Goal: Information Seeking & Learning: Learn about a topic

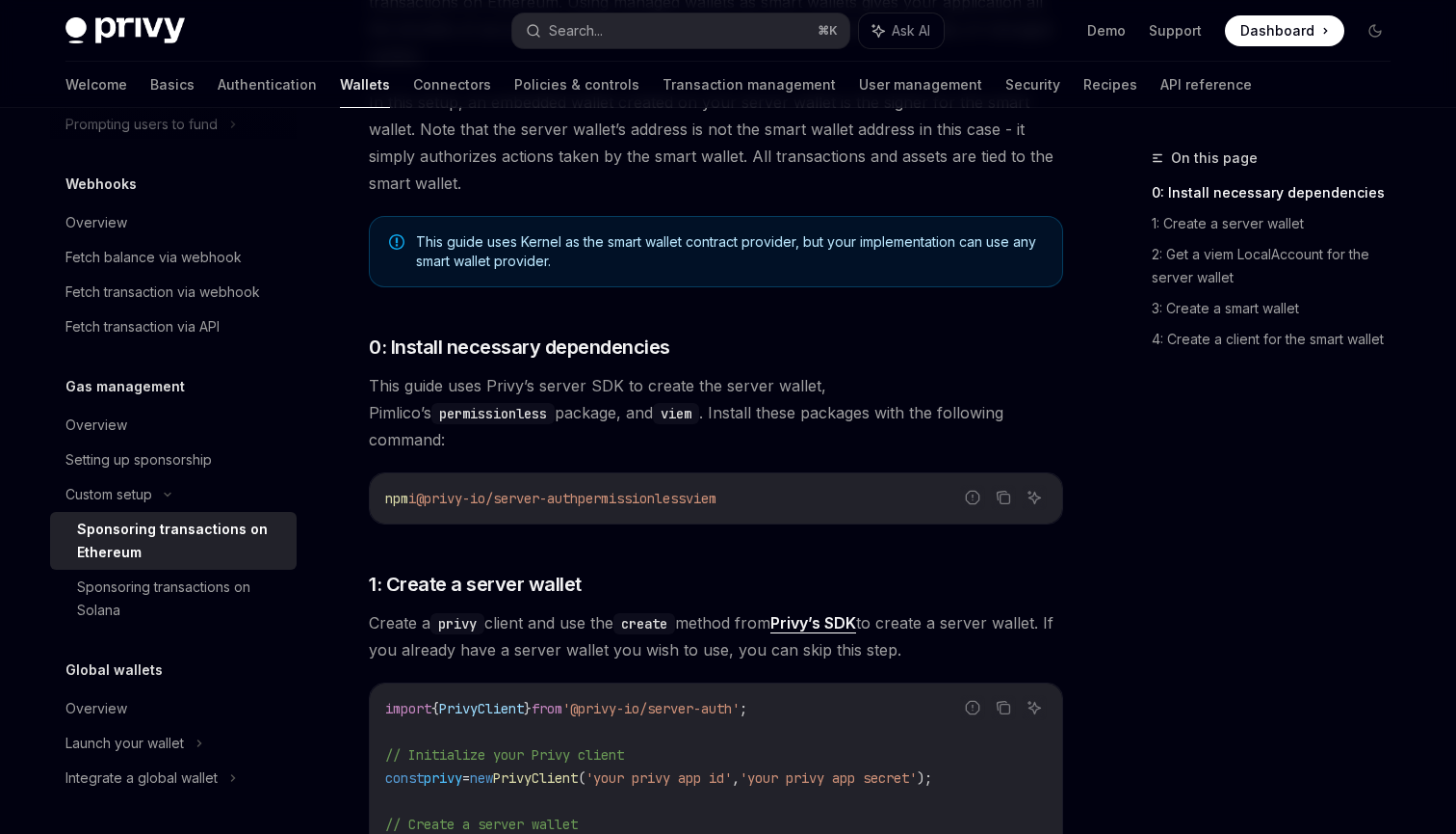
scroll to position [463, 0]
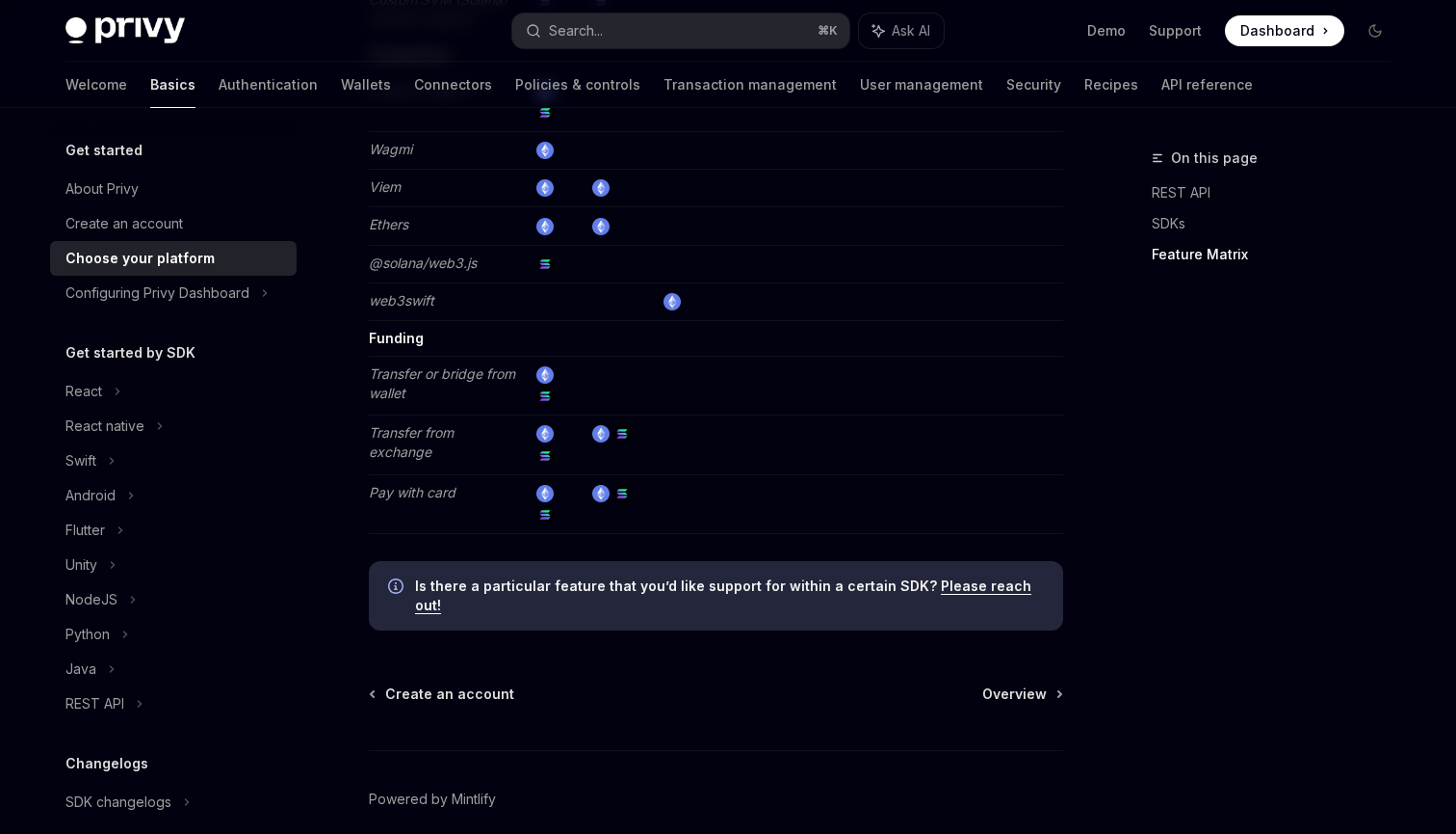
scroll to position [3646, 0]
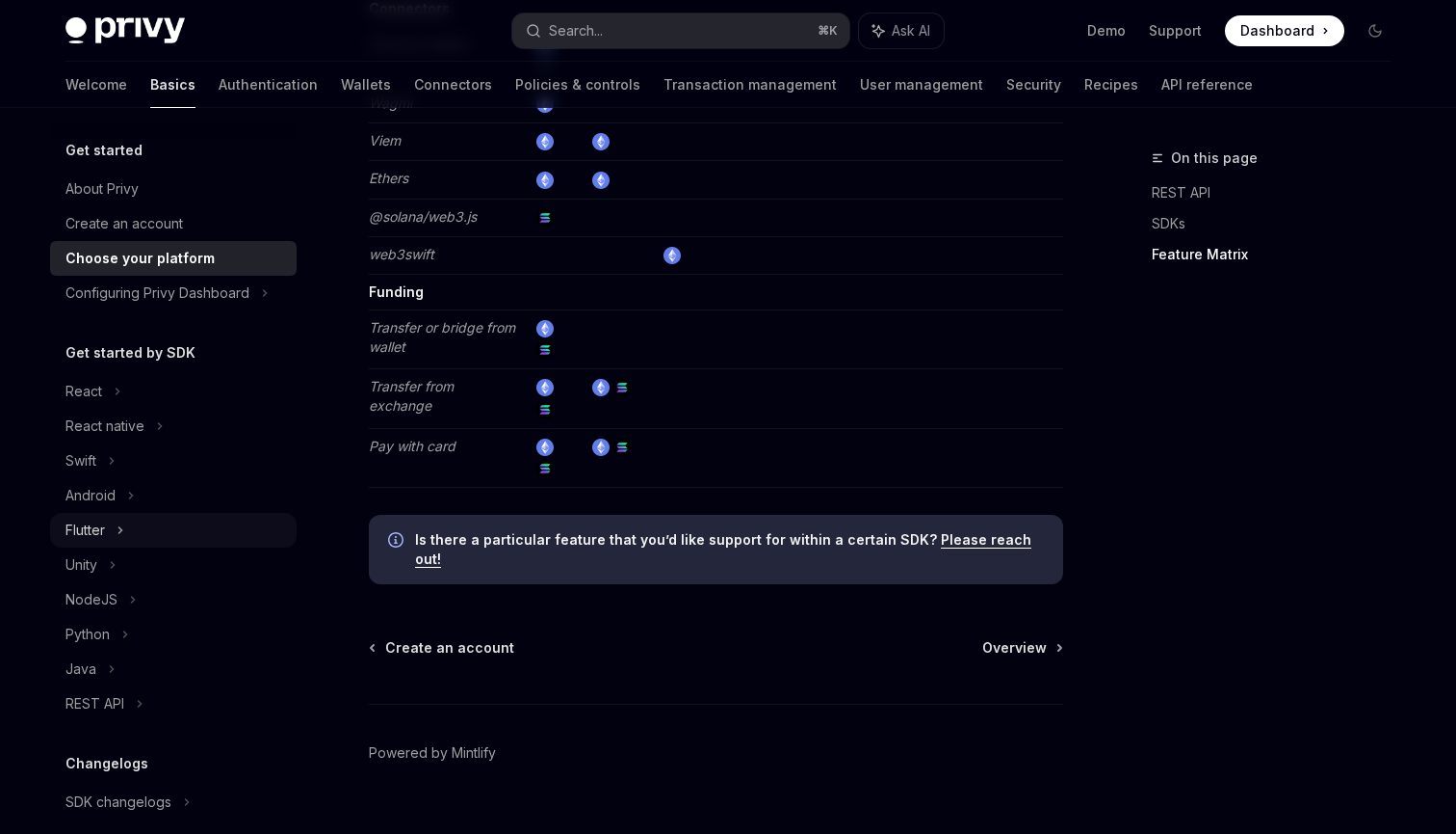
click at [99, 537] on div "Flutter" at bounding box center [85, 530] width 39 height 24
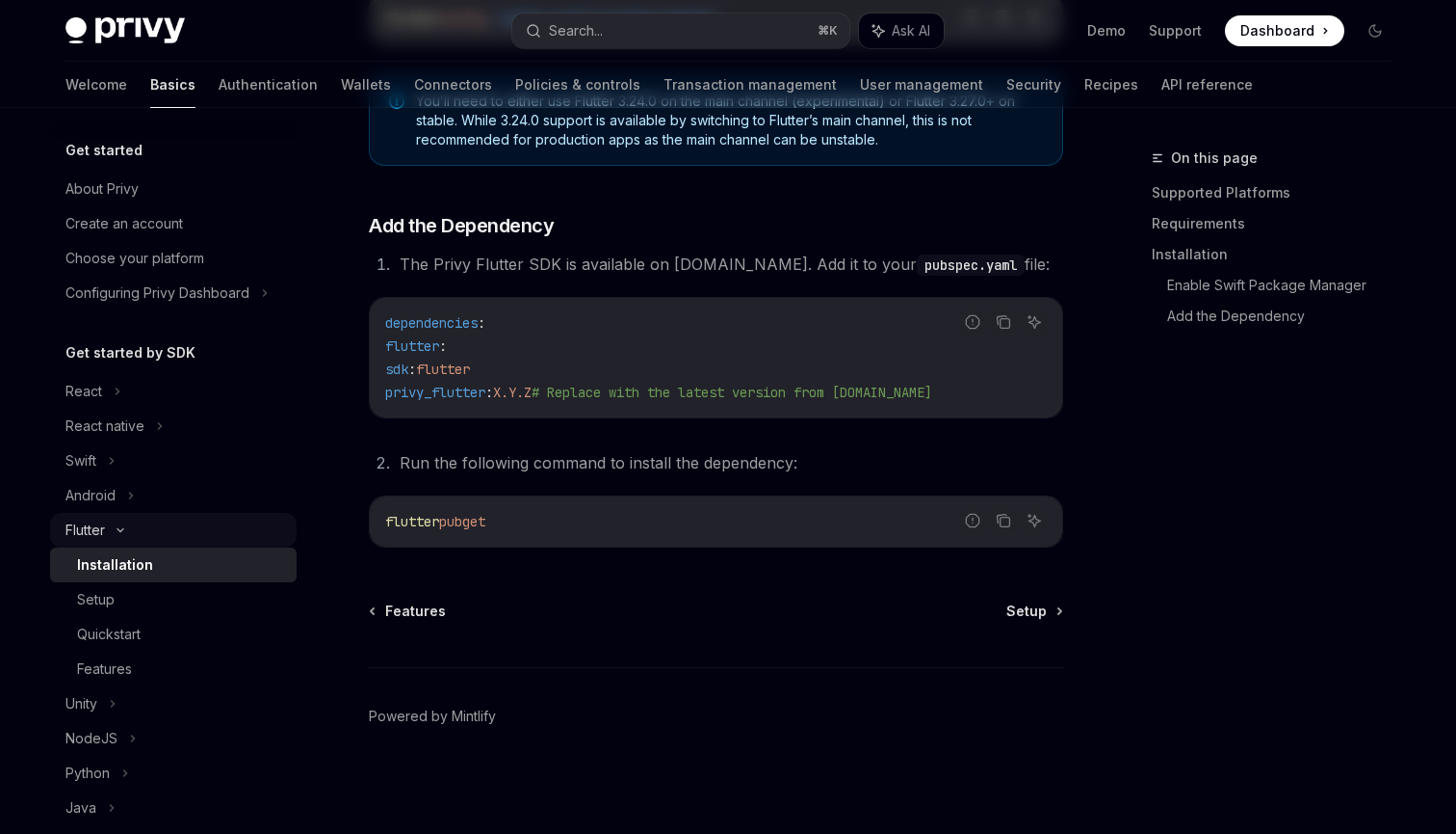
type textarea "*"
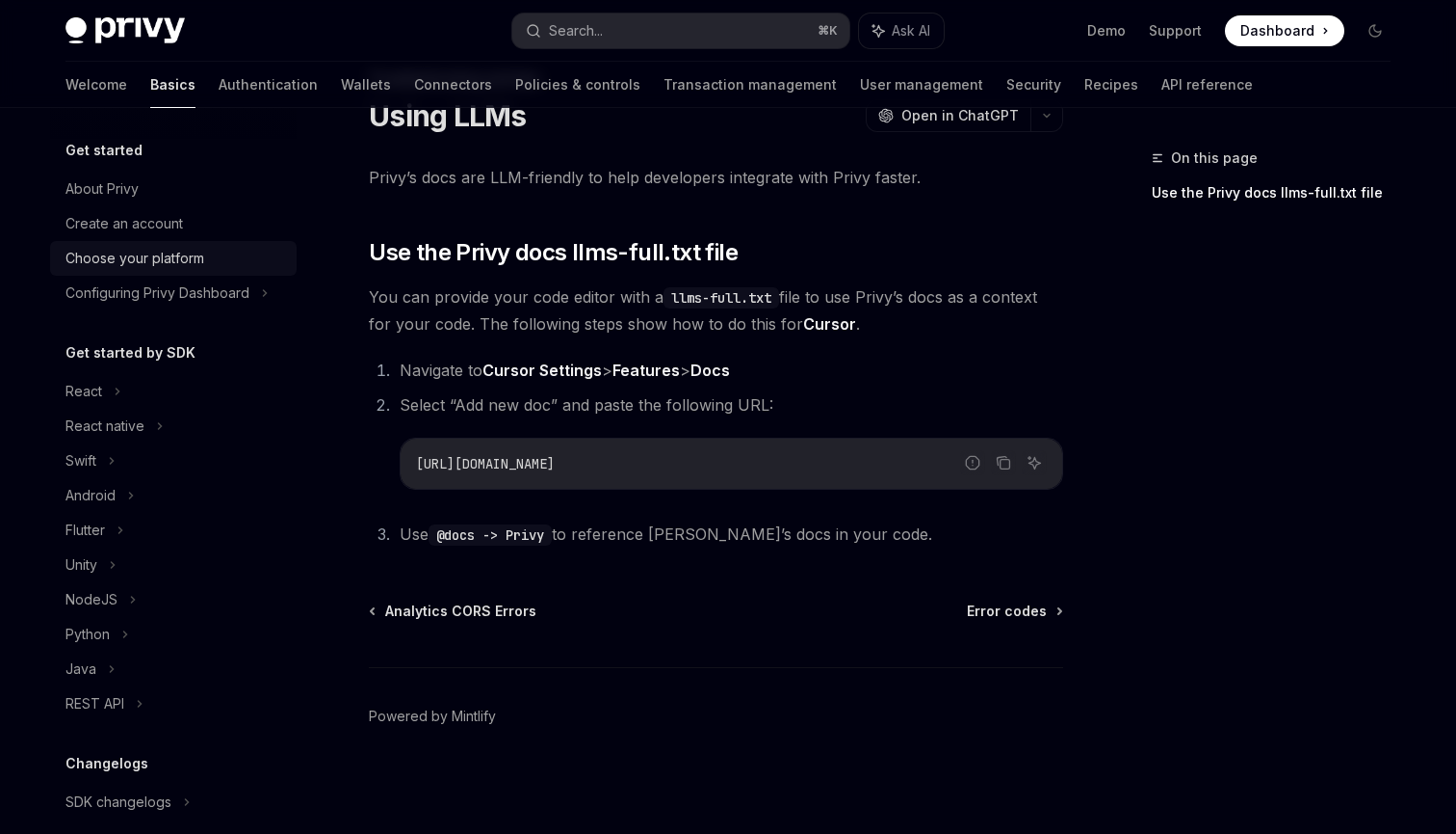
click at [179, 250] on div "Choose your platform" at bounding box center [135, 258] width 138 height 24
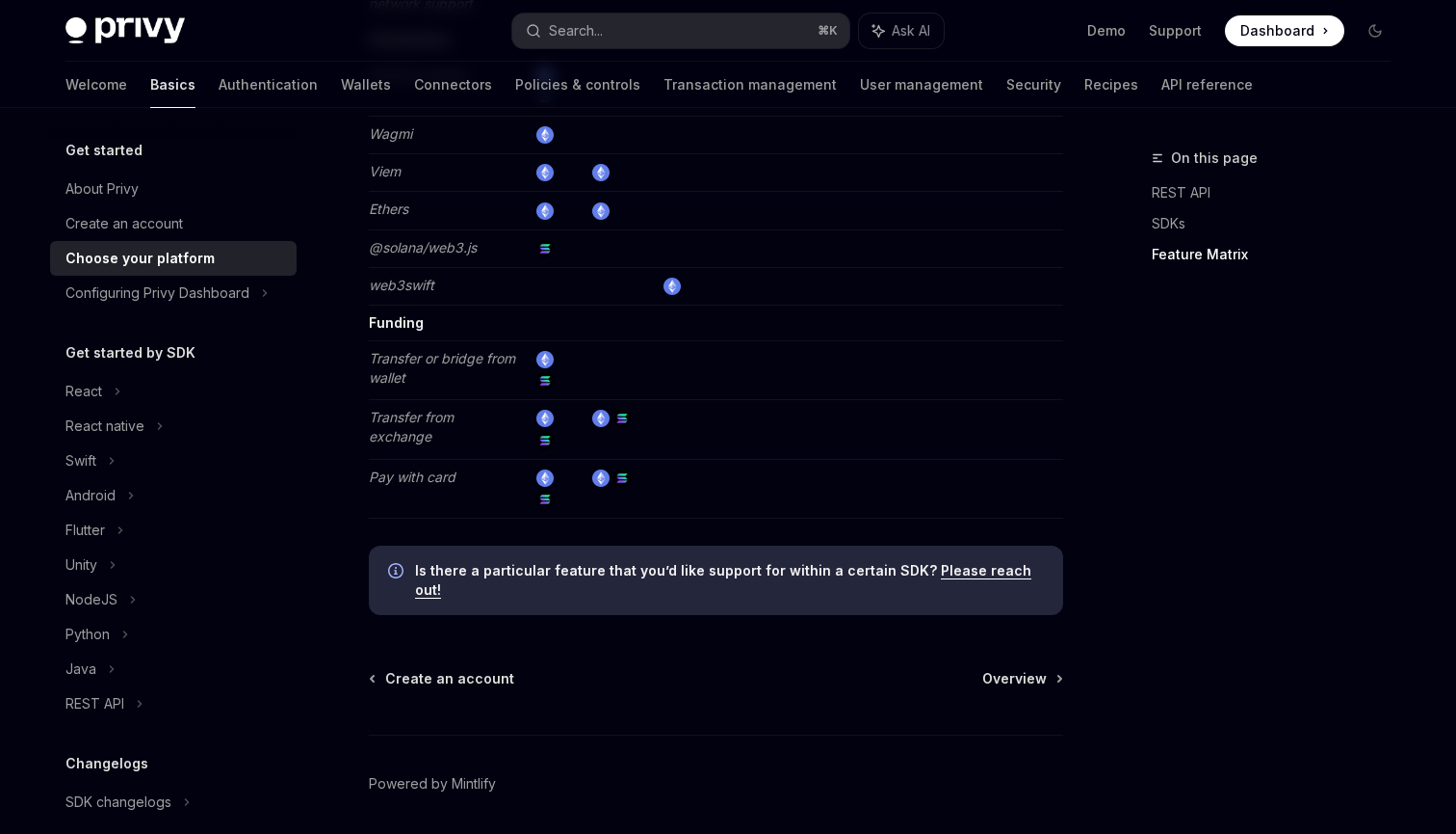
scroll to position [3646, 0]
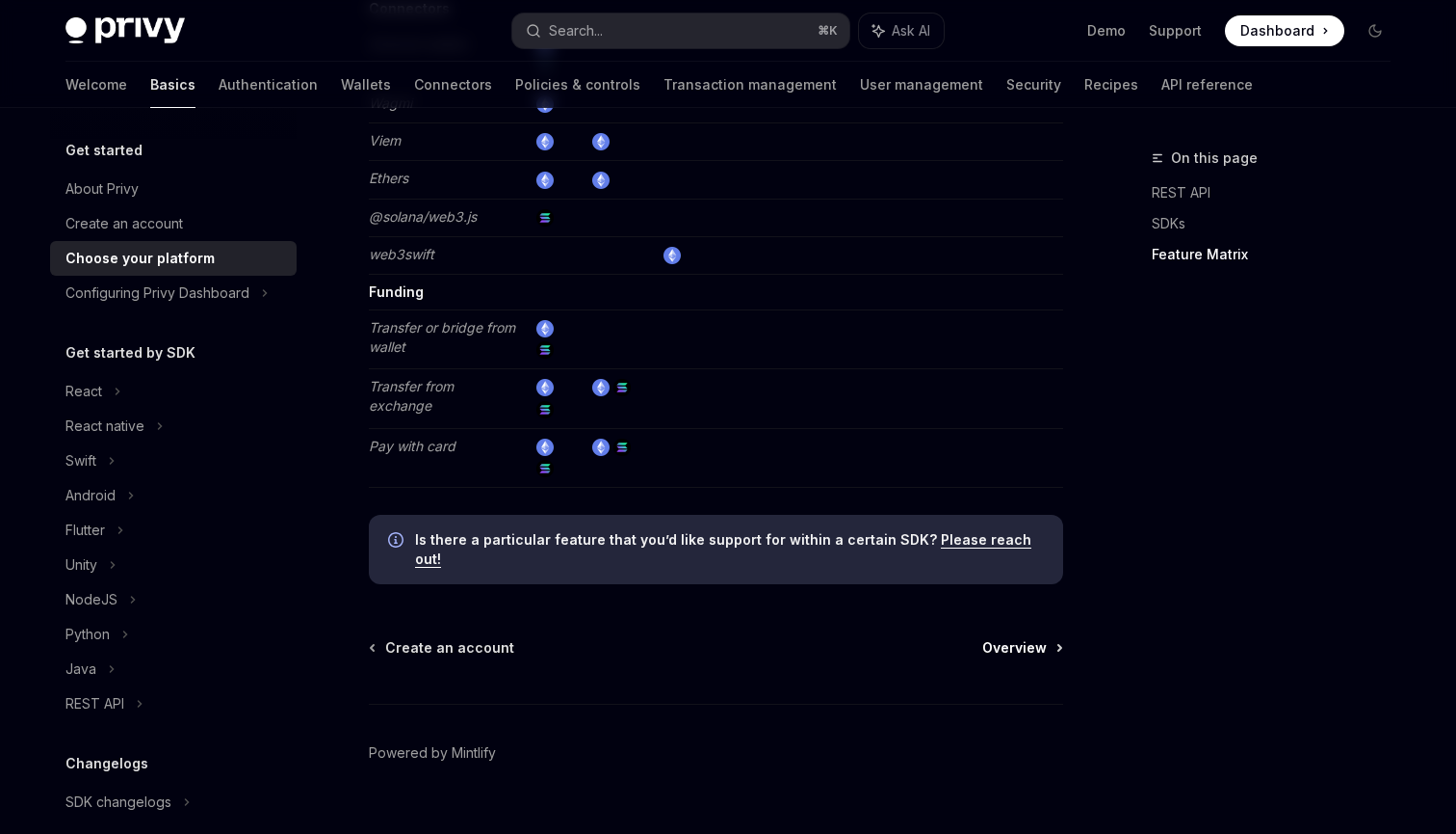
click at [1017, 638] on span "Overview" at bounding box center [1015, 647] width 65 height 20
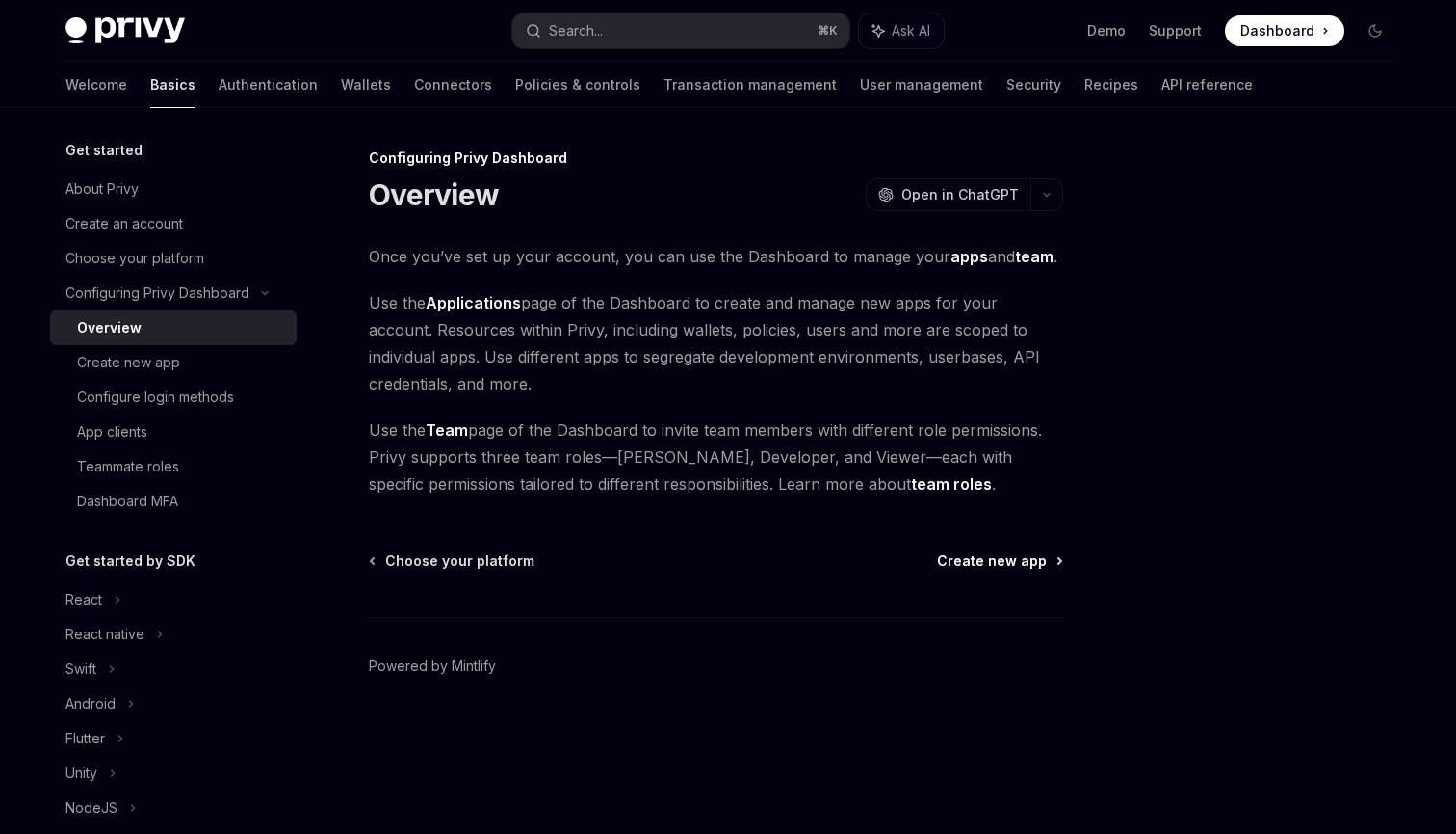
click at [1007, 562] on span "Create new app" at bounding box center [993, 561] width 110 height 20
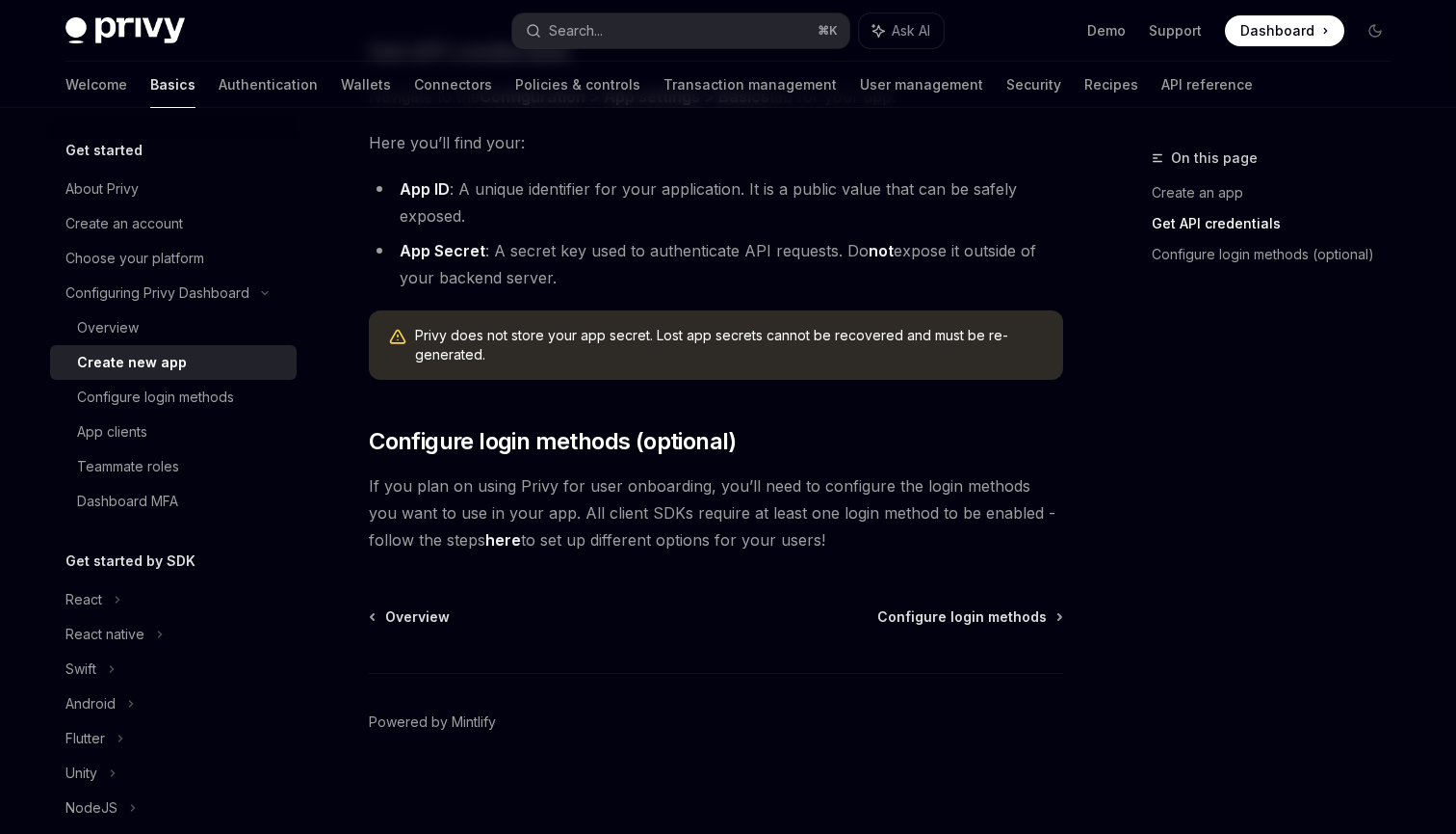
scroll to position [521, 0]
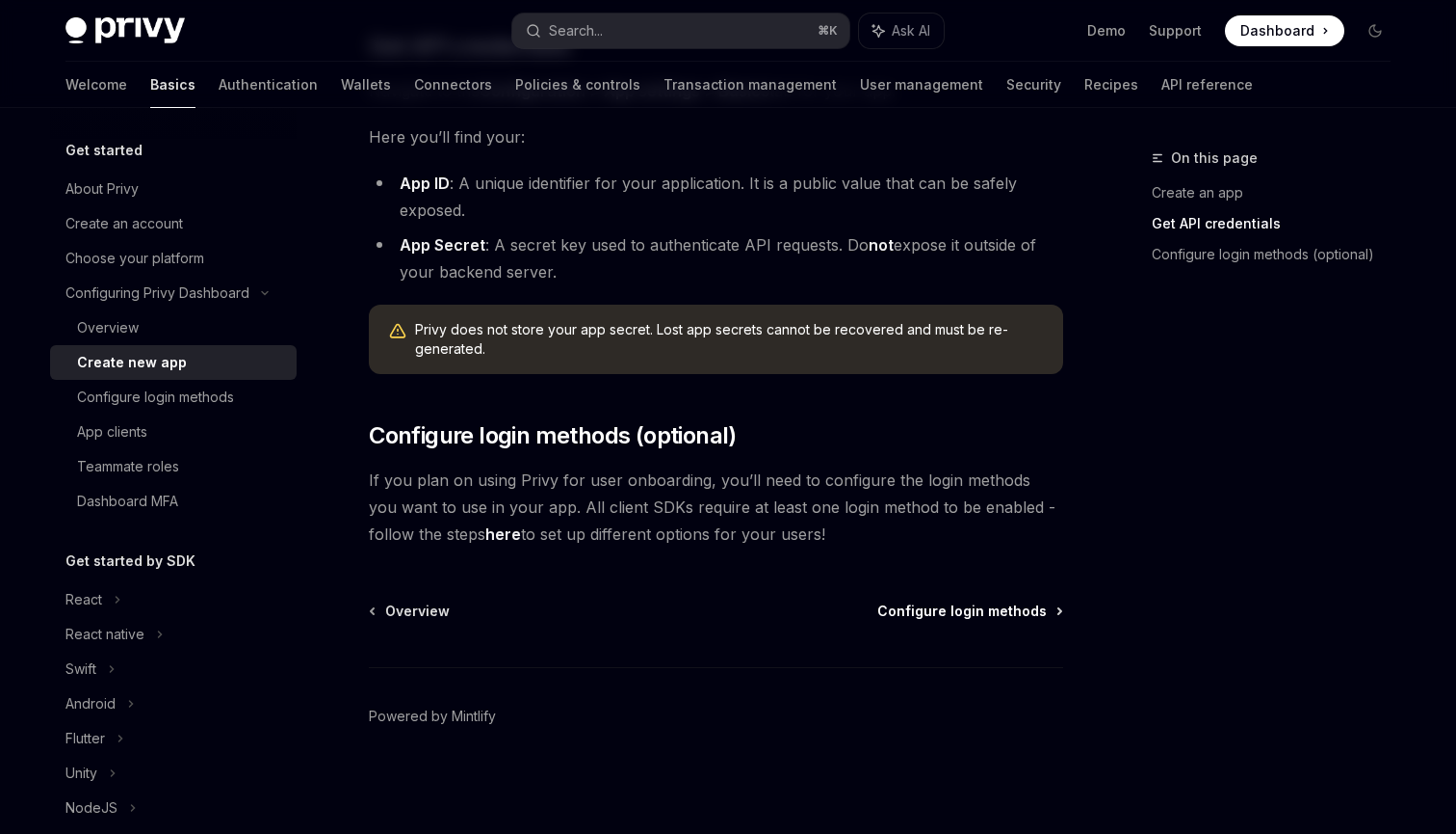
click at [968, 615] on span "Configure login methods" at bounding box center [962, 611] width 170 height 20
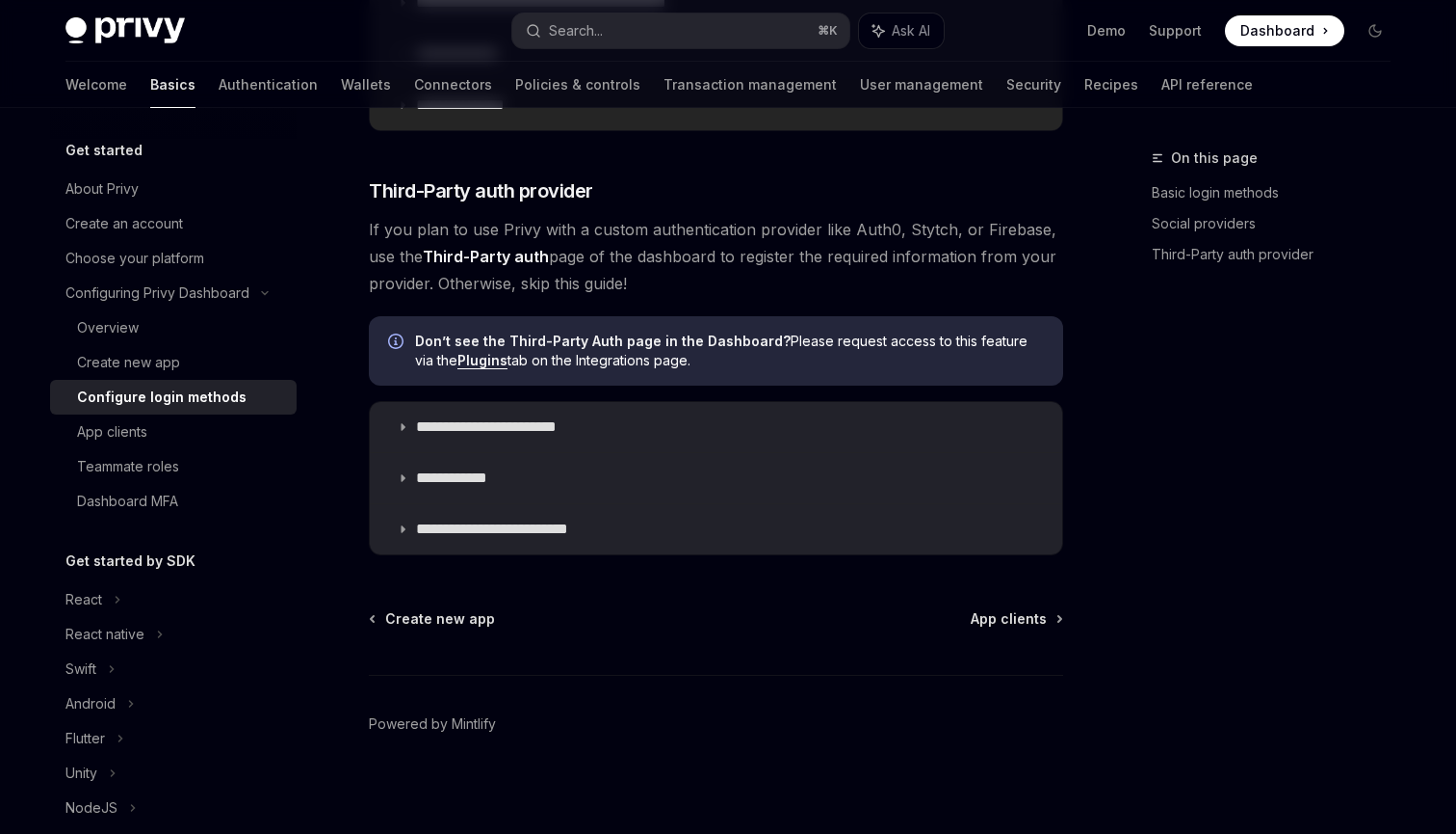
scroll to position [1010, 0]
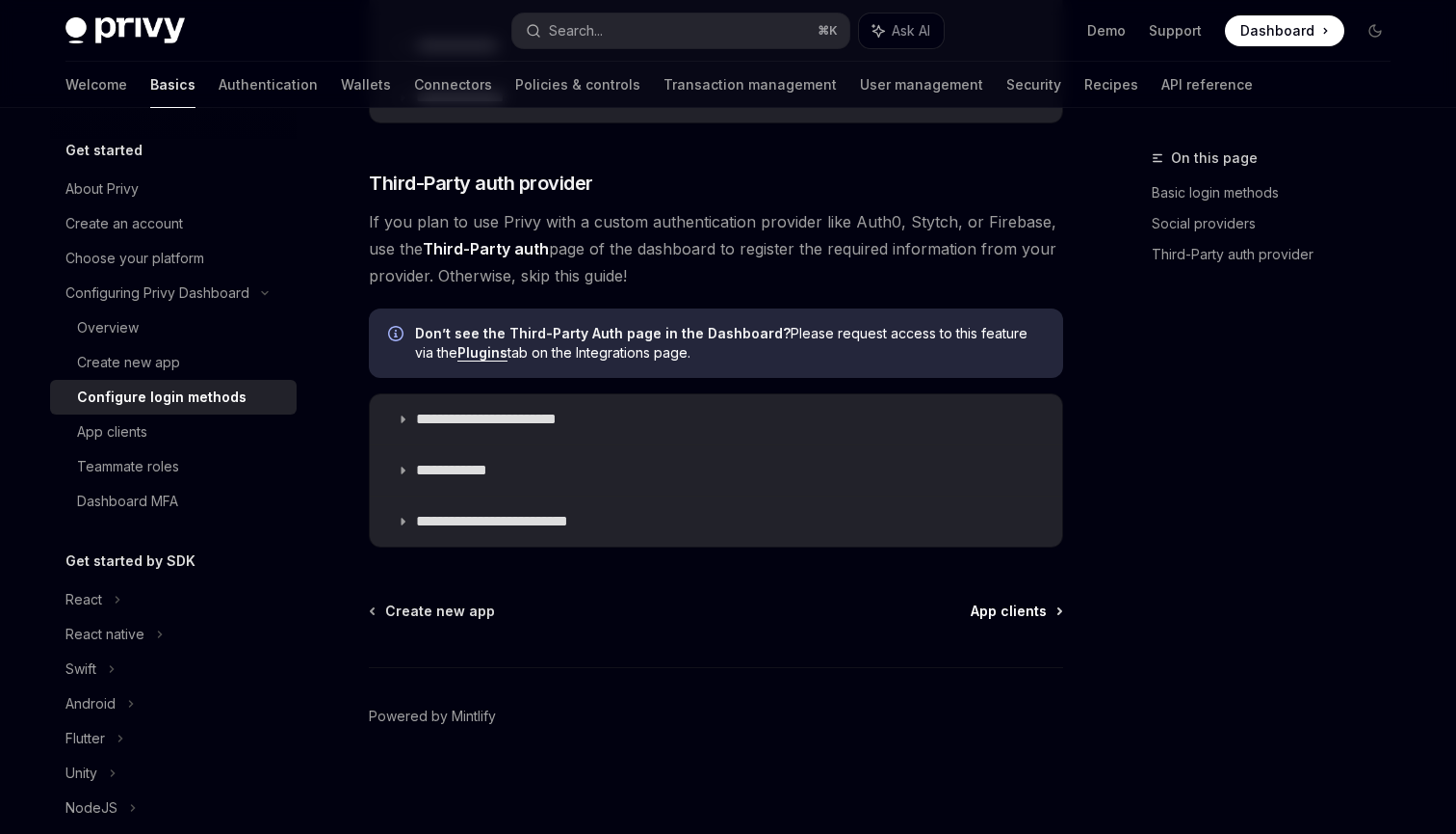
click at [1021, 609] on span "App clients" at bounding box center [1009, 611] width 77 height 20
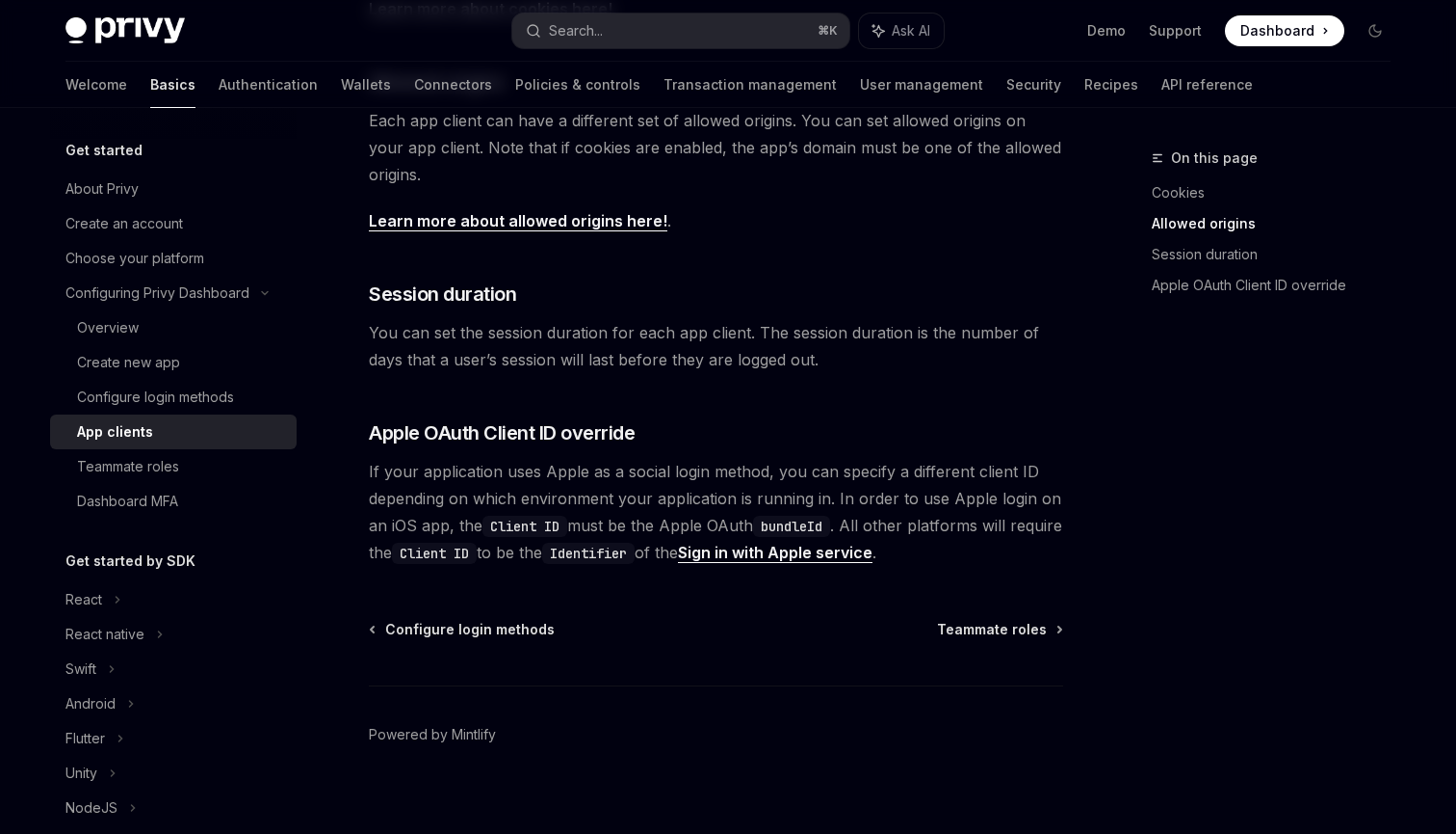
scroll to position [705, 0]
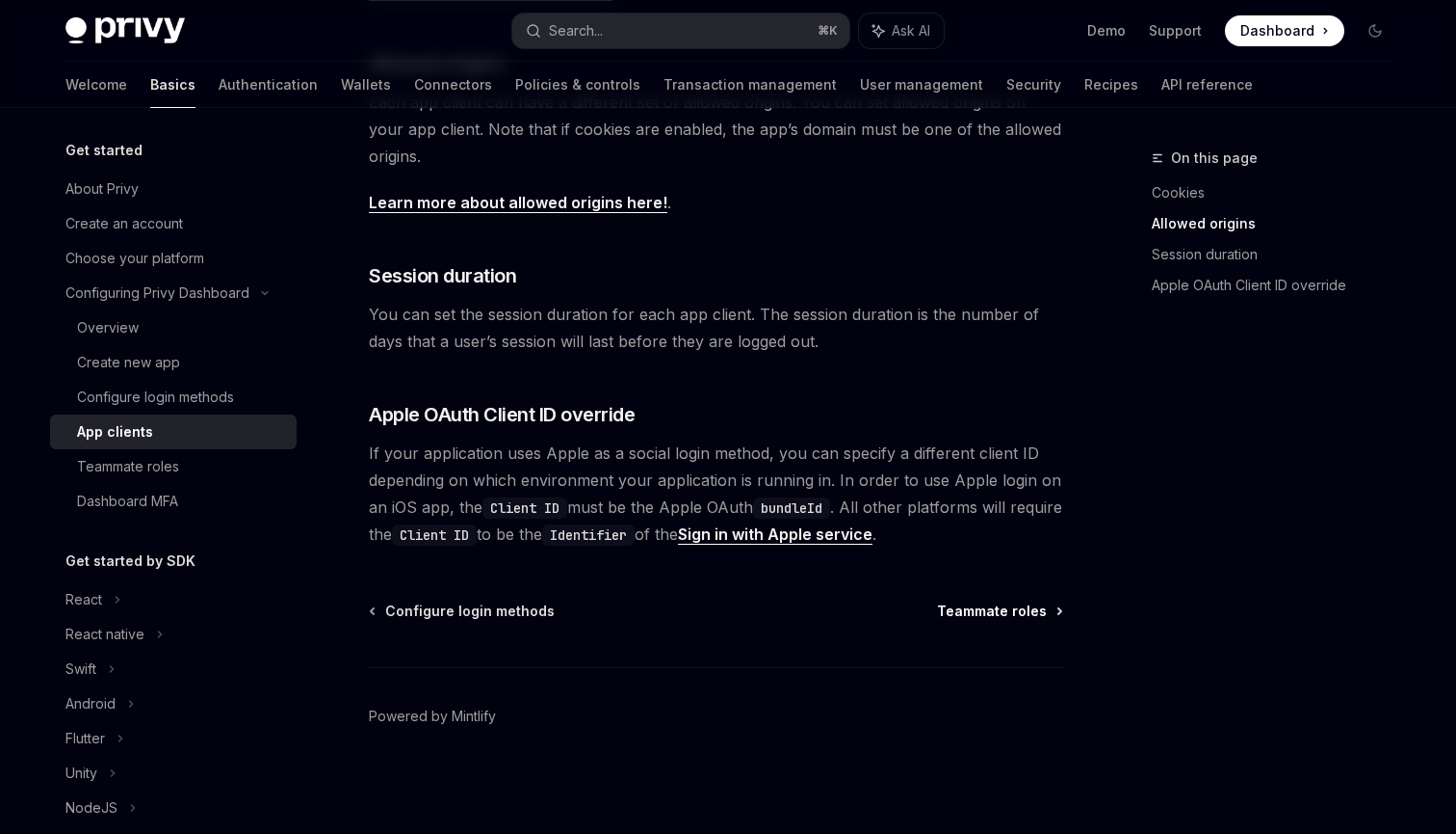
click at [986, 611] on span "Teammate roles" at bounding box center [993, 611] width 110 height 20
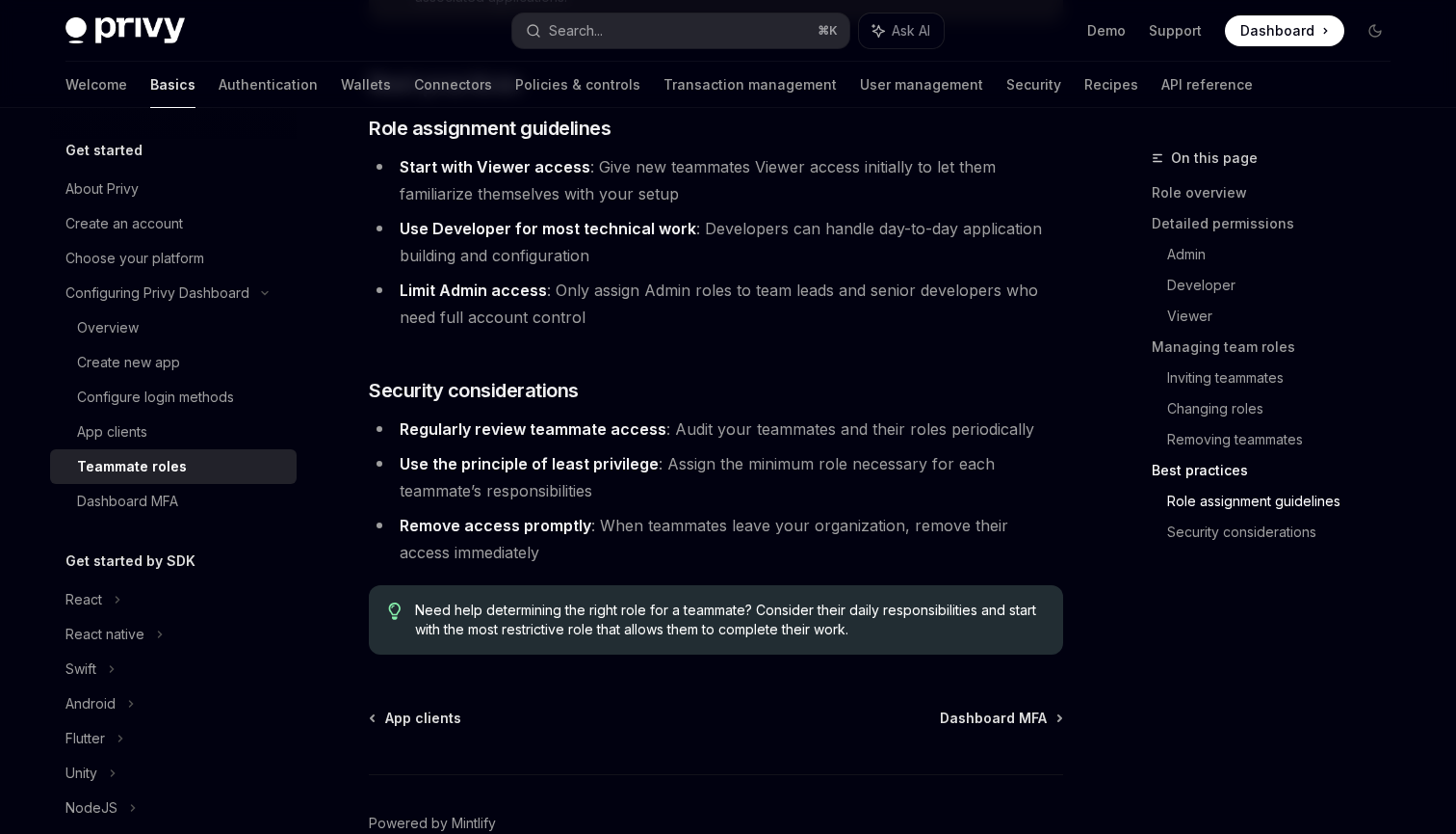
scroll to position [3410, 0]
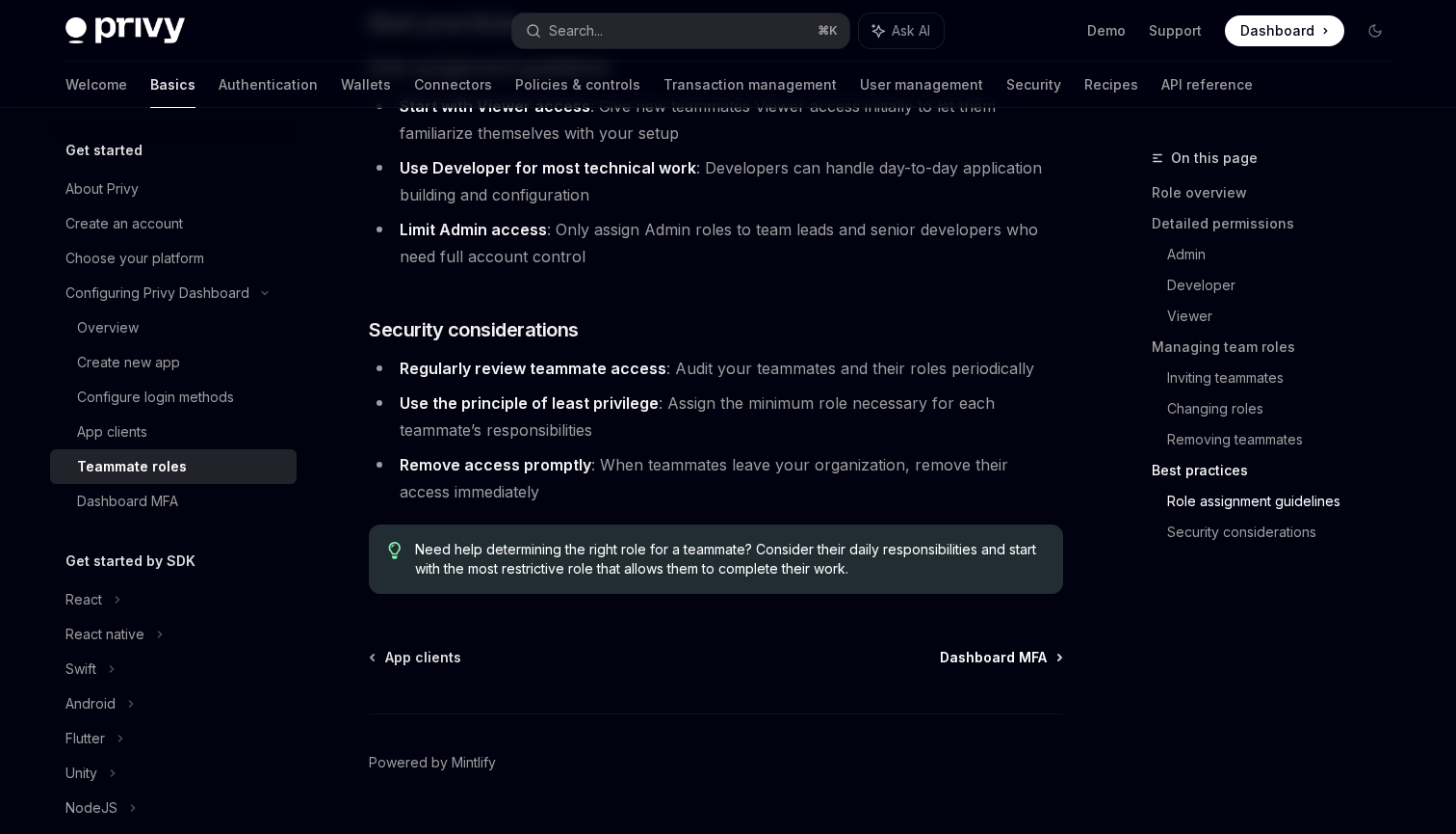
click at [980, 647] on span "Dashboard MFA" at bounding box center [994, 657] width 107 height 20
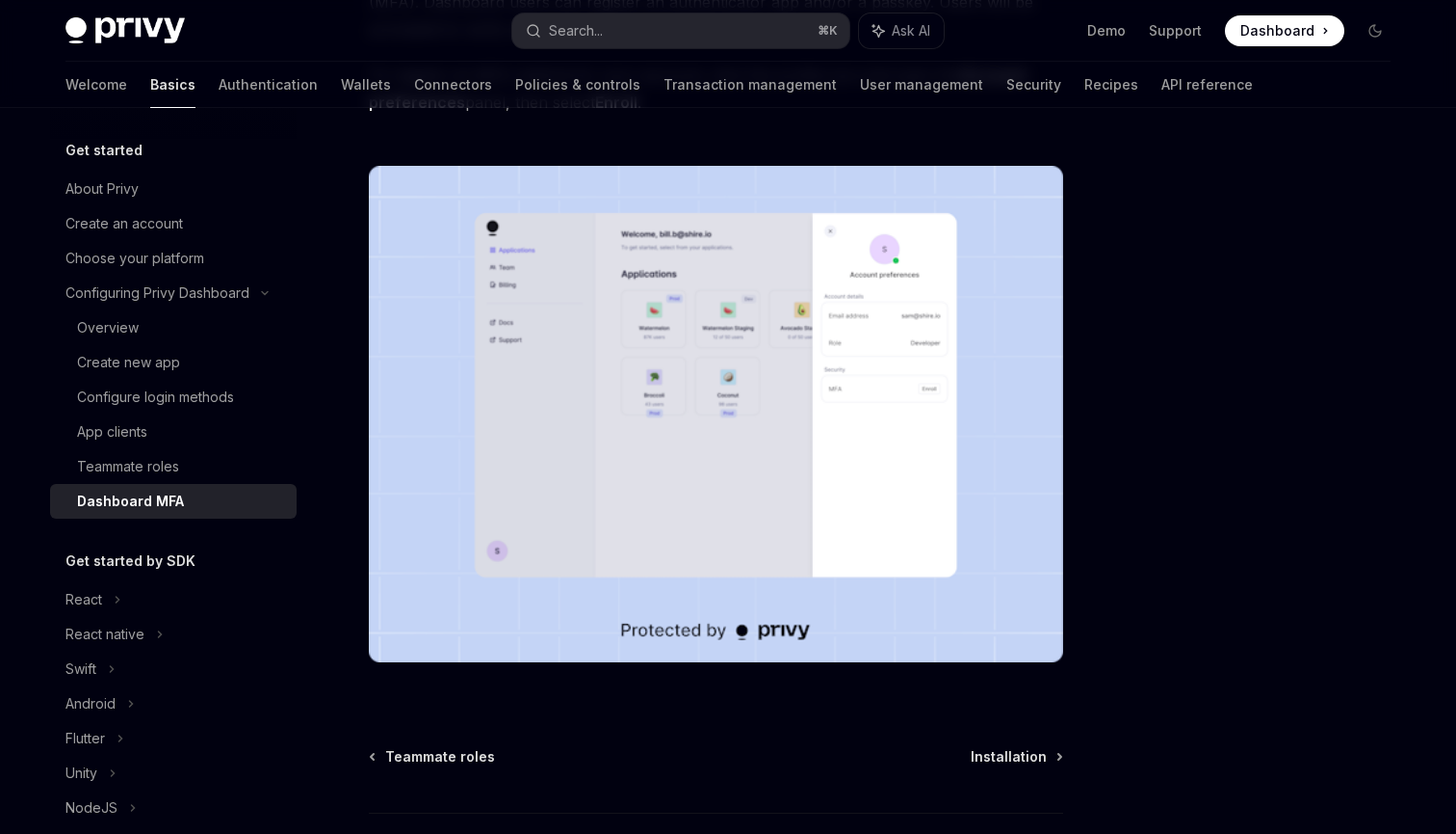
scroll to position [320, 0]
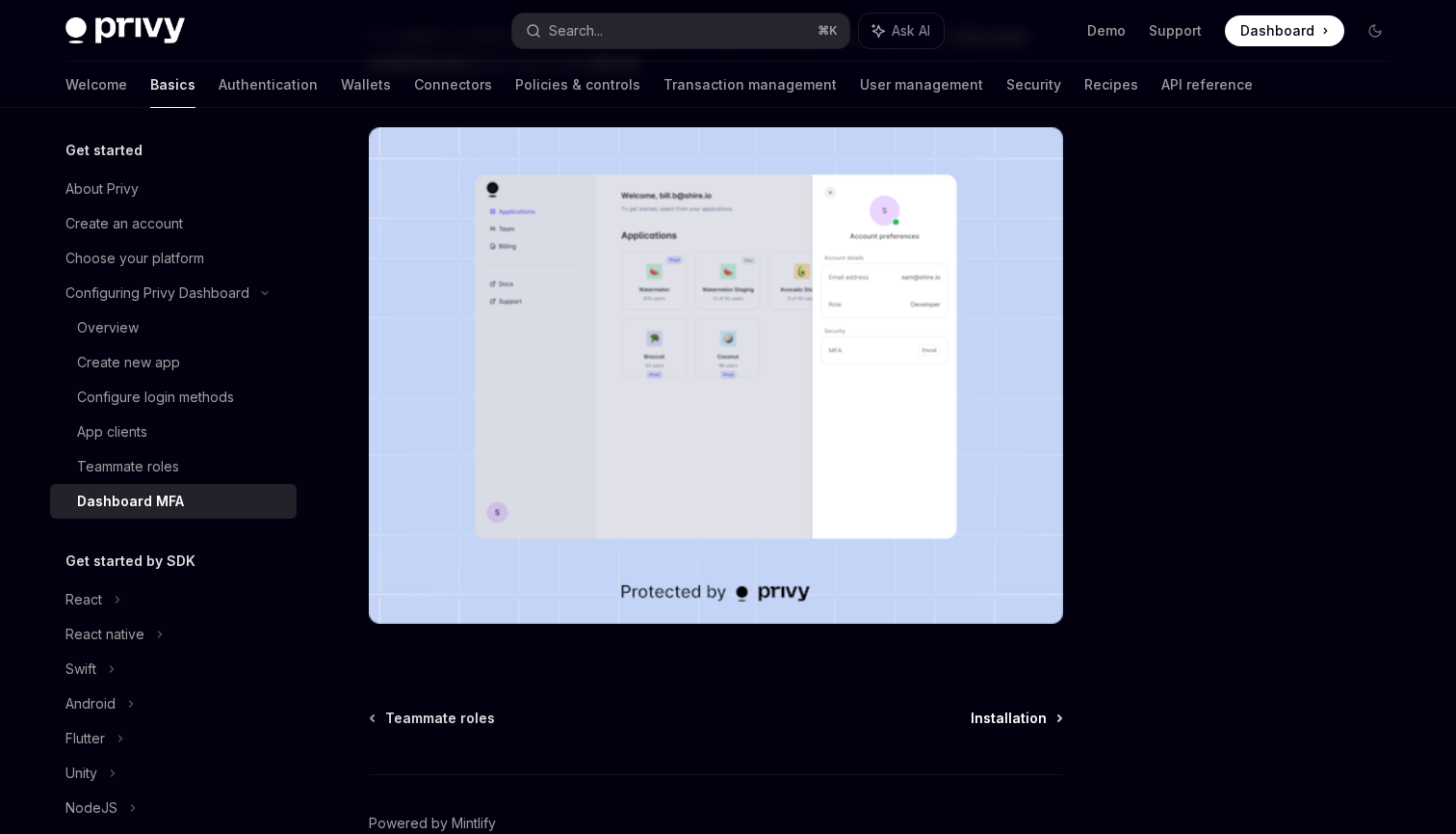
click at [1003, 714] on span "Installation" at bounding box center [1009, 718] width 77 height 20
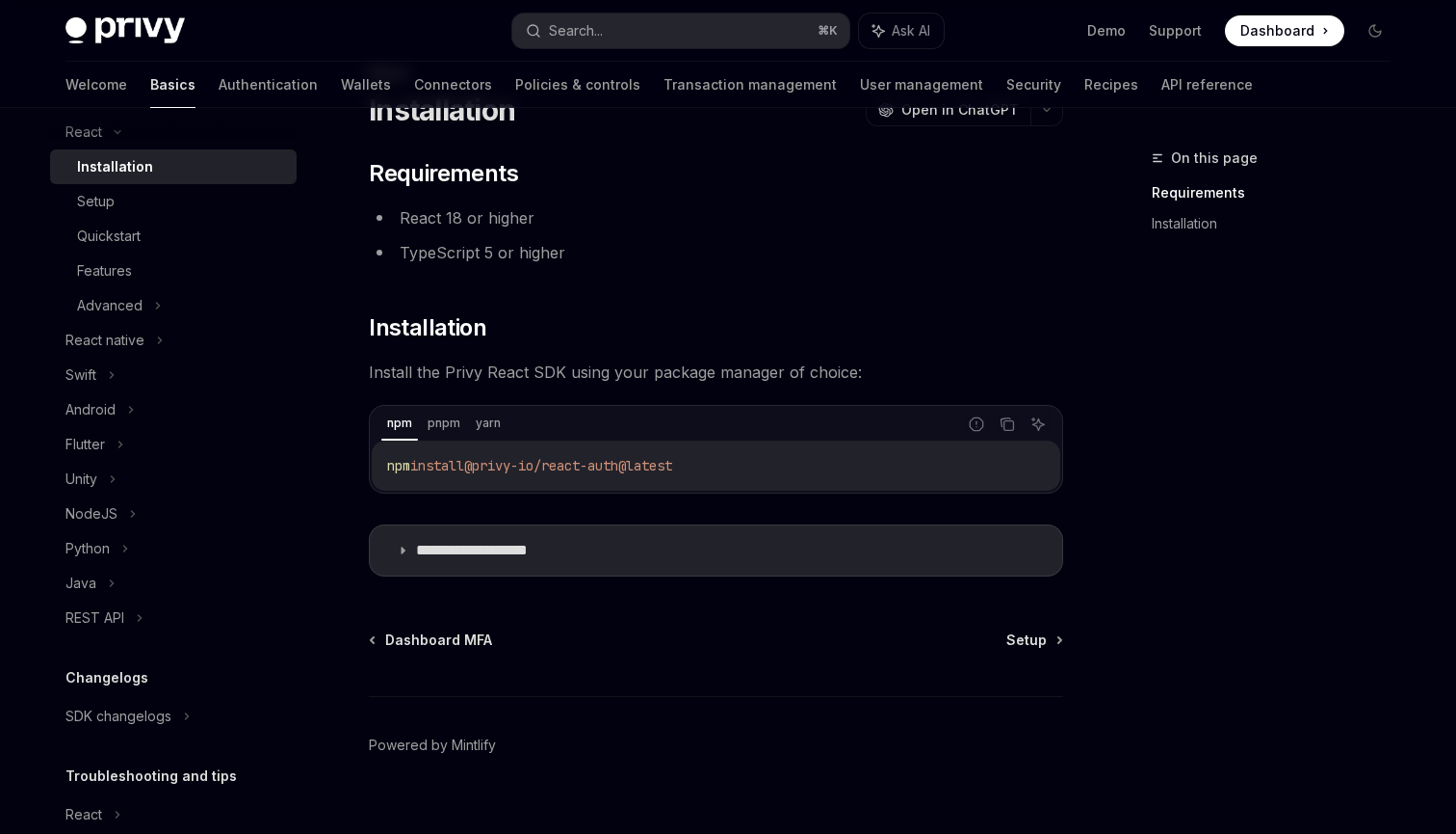
scroll to position [470, 0]
click at [95, 441] on div "Flutter" at bounding box center [85, 443] width 39 height 24
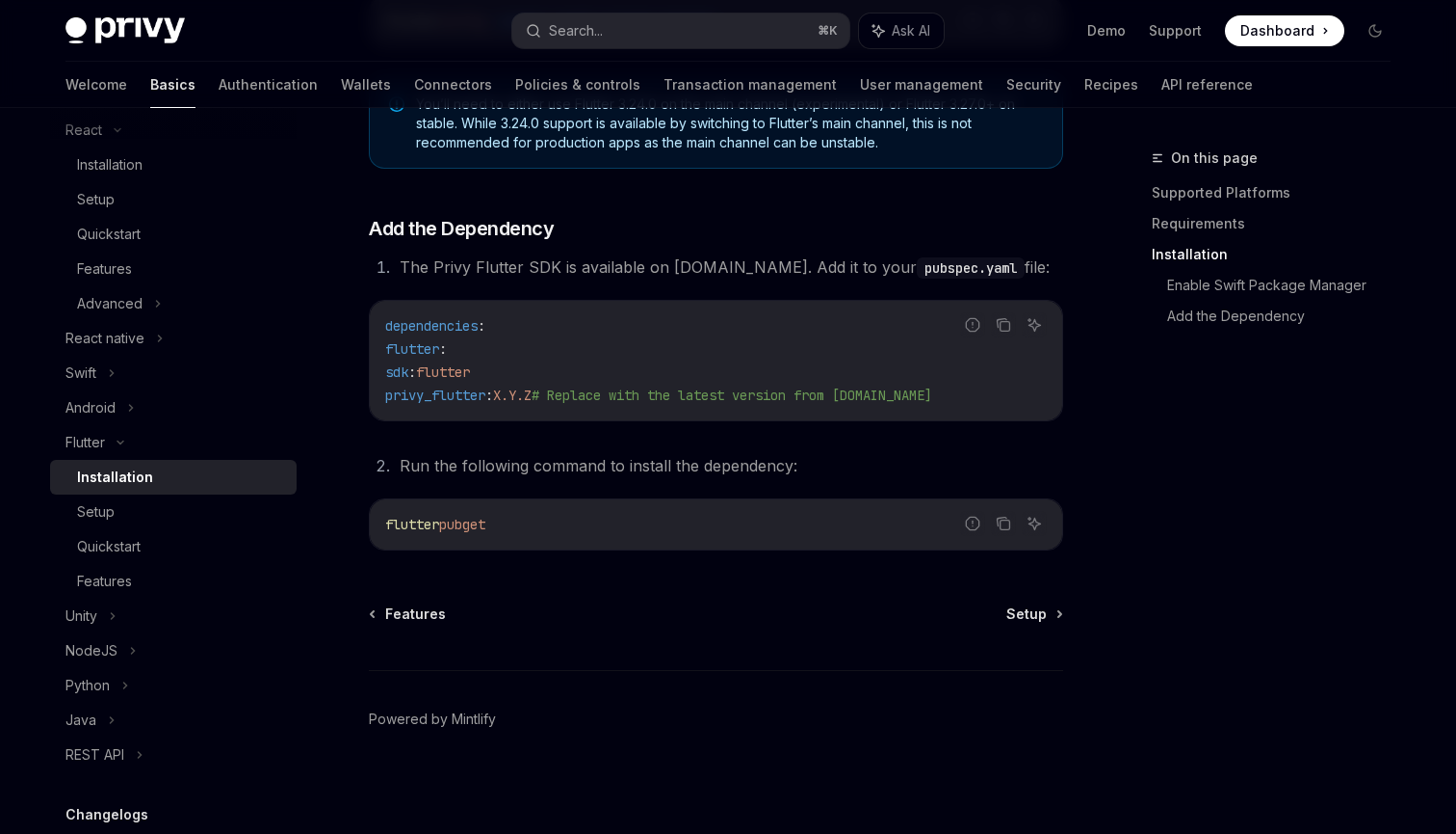
scroll to position [794, 0]
click at [1033, 612] on span "Setup" at bounding box center [1026, 611] width 40 height 20
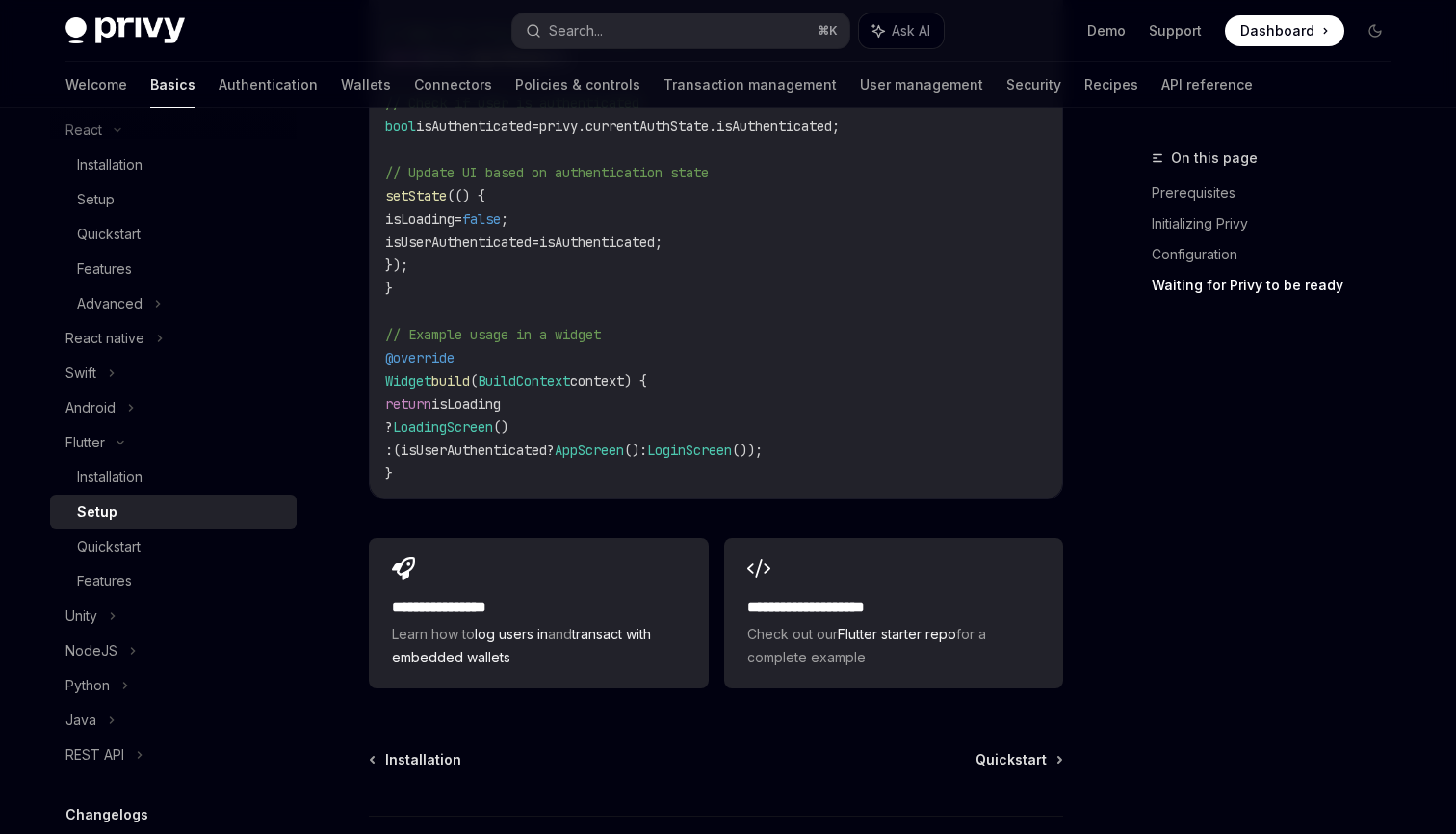
scroll to position [2001, 0]
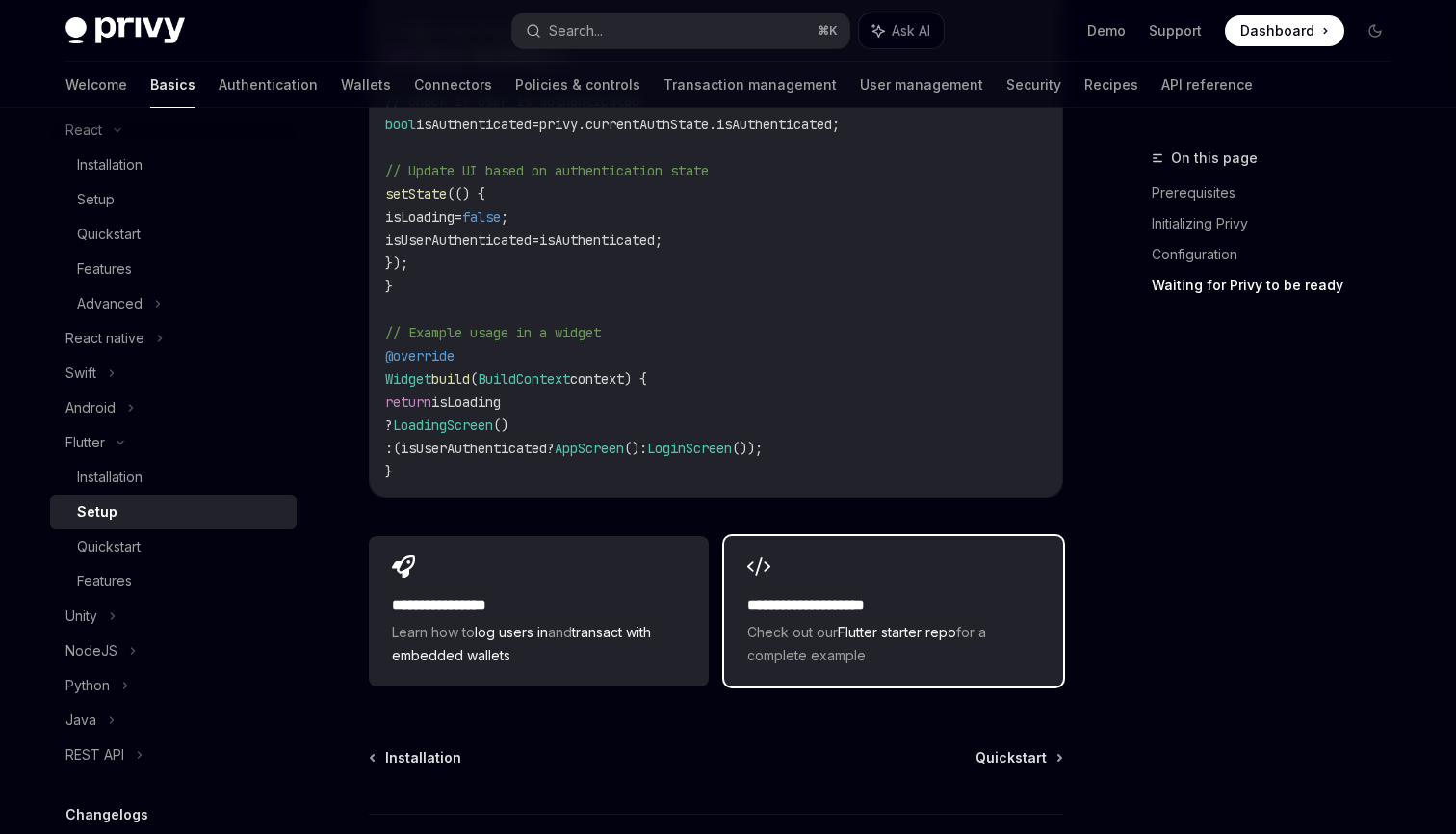
click at [841, 593] on h2 "**********" at bounding box center [893, 605] width 293 height 24
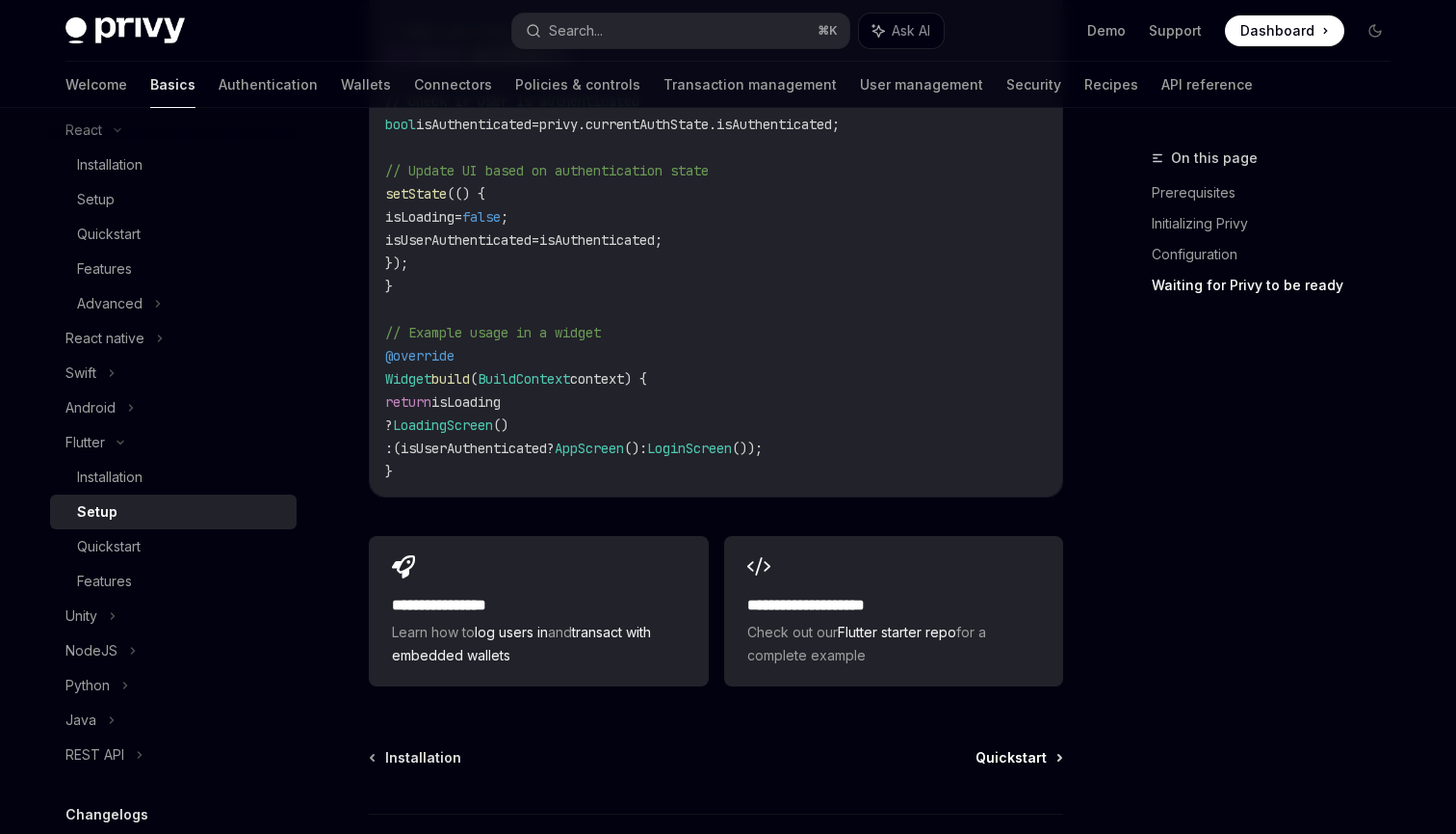
click at [1019, 748] on span "Quickstart" at bounding box center [1011, 757] width 72 height 20
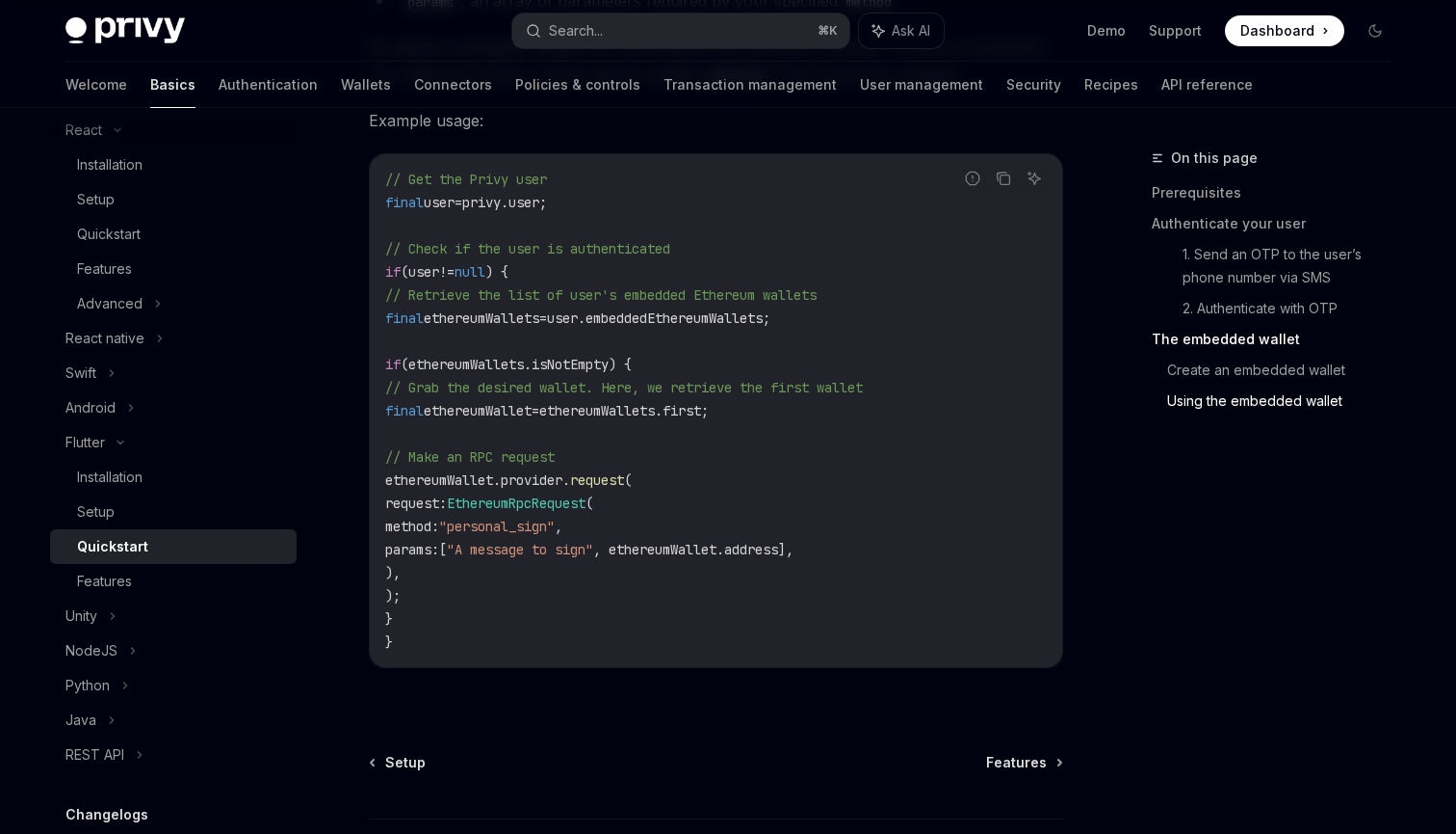
scroll to position [3617, 0]
click at [1018, 759] on span "Features" at bounding box center [1017, 760] width 61 height 20
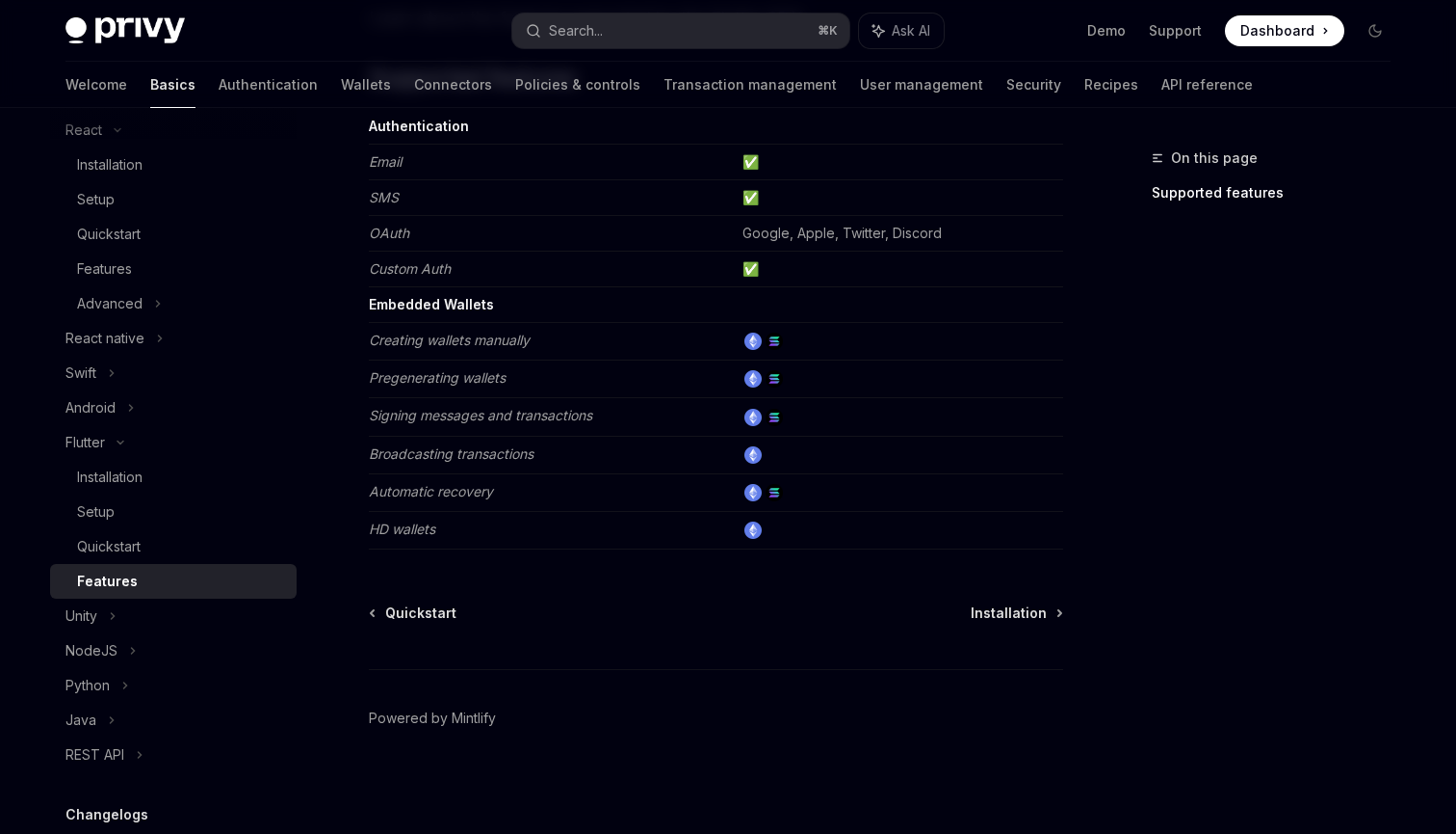
scroll to position [217, 0]
click at [1012, 616] on span "Installation" at bounding box center [1009, 611] width 77 height 20
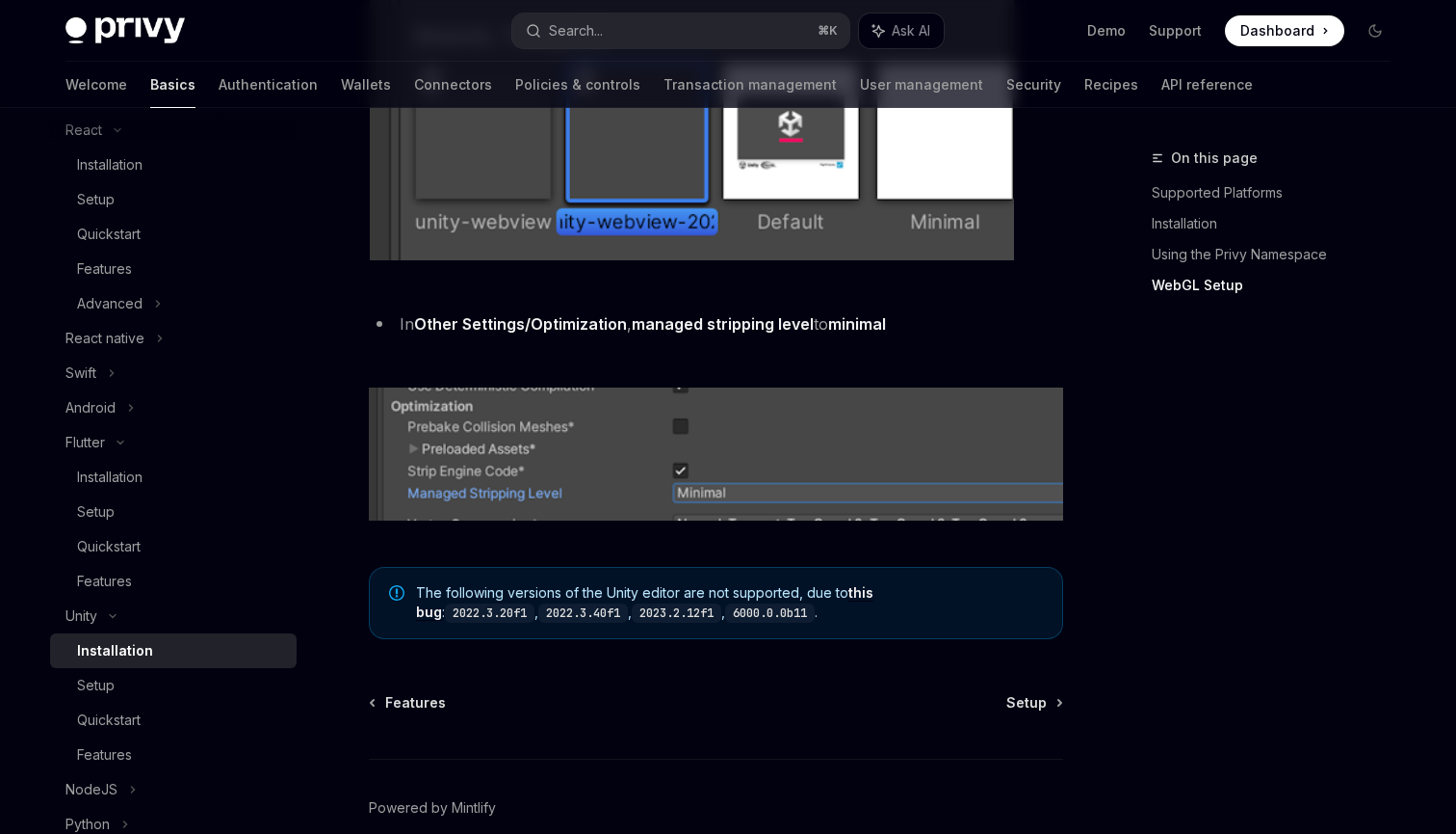
scroll to position [2534, 0]
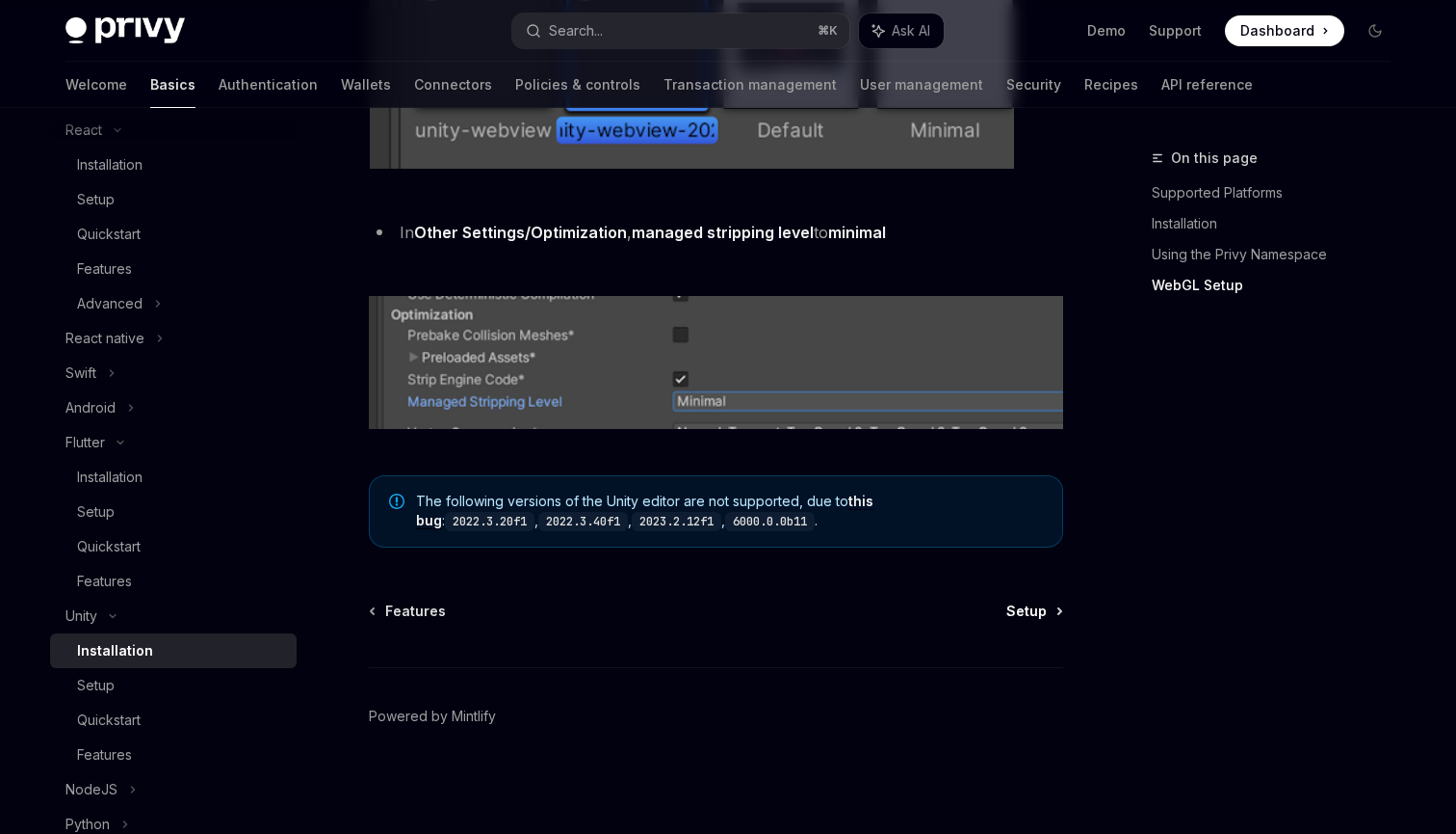
click at [1028, 617] on span "Setup" at bounding box center [1026, 611] width 40 height 20
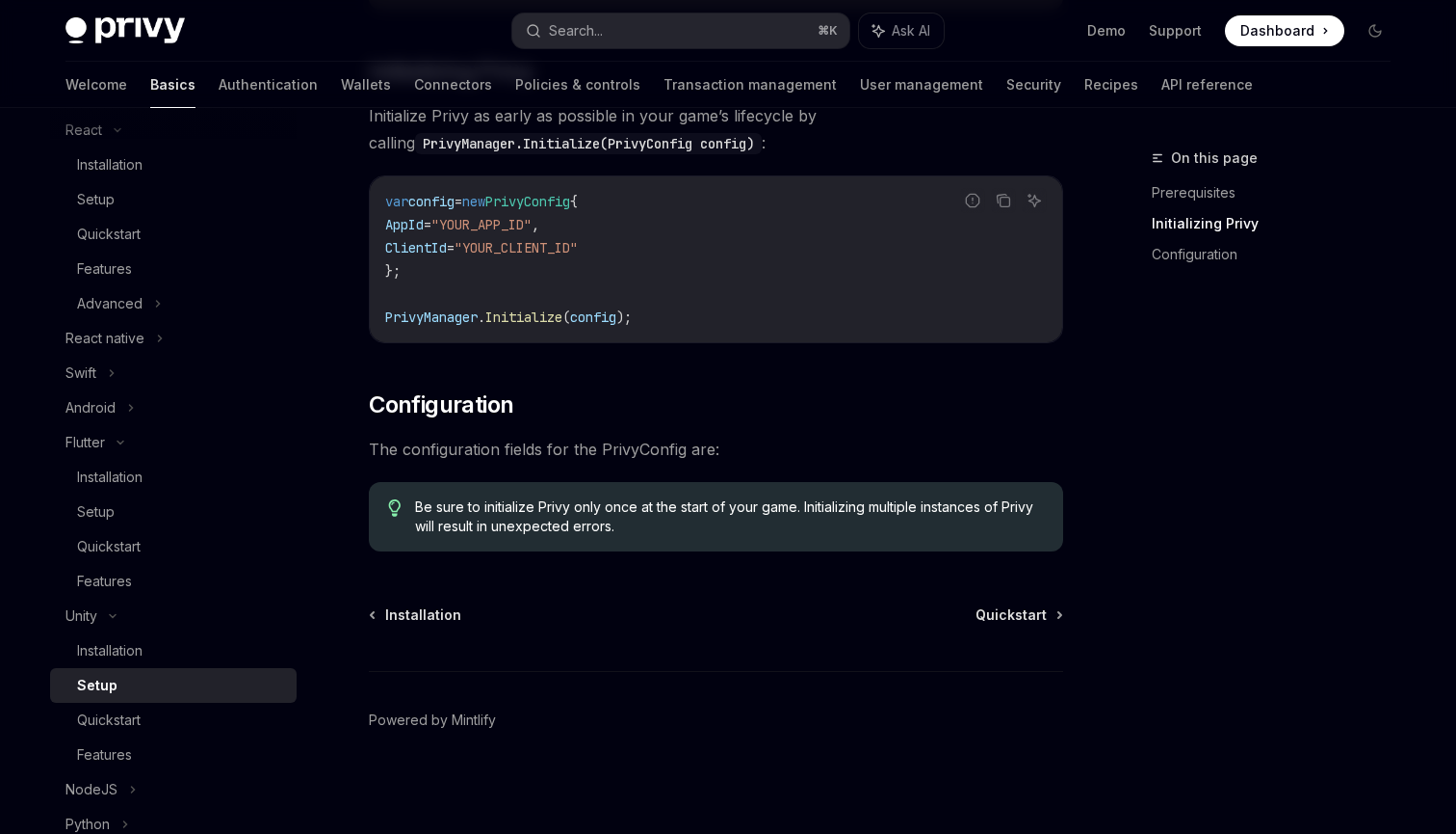
scroll to position [426, 0]
click at [1011, 616] on span "Quickstart" at bounding box center [1011, 611] width 72 height 20
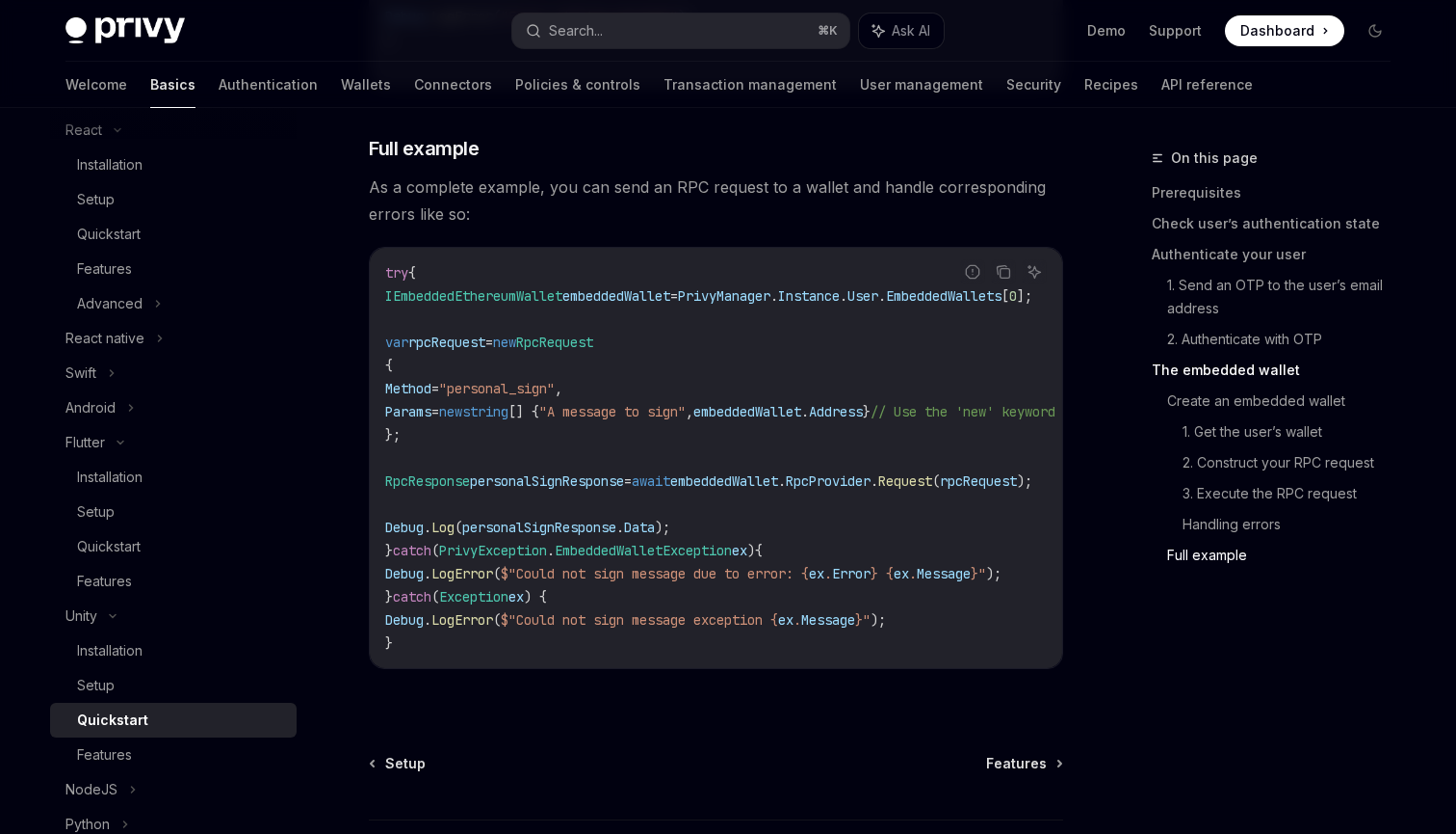
scroll to position [5569, 0]
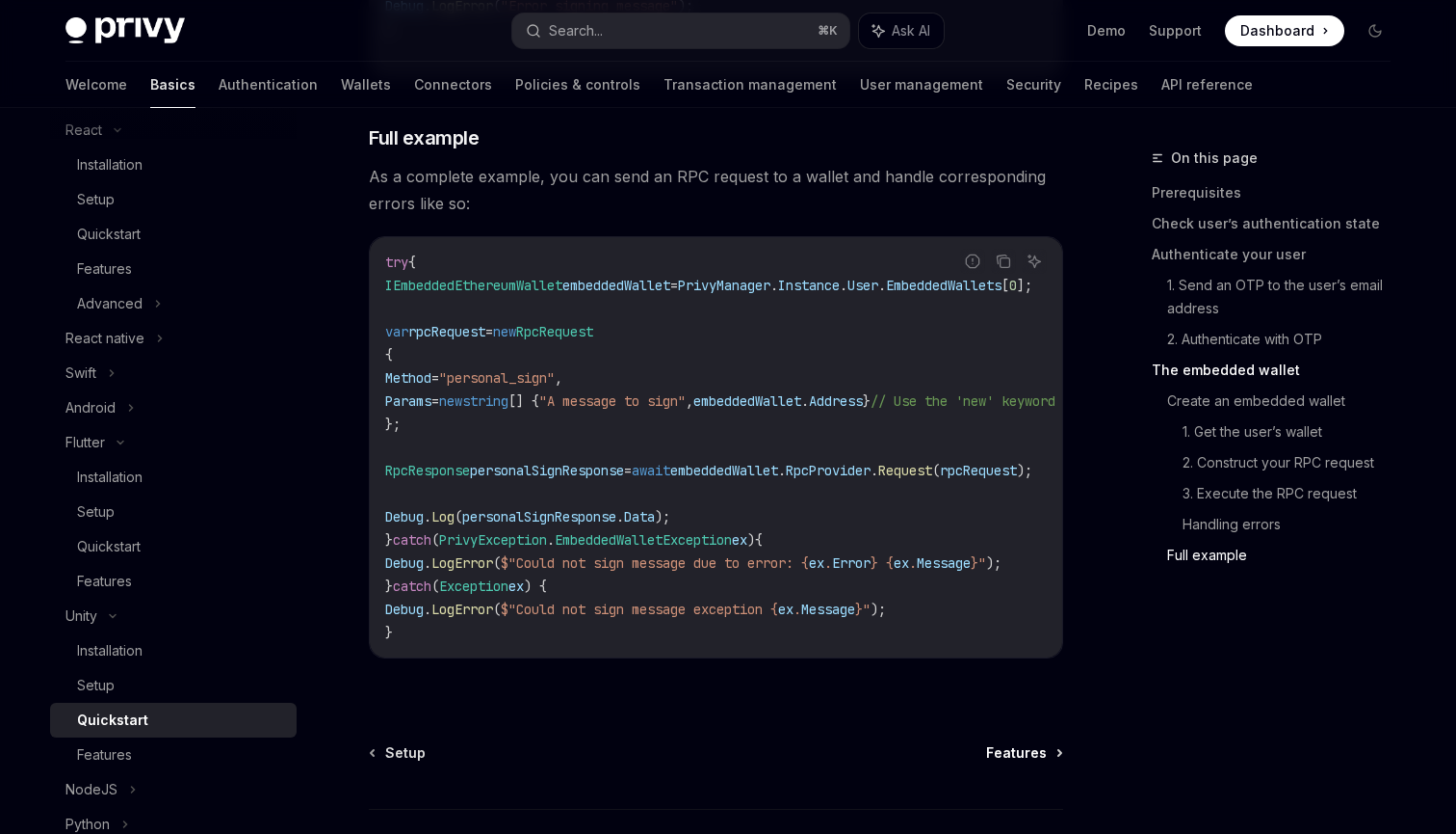
click at [1009, 743] on span "Features" at bounding box center [1017, 752] width 61 height 20
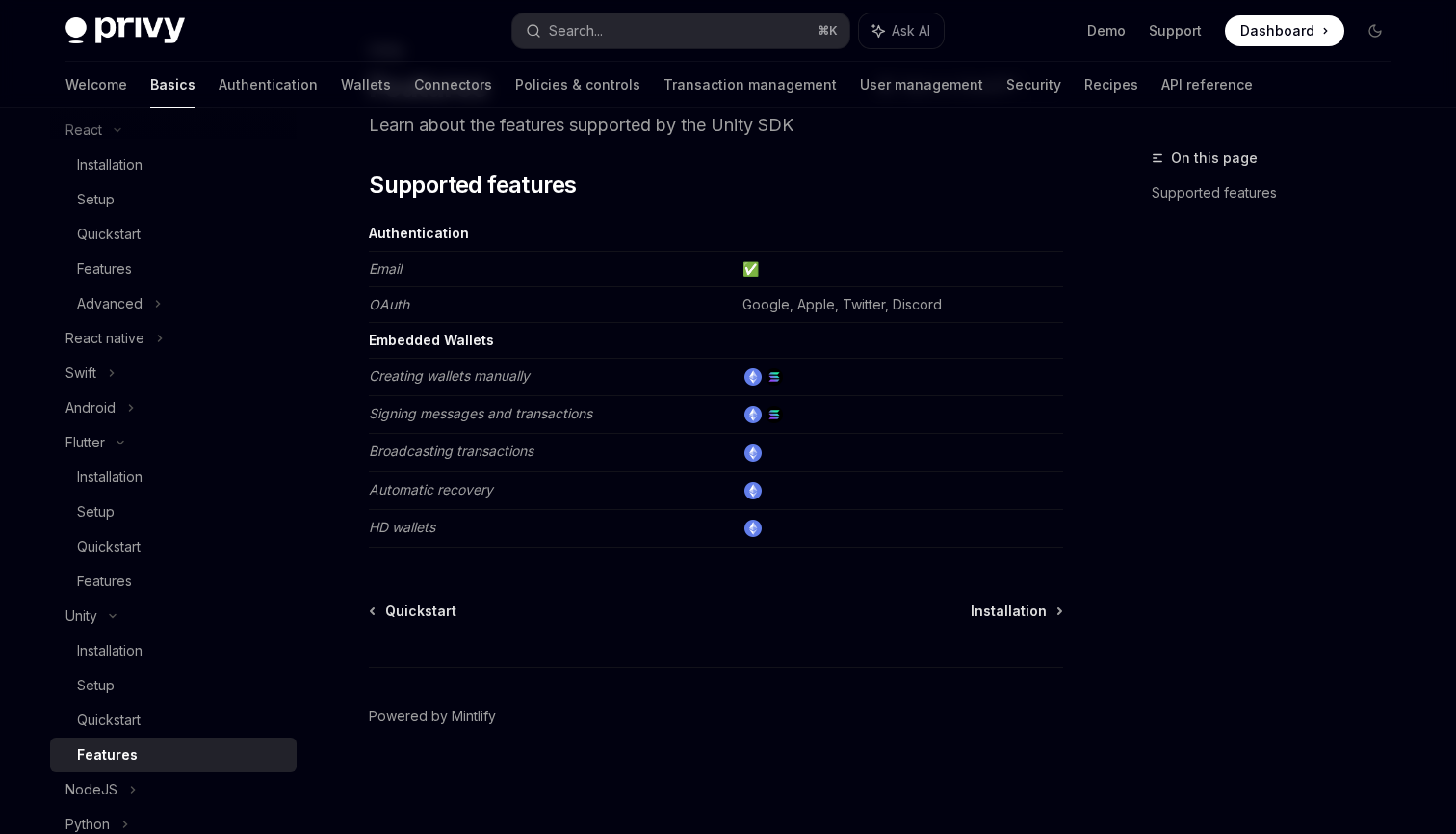
scroll to position [108, 0]
click at [1021, 609] on span "Installation" at bounding box center [1009, 611] width 77 height 20
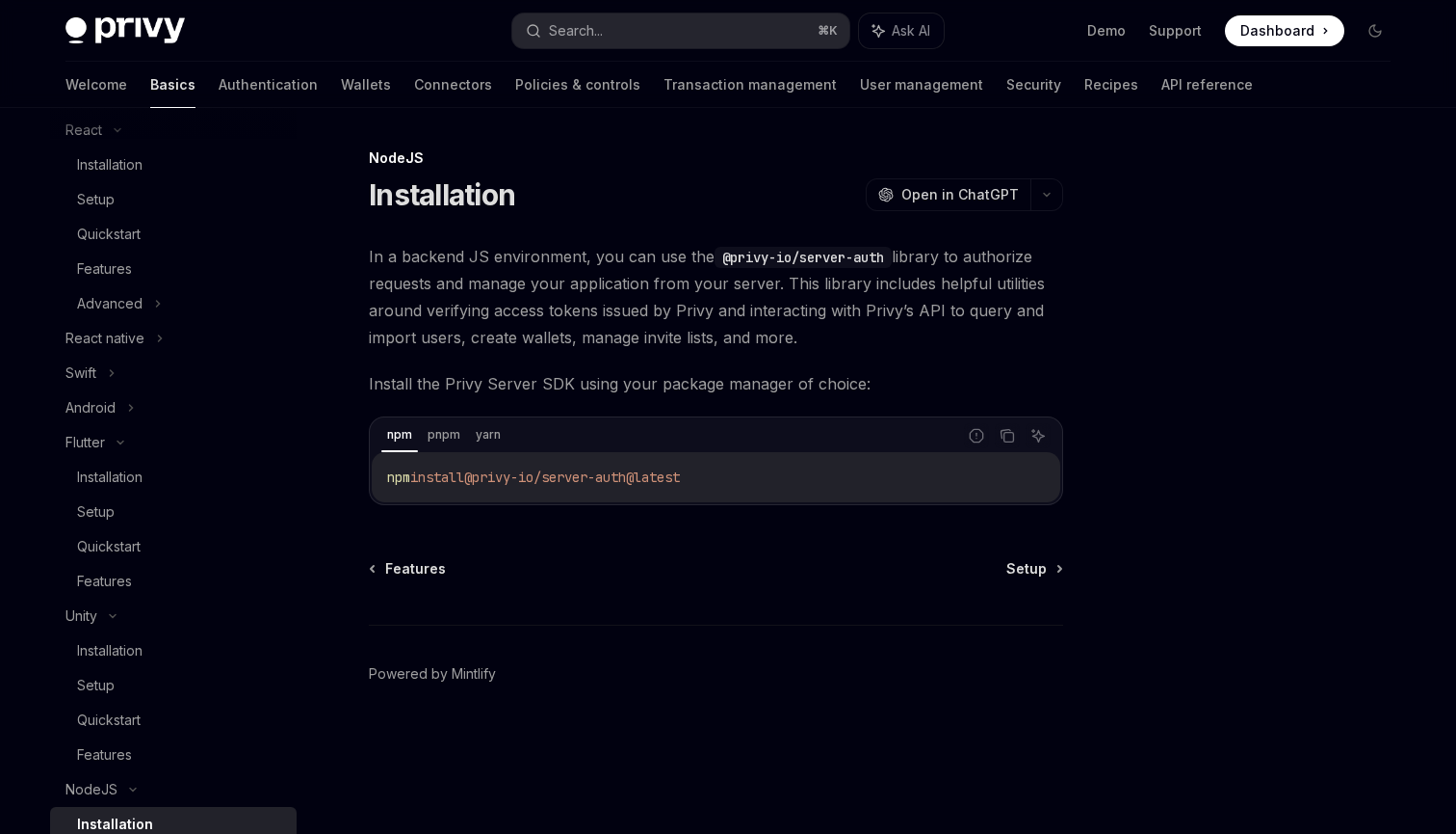
scroll to position [822, 0]
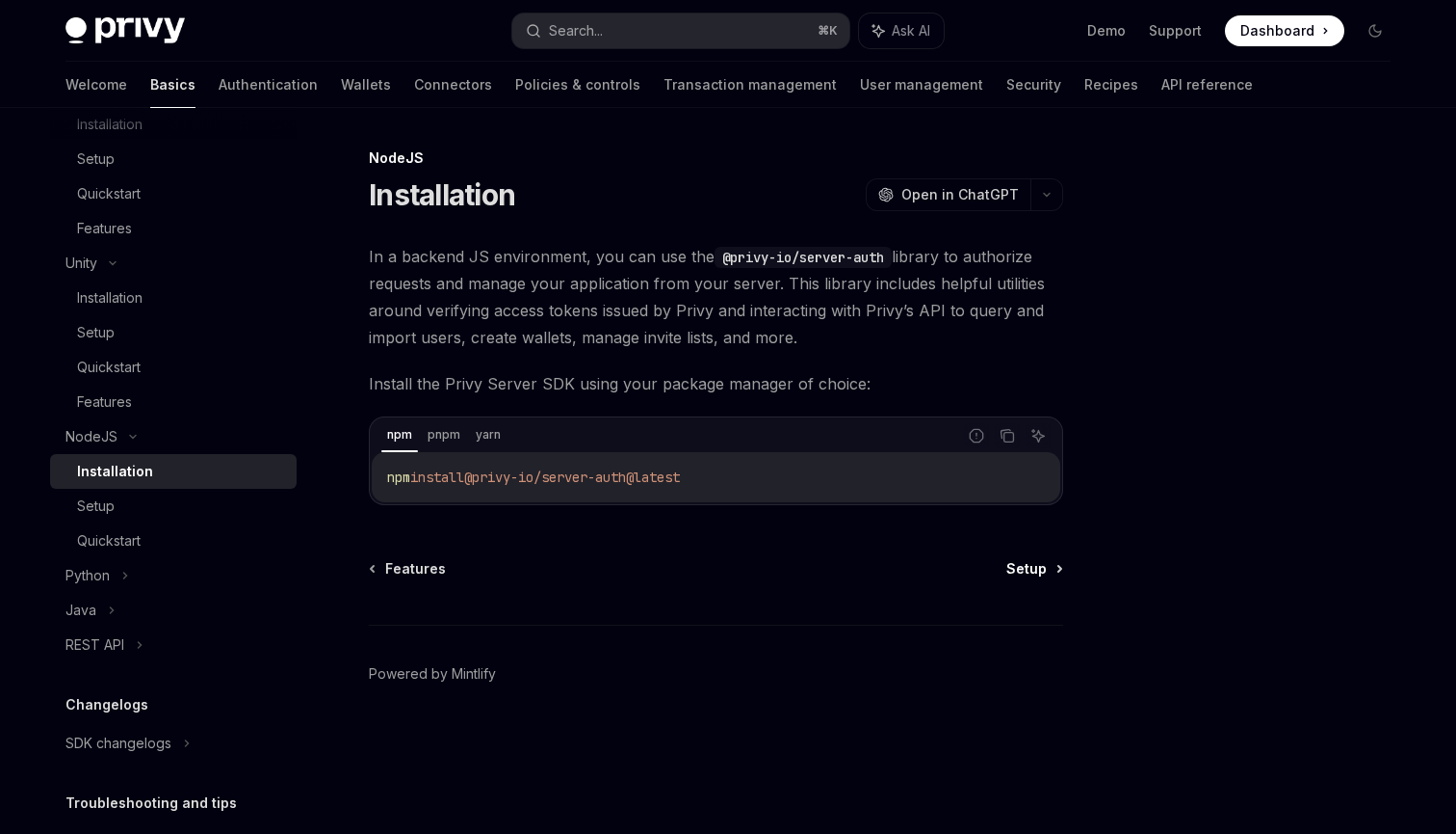
click at [1028, 569] on span "Setup" at bounding box center [1026, 569] width 40 height 20
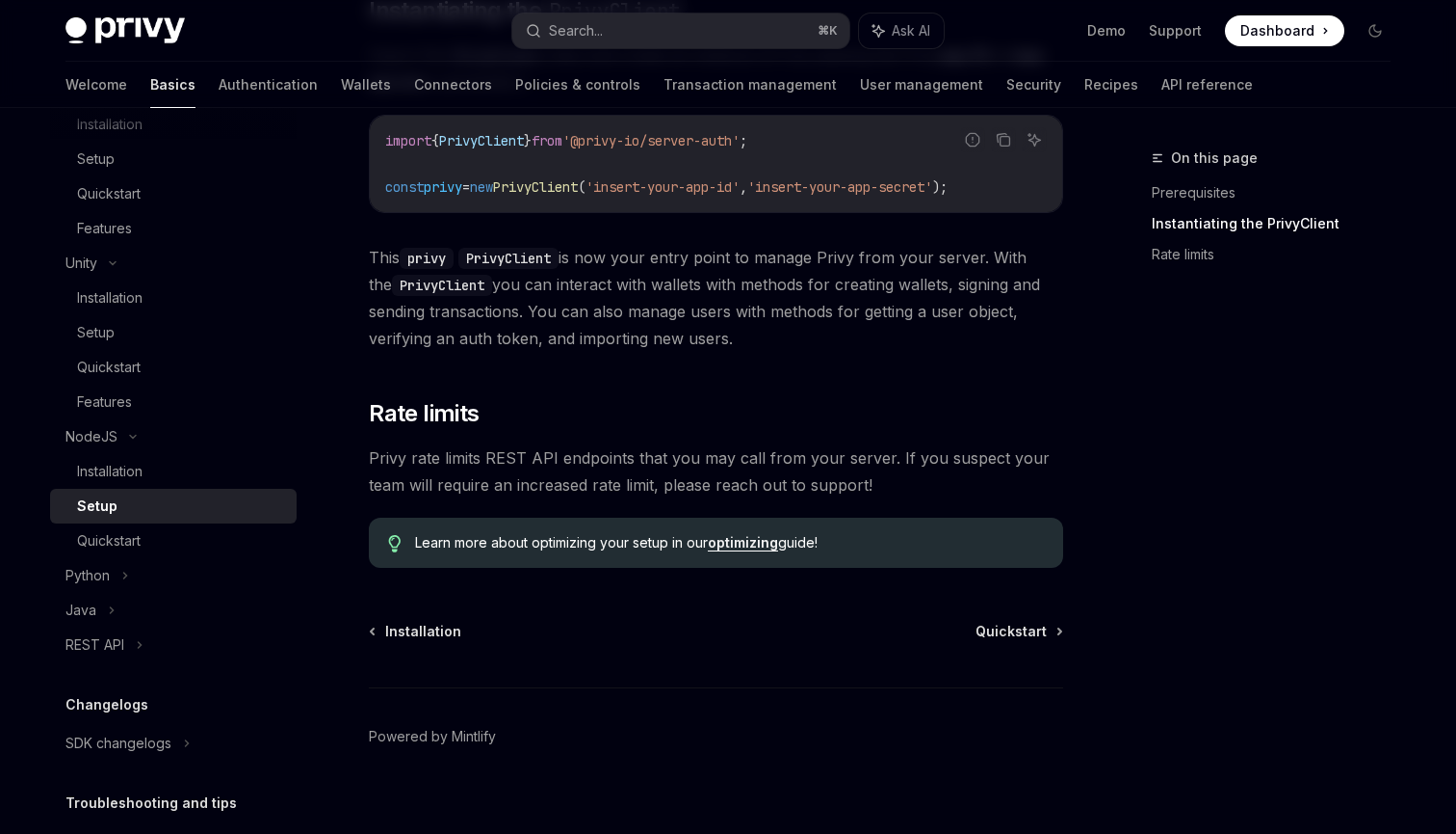
scroll to position [469, 0]
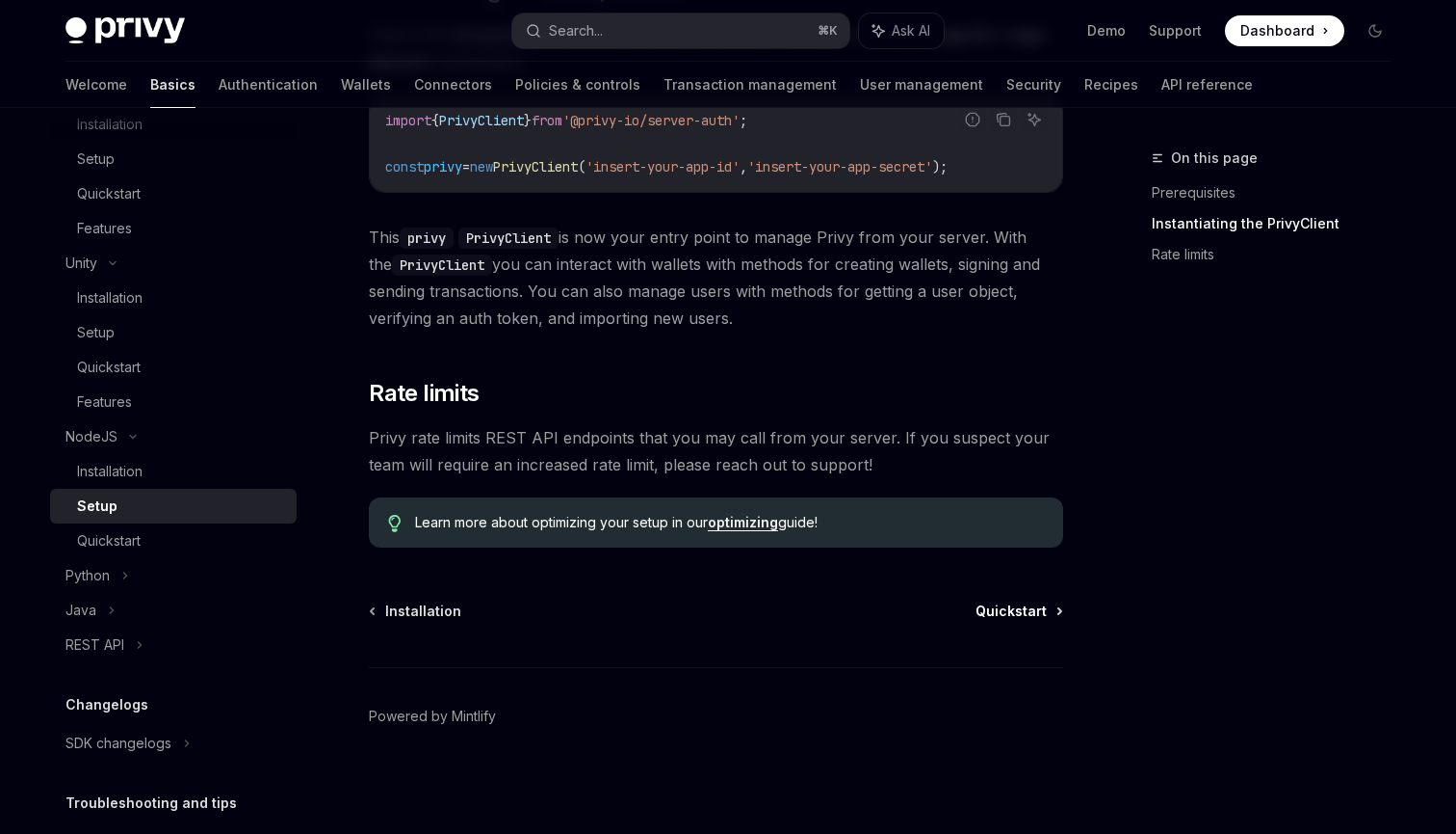
click at [1002, 611] on span "Quickstart" at bounding box center [1011, 611] width 72 height 20
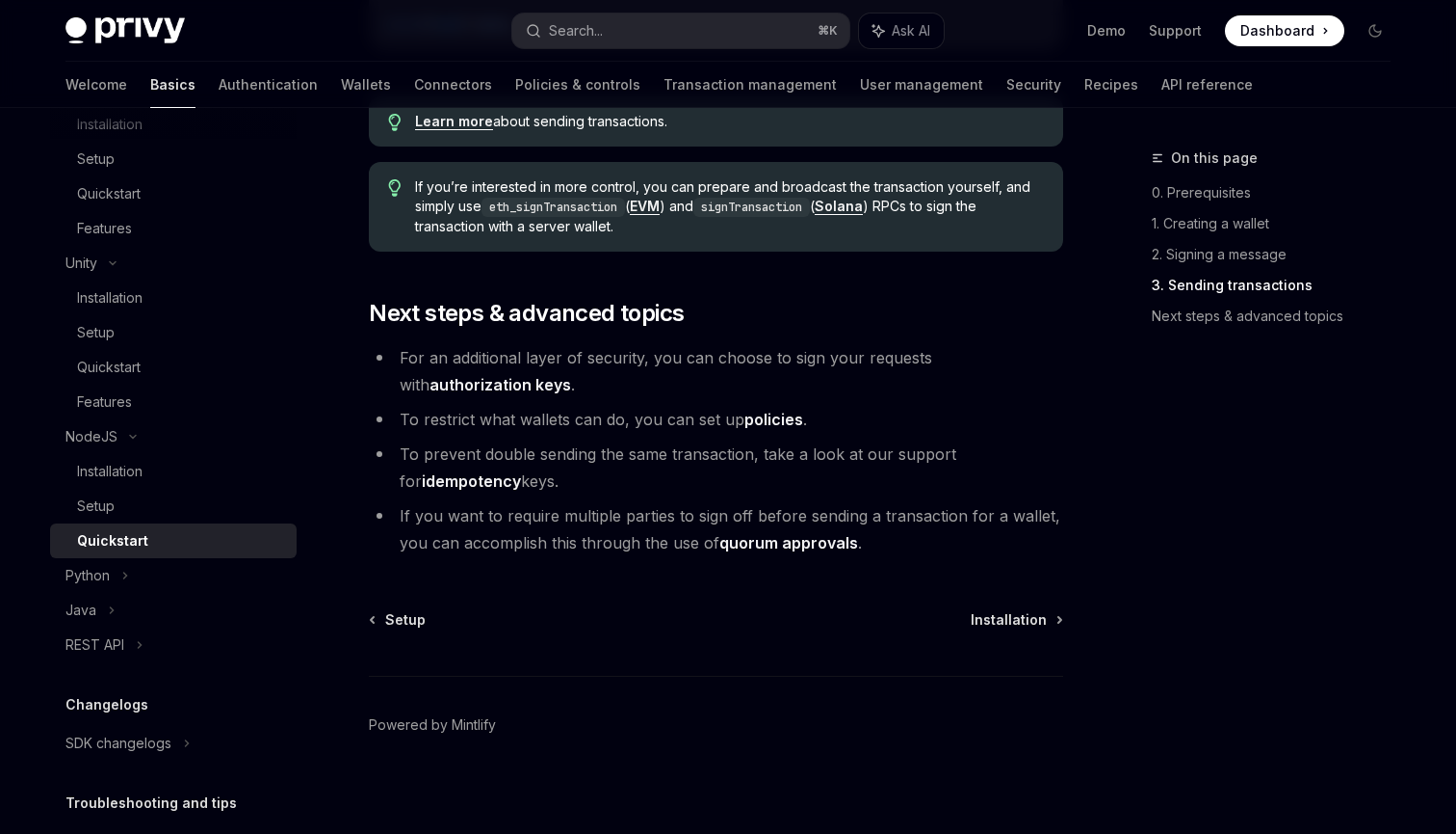
scroll to position [2038, 0]
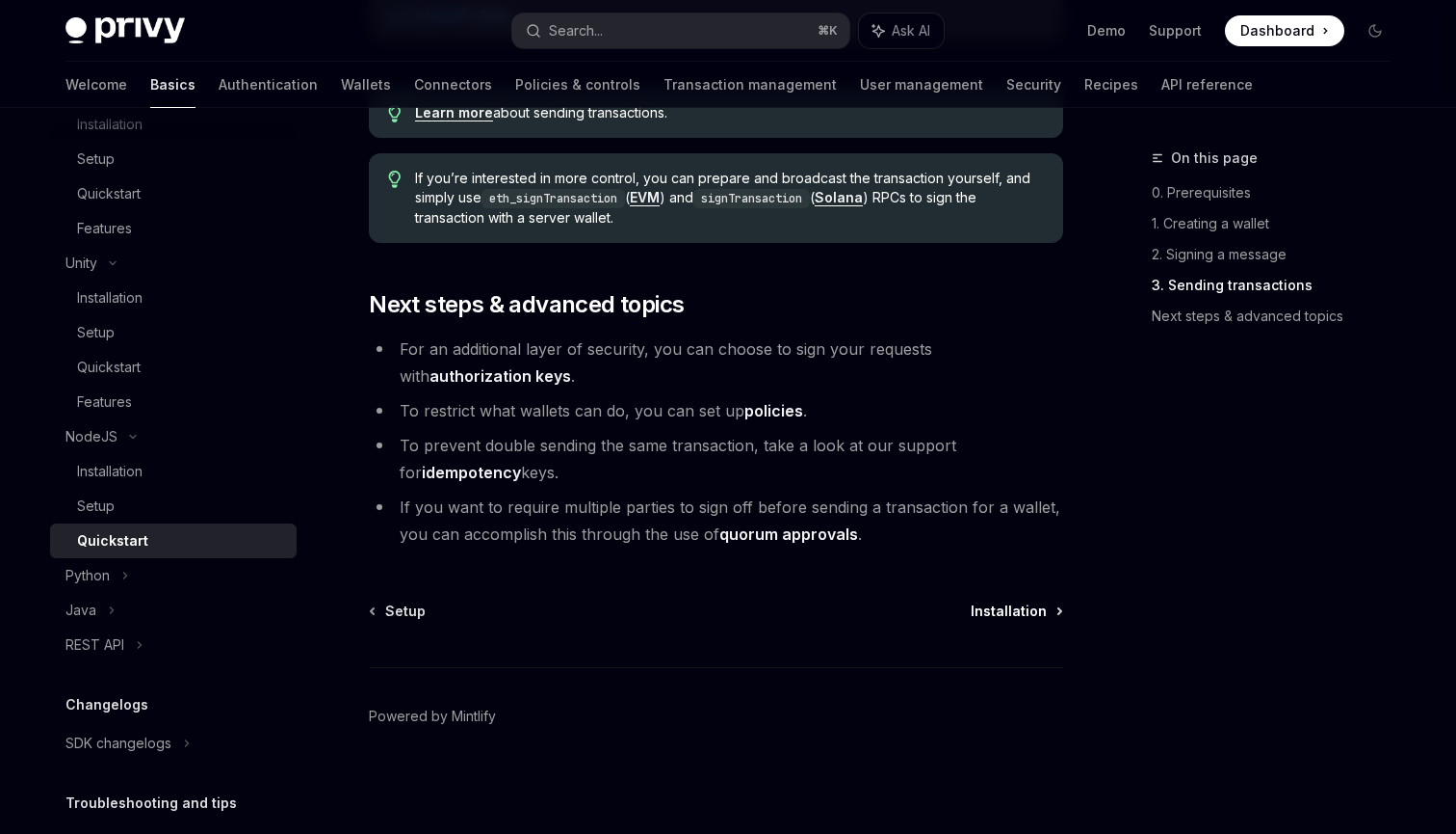
click at [993, 613] on span "Installation" at bounding box center [1009, 611] width 77 height 20
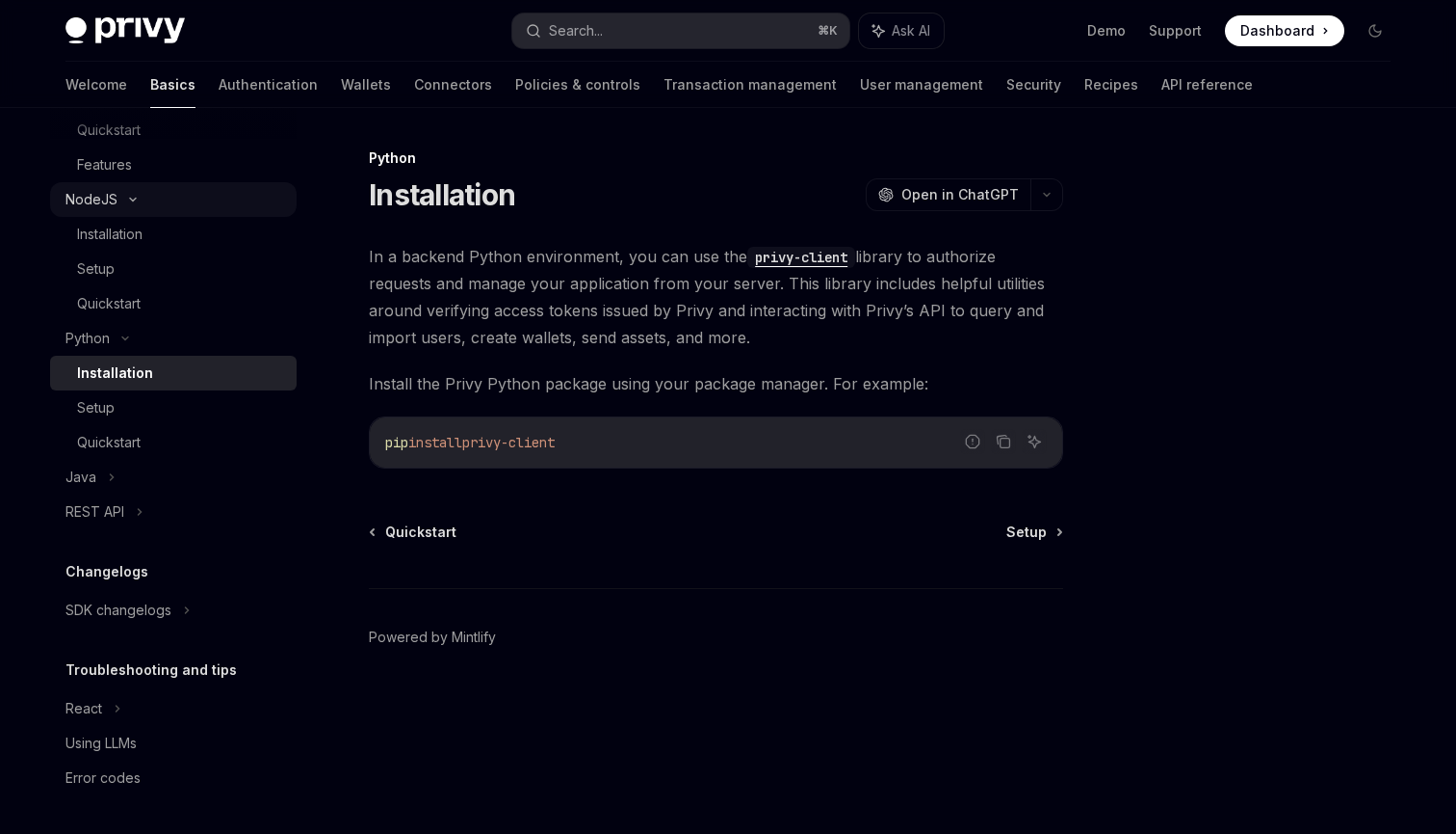
scroll to position [1059, 0]
click at [414, 90] on link "Connectors" at bounding box center [453, 84] width 78 height 46
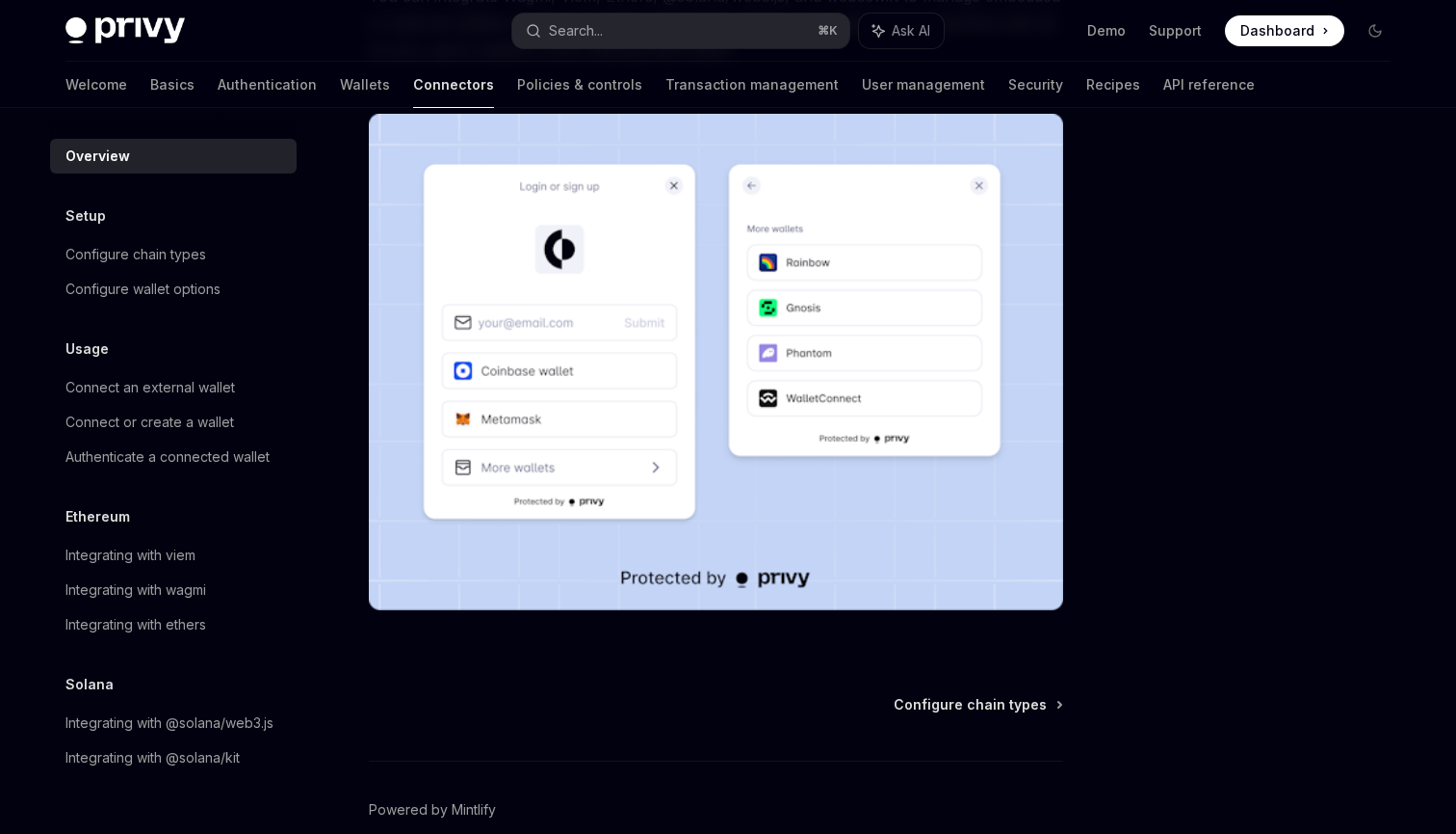
scroll to position [452, 0]
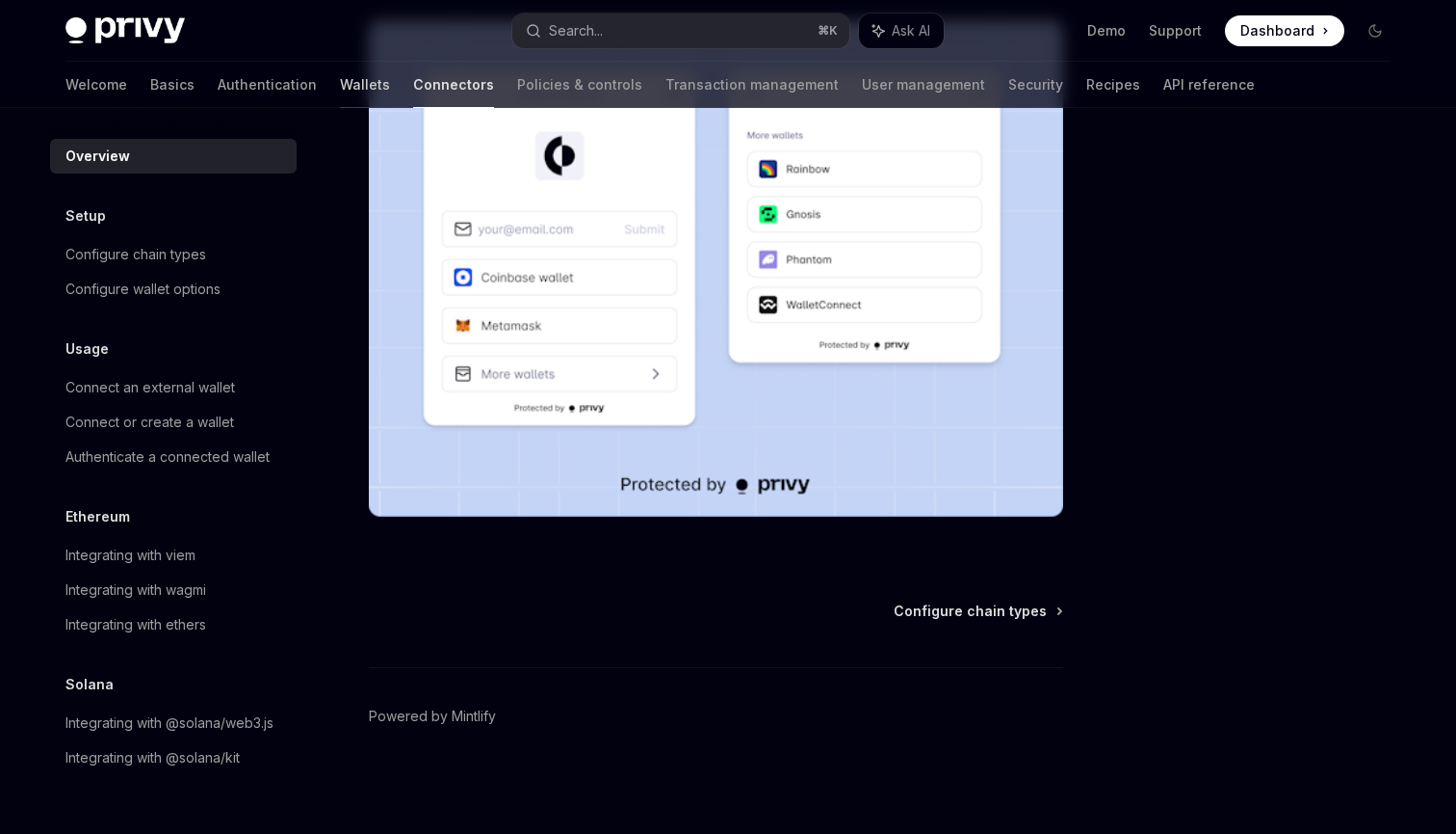
click at [340, 90] on link "Wallets" at bounding box center [364, 84] width 50 height 46
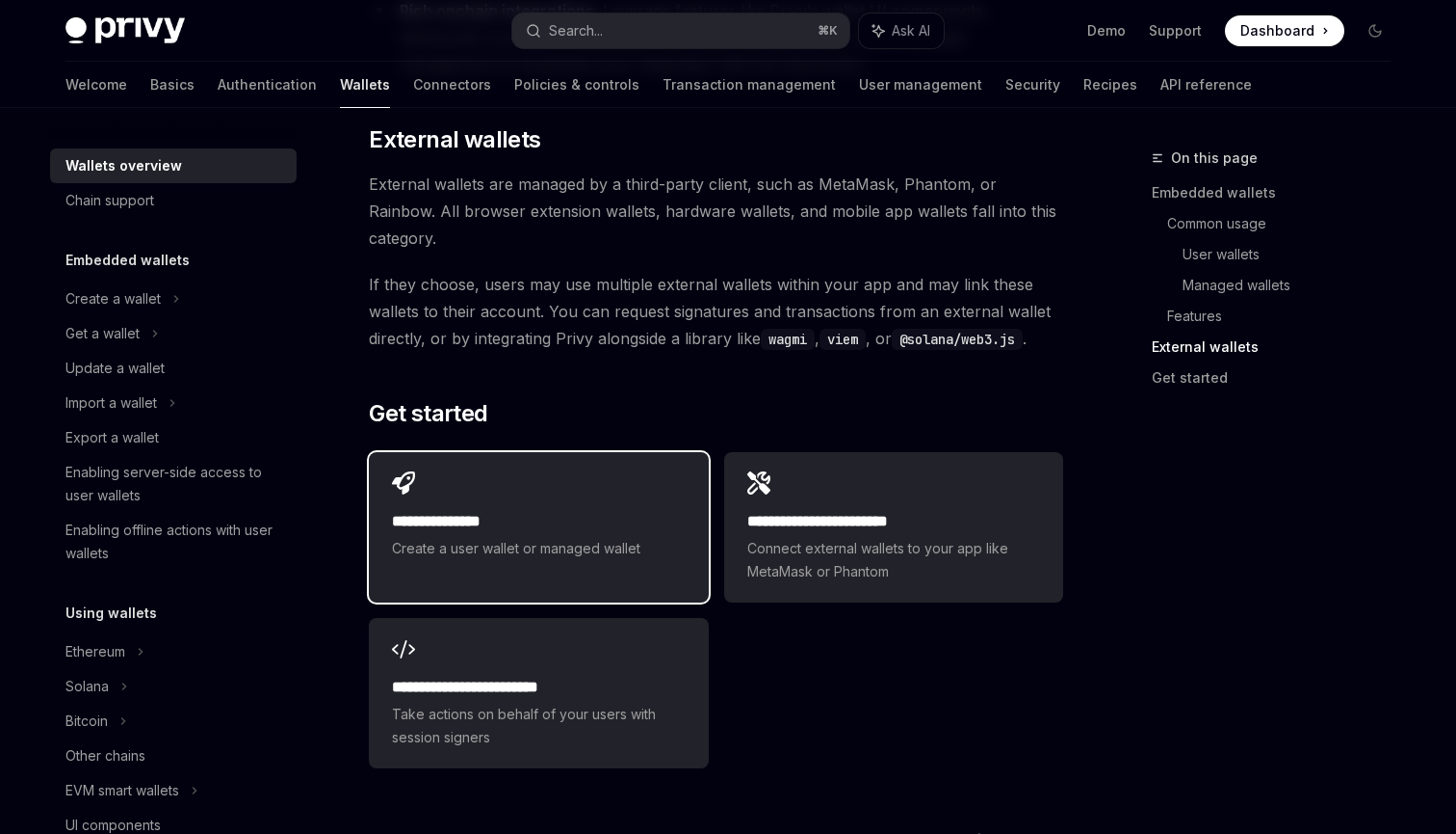
scroll to position [2948, 0]
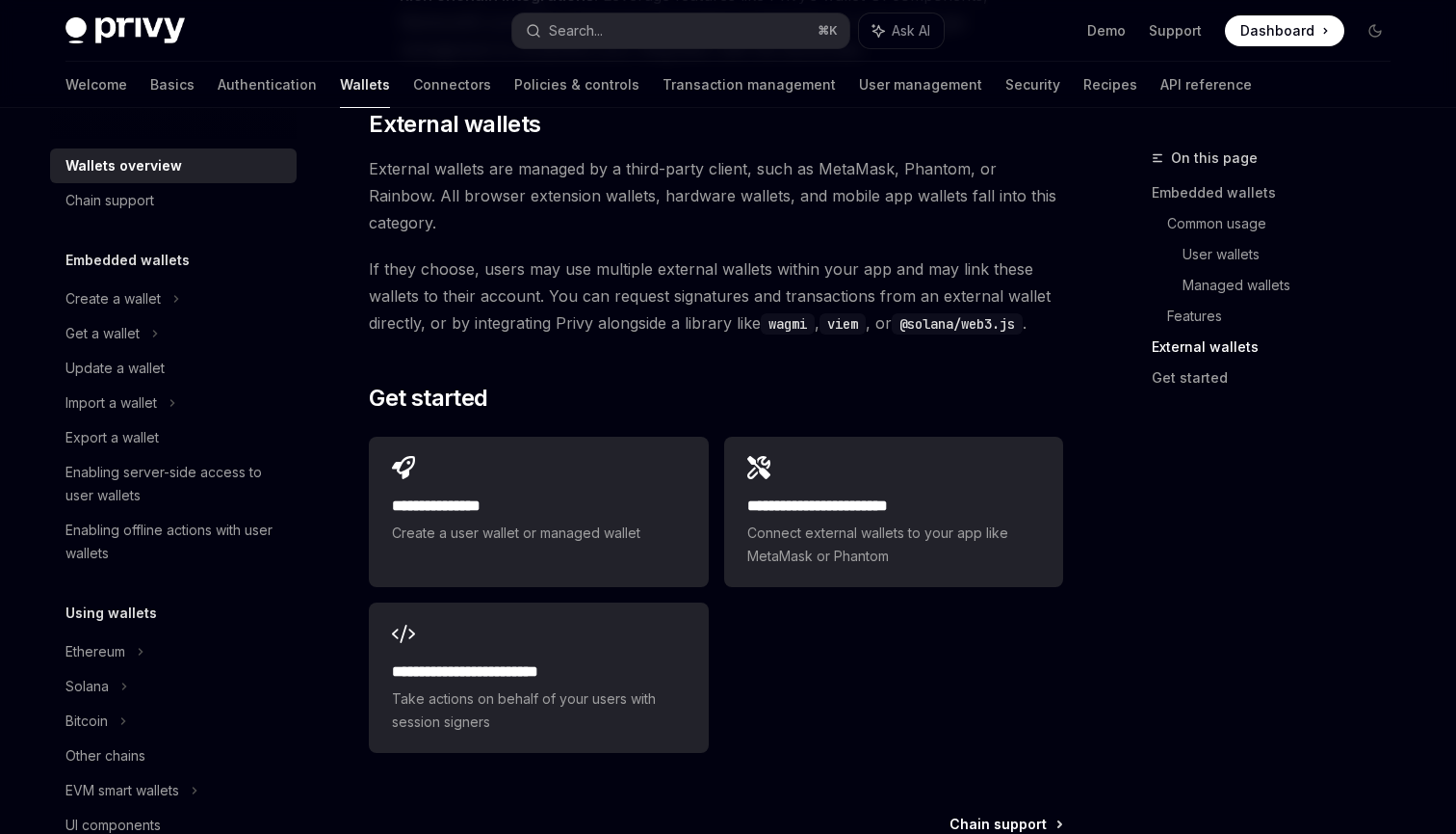
click at [989, 814] on span "Chain support" at bounding box center [998, 824] width 97 height 20
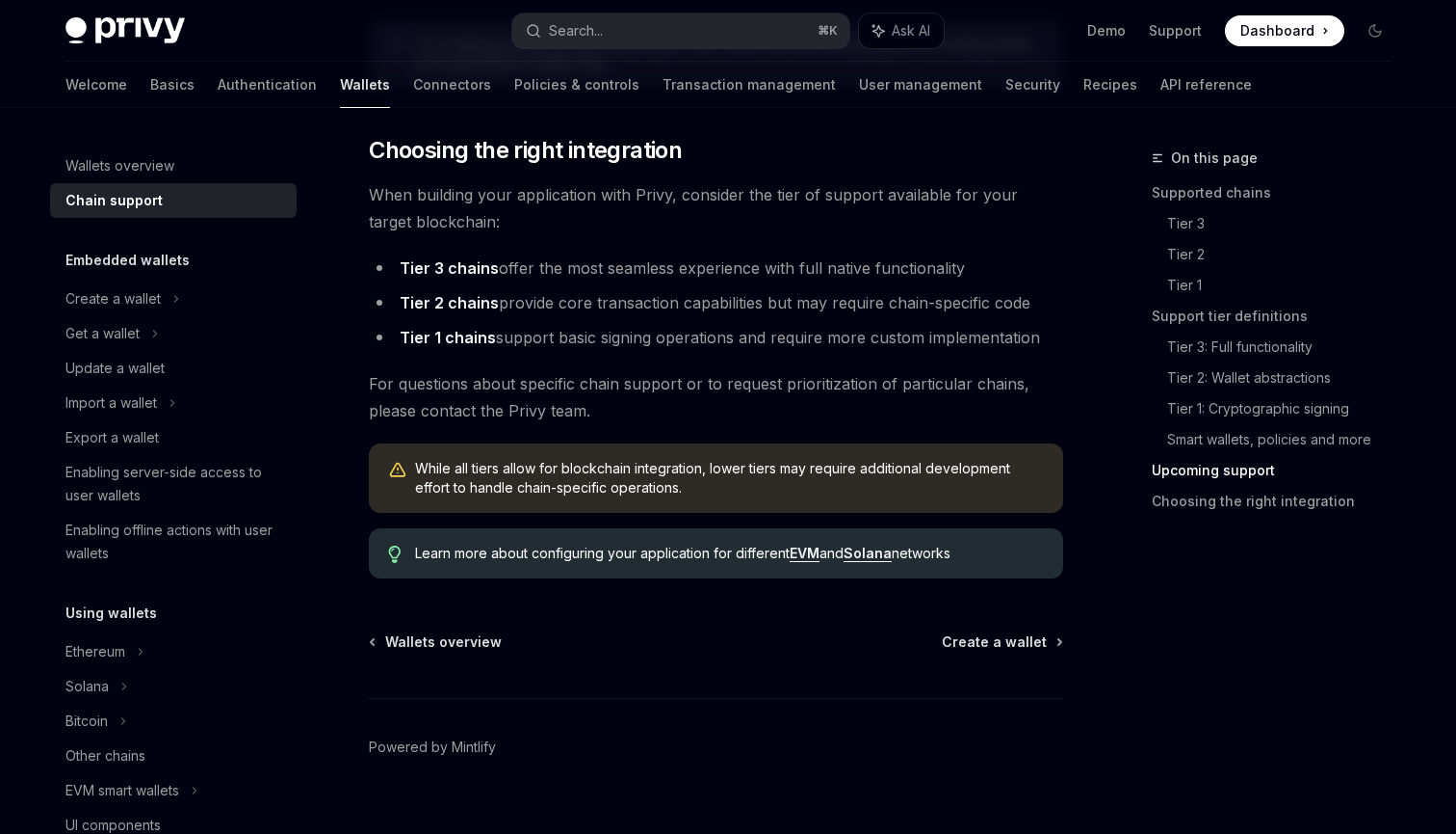
scroll to position [2327, 0]
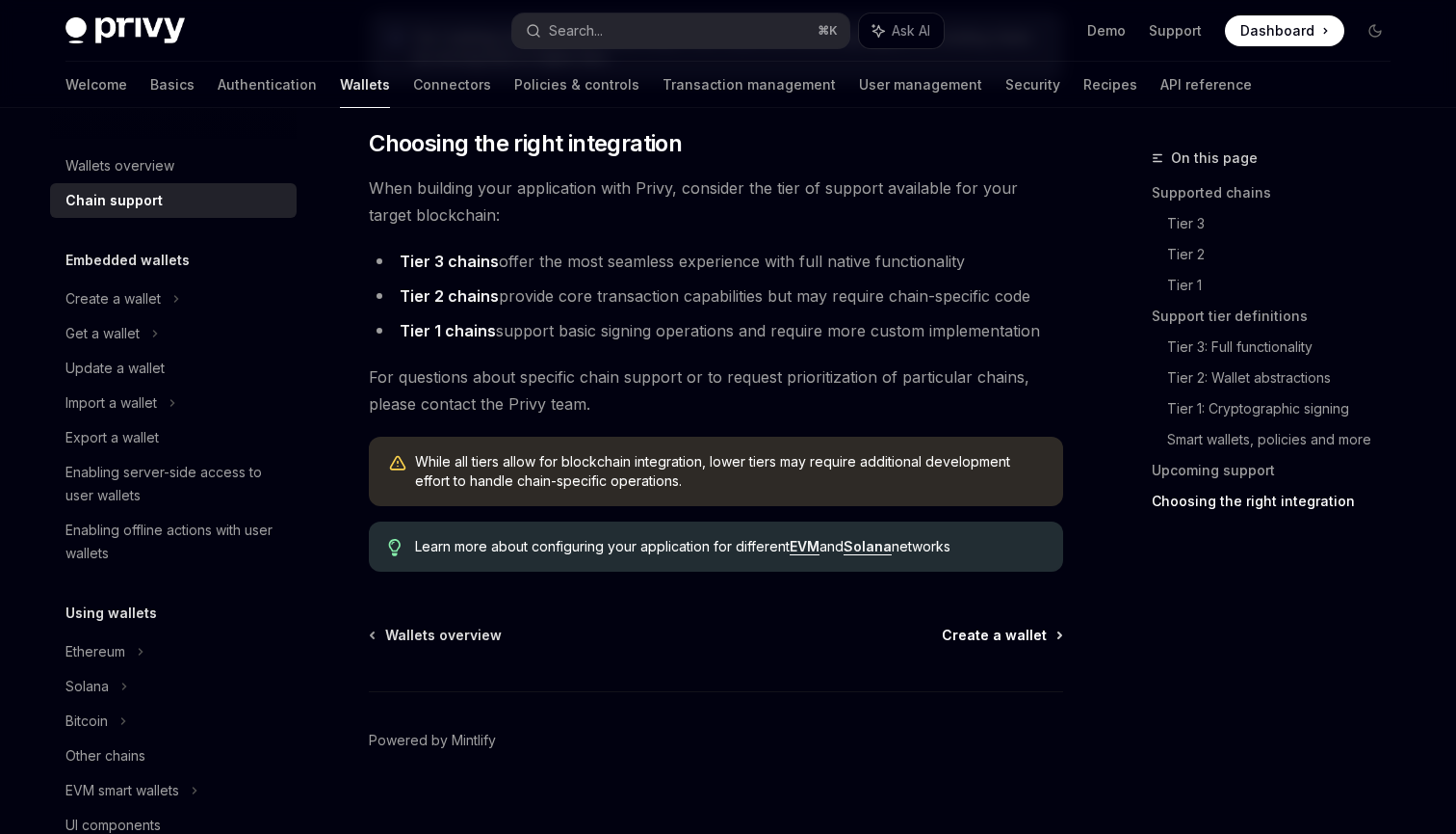
click at [985, 636] on span "Create a wallet" at bounding box center [994, 636] width 105 height 20
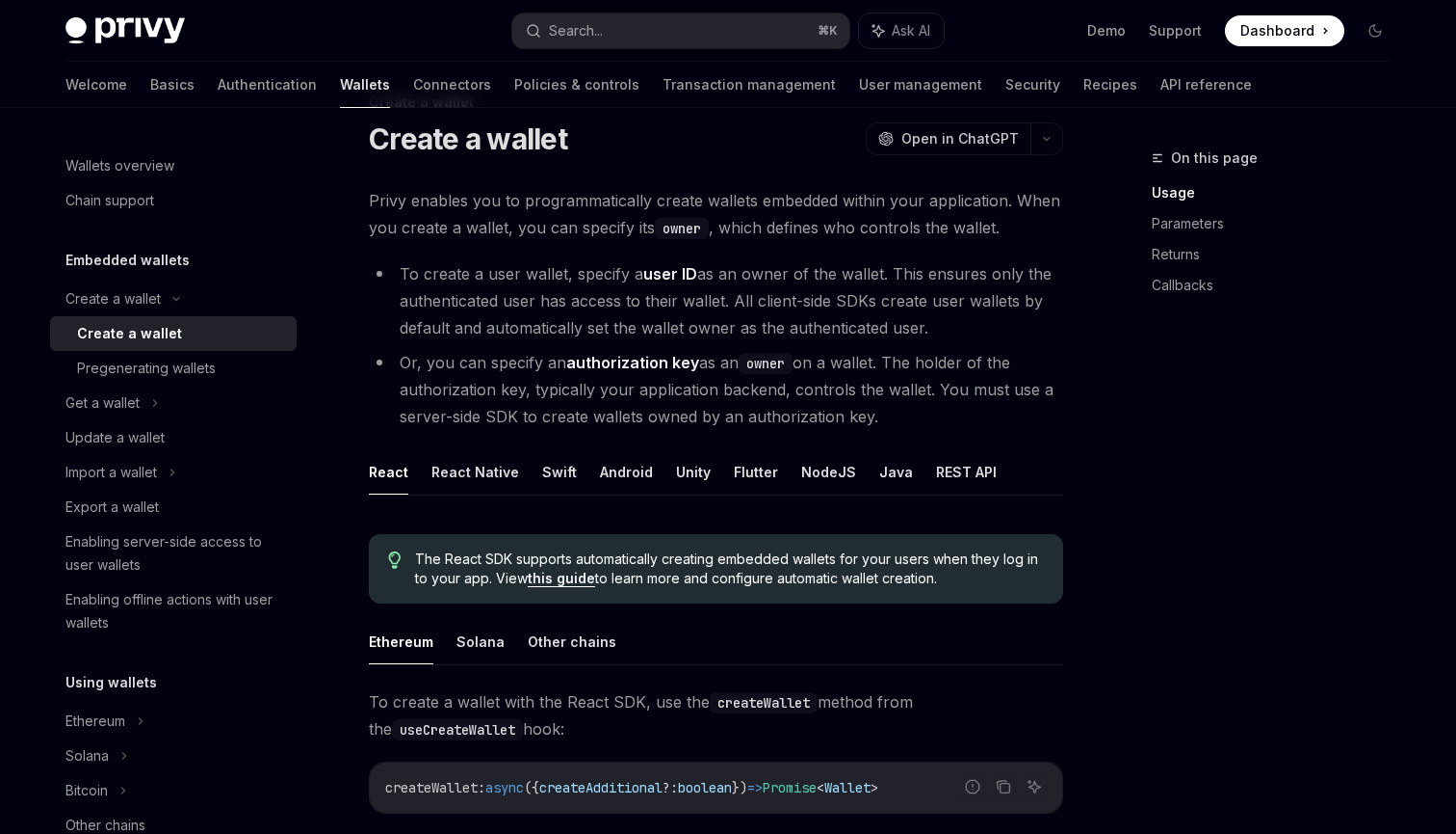
scroll to position [68, 0]
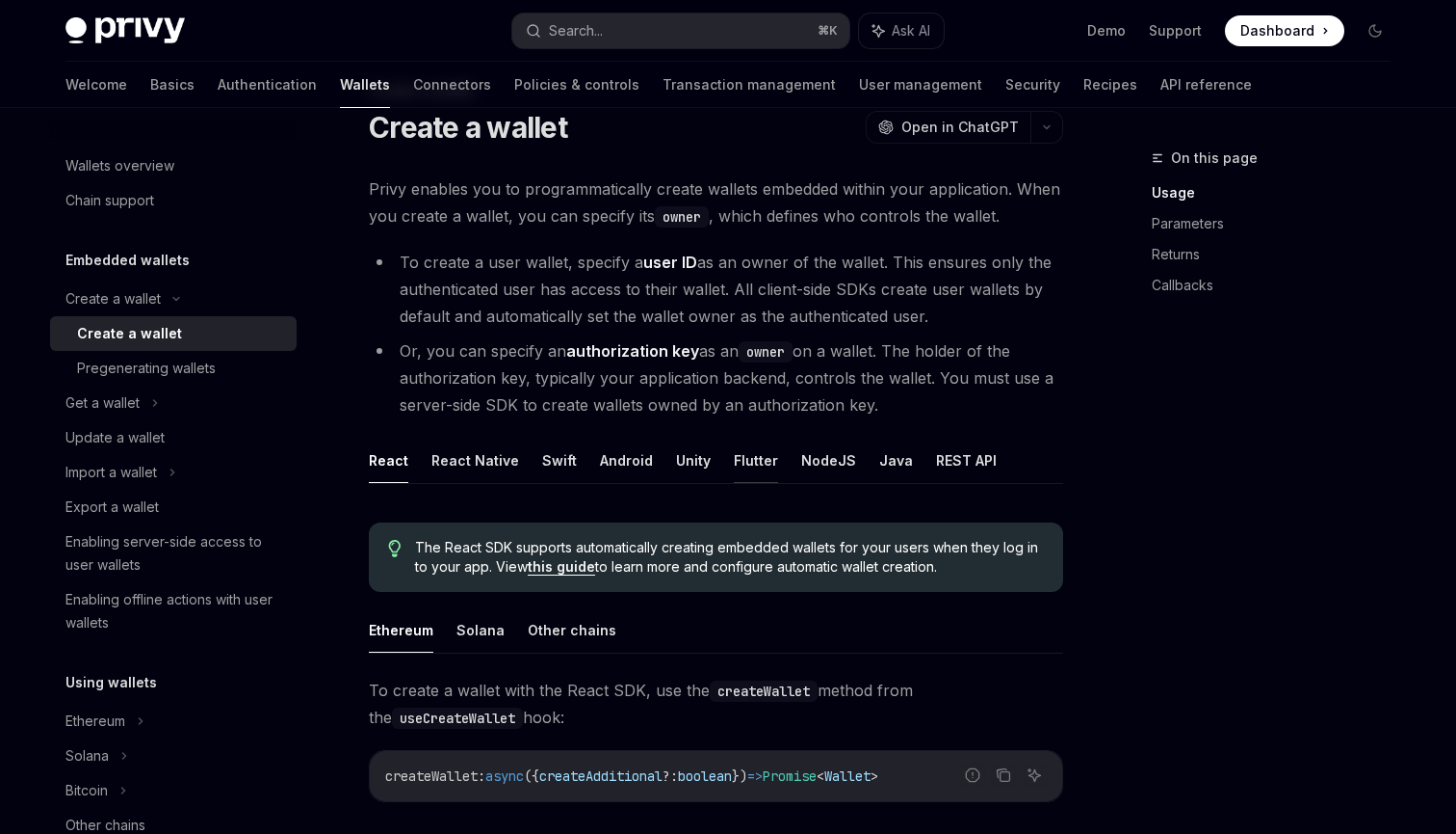
click at [750, 464] on button "Flutter" at bounding box center [756, 460] width 44 height 45
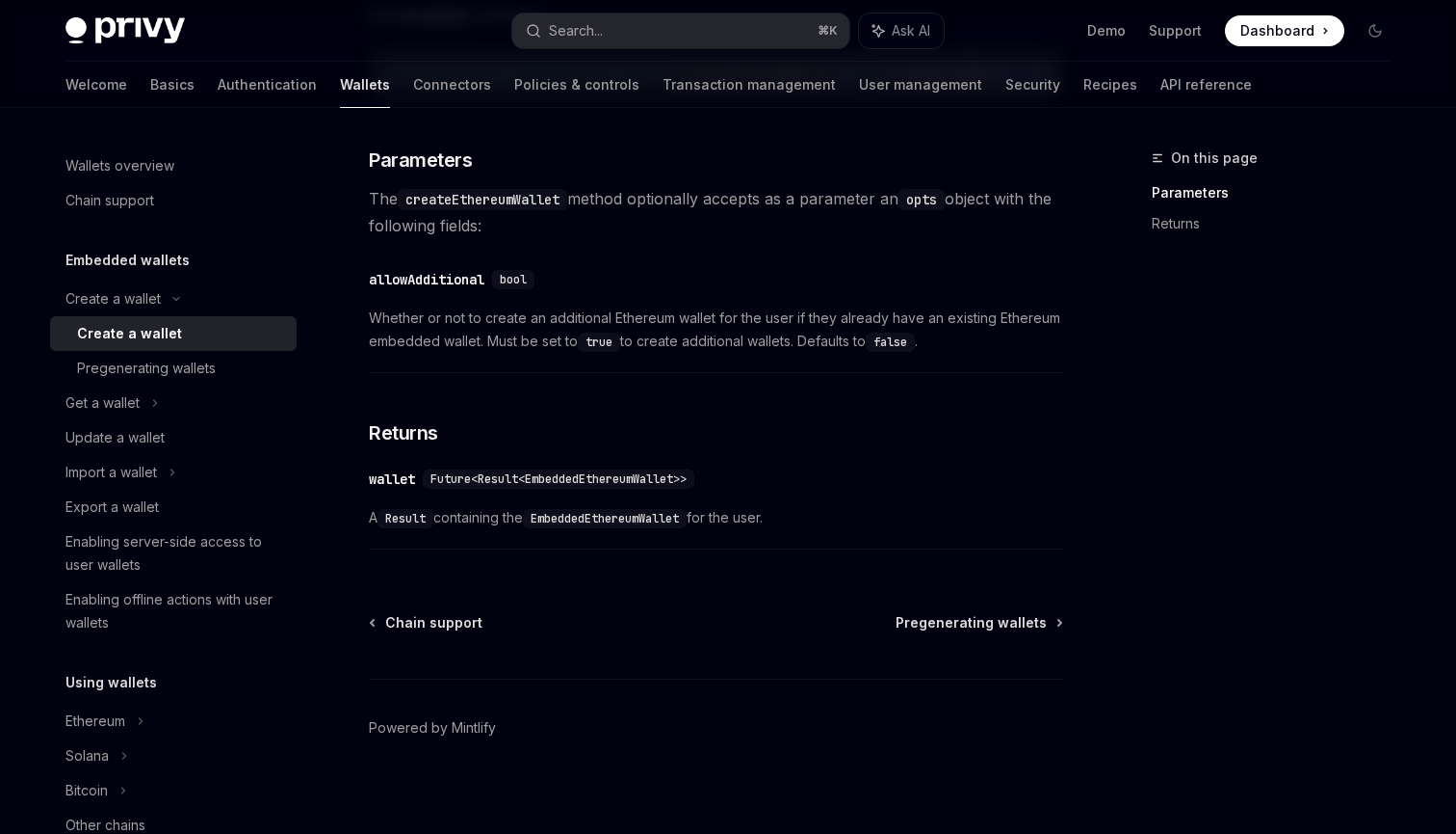
scroll to position [688, 0]
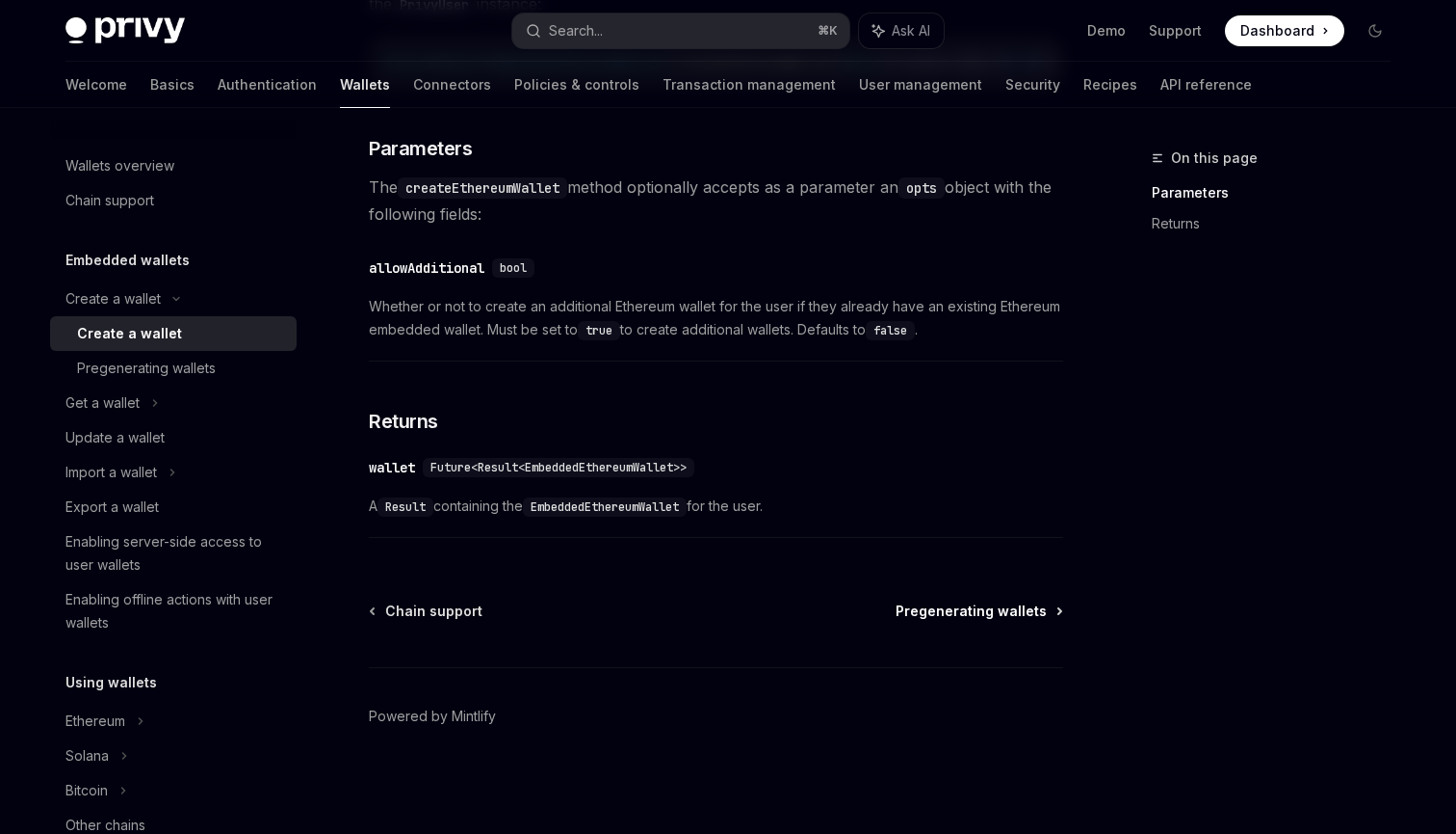
click at [967, 605] on span "Pregenerating wallets" at bounding box center [971, 611] width 151 height 20
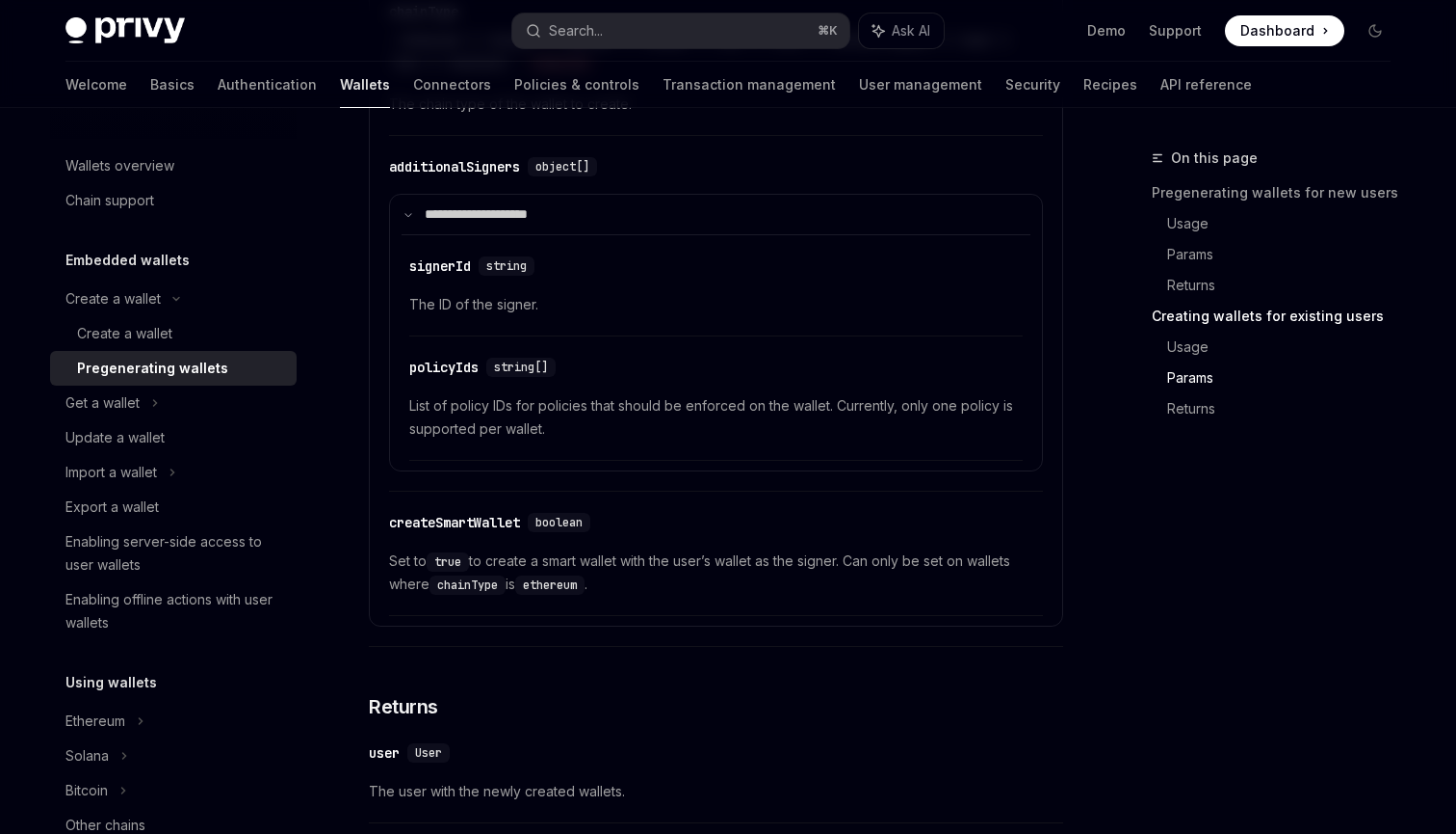
scroll to position [3611, 0]
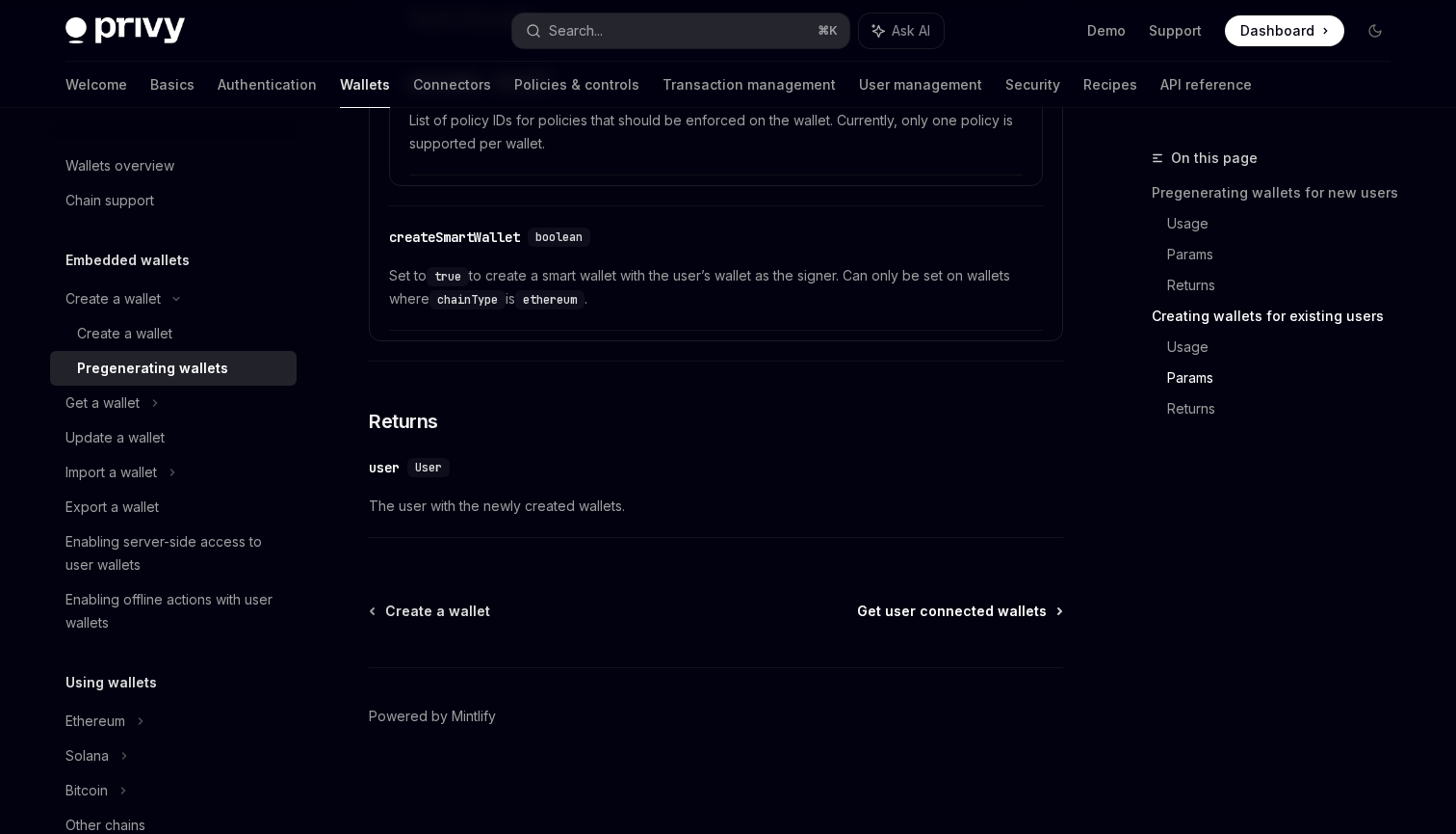
click at [962, 611] on span "Get user connected wallets" at bounding box center [951, 611] width 189 height 20
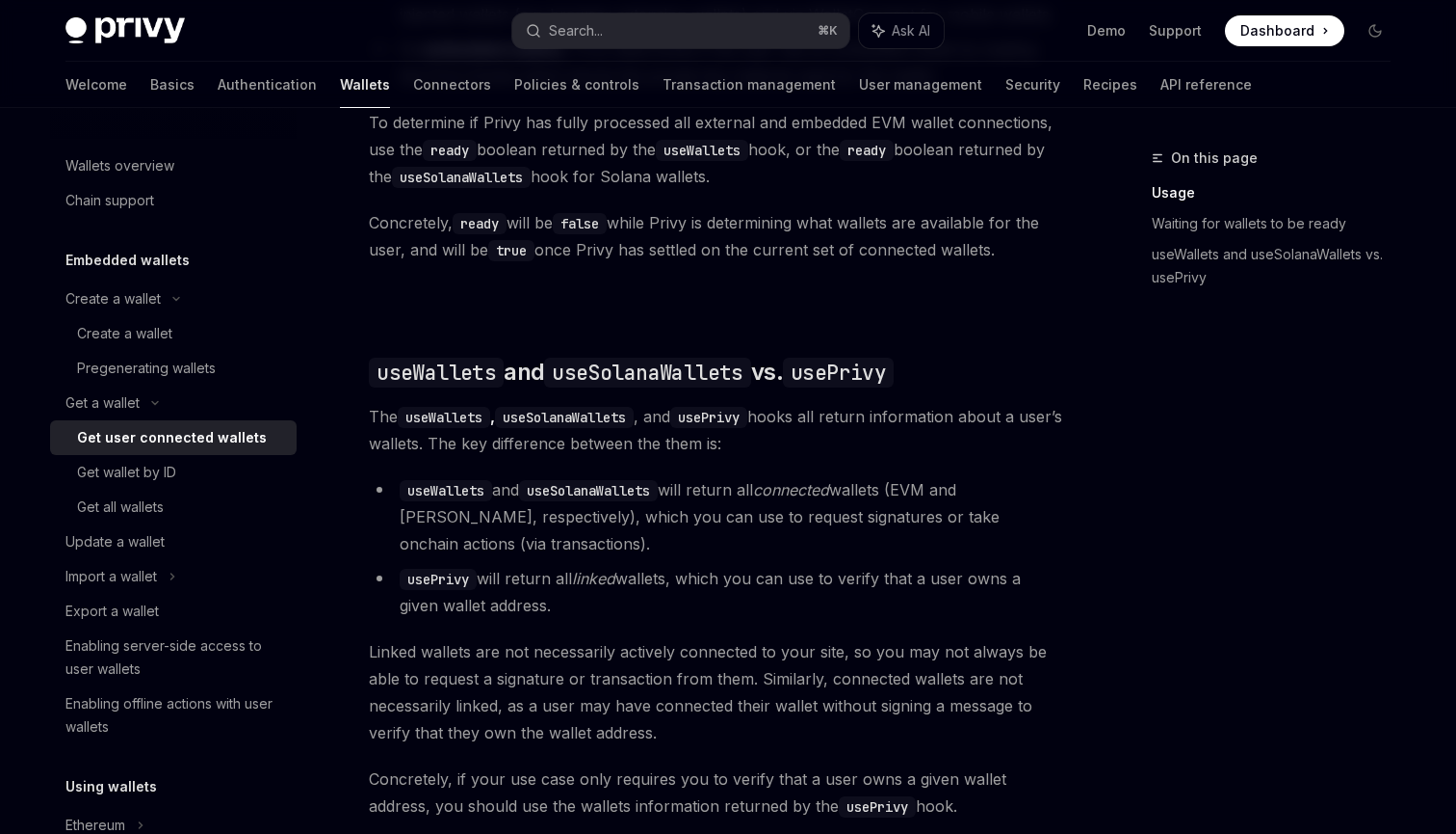
scroll to position [1762, 0]
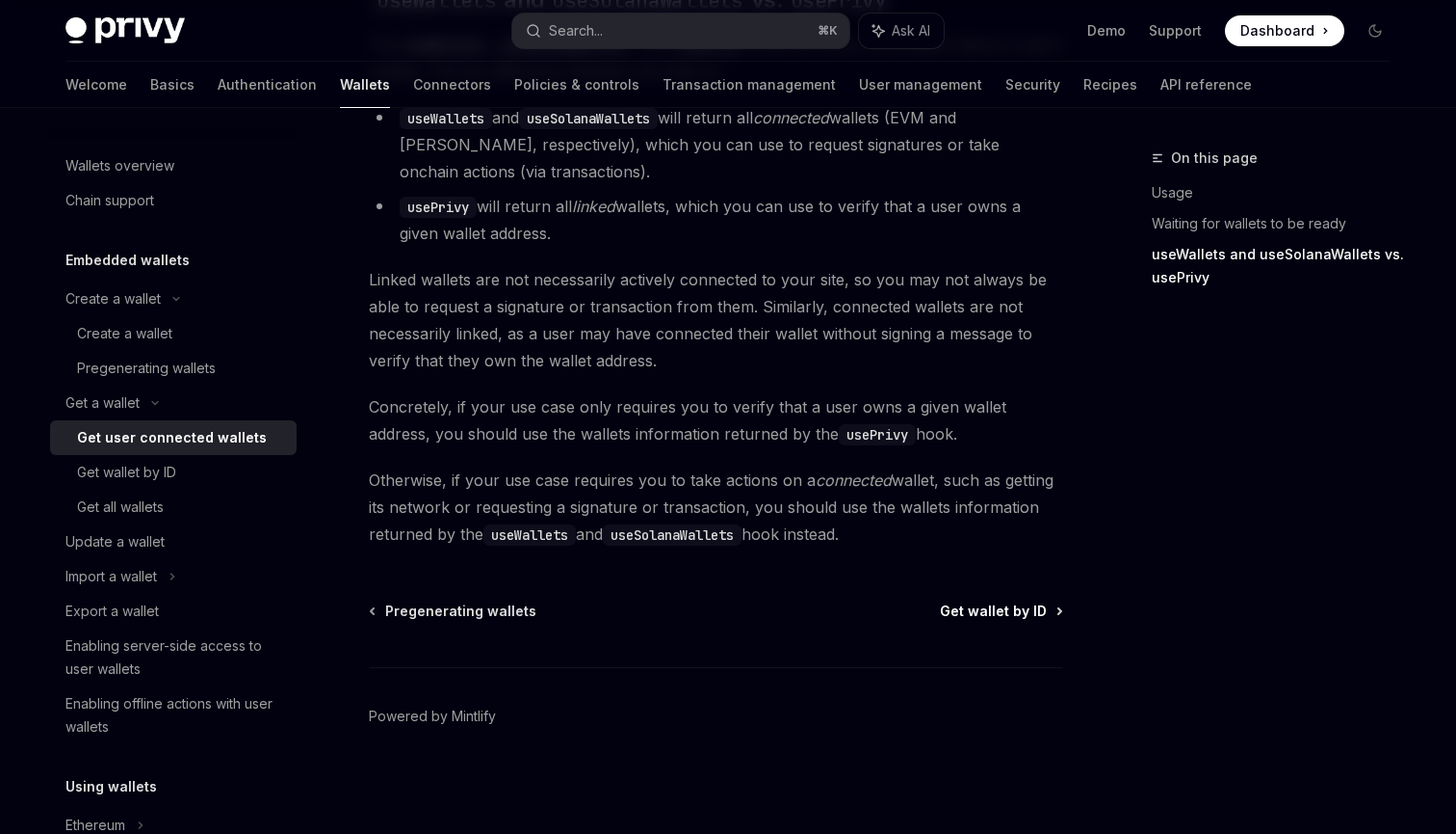
click at [1006, 614] on span "Get wallet by ID" at bounding box center [994, 611] width 107 height 20
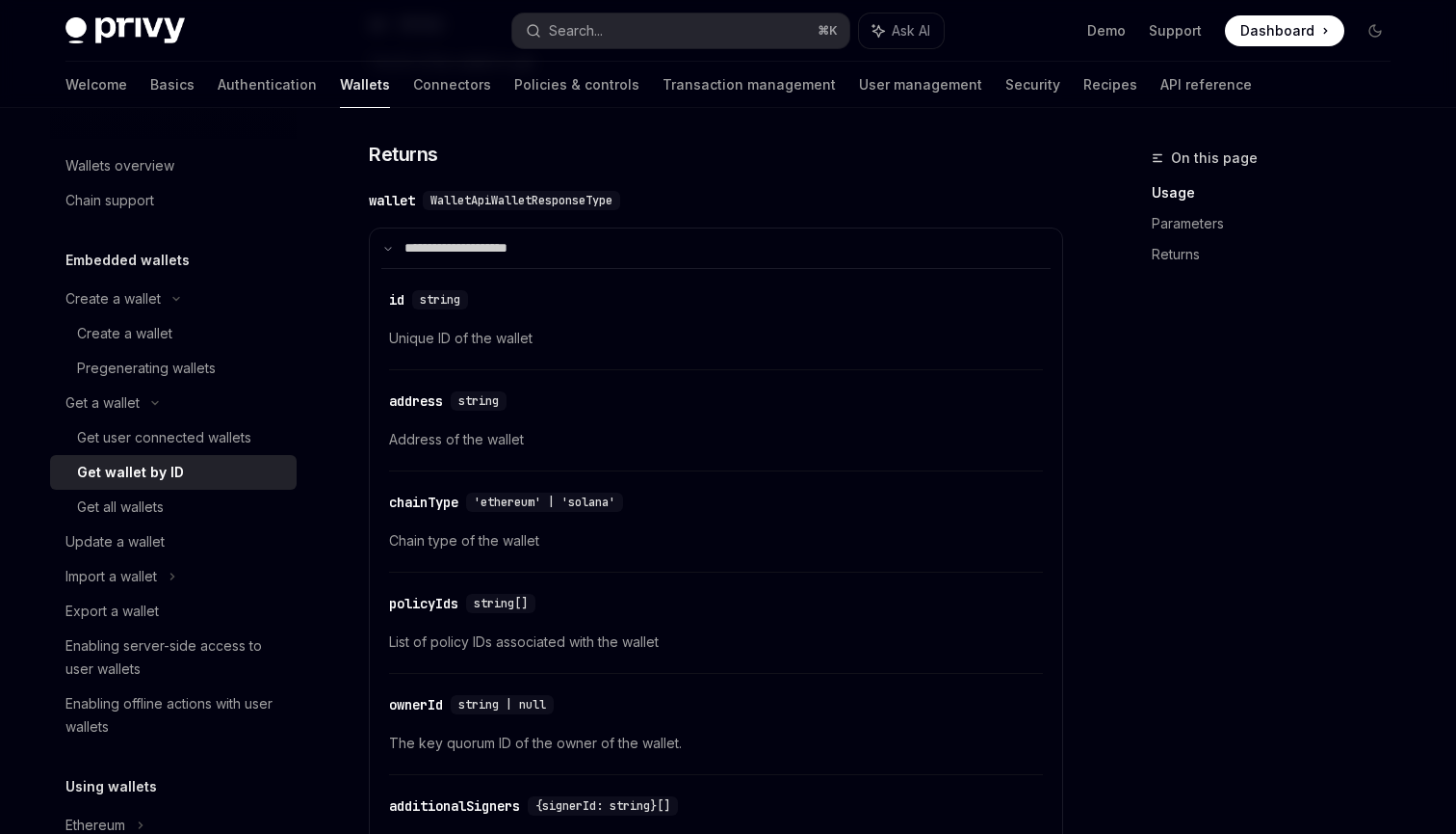
scroll to position [1227, 0]
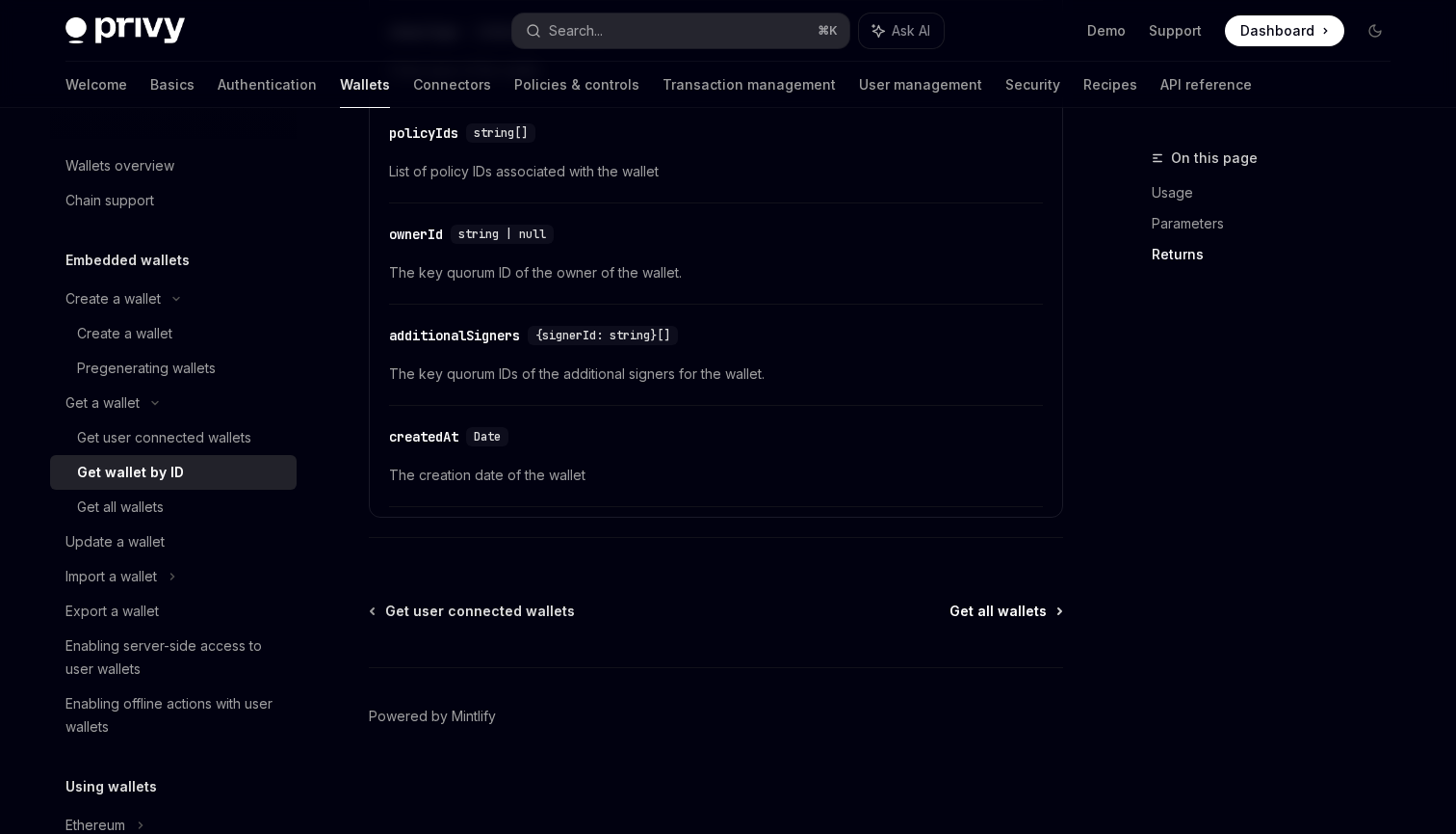
click at [1010, 606] on span "Get all wallets" at bounding box center [998, 611] width 97 height 20
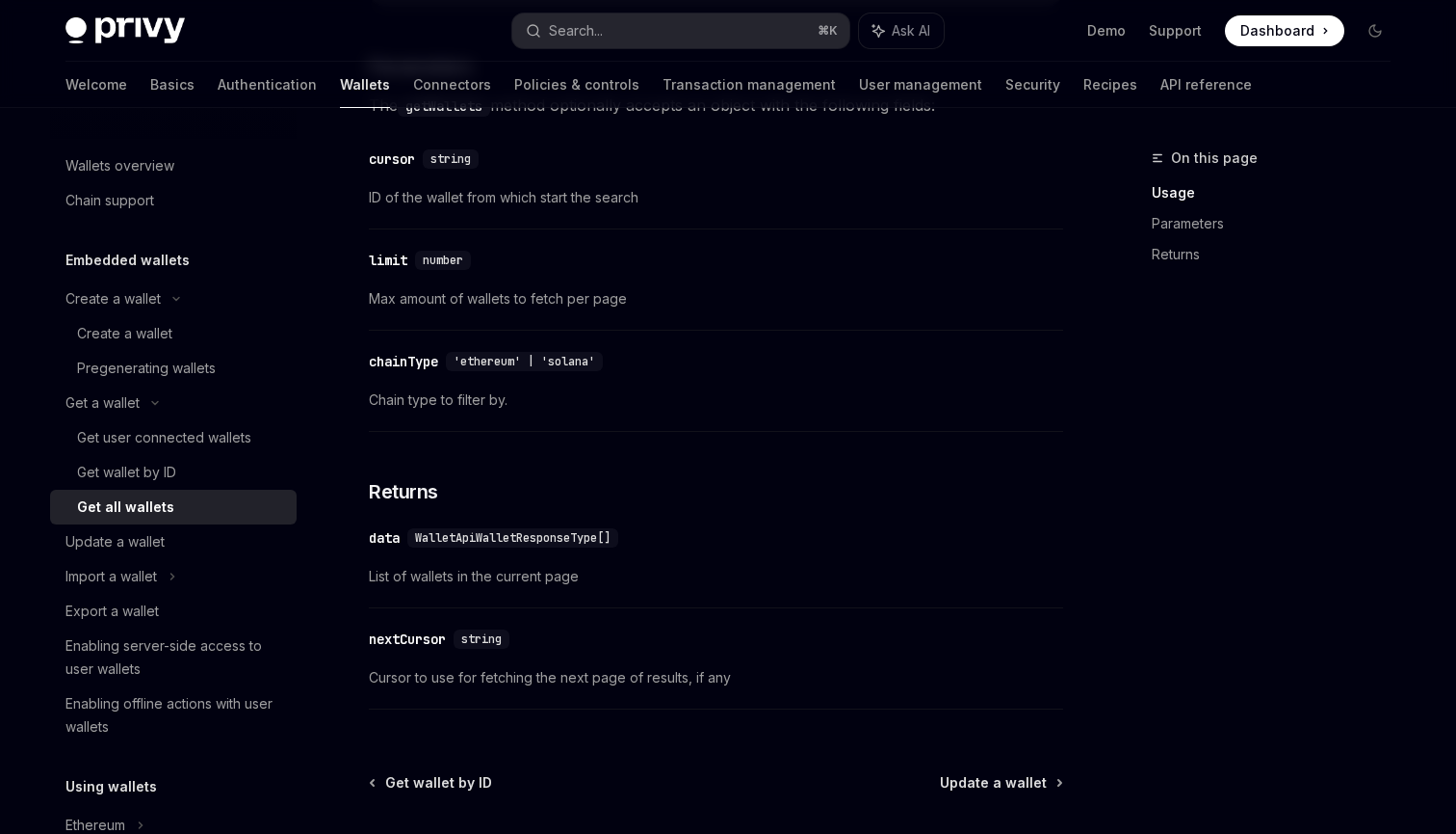
scroll to position [978, 0]
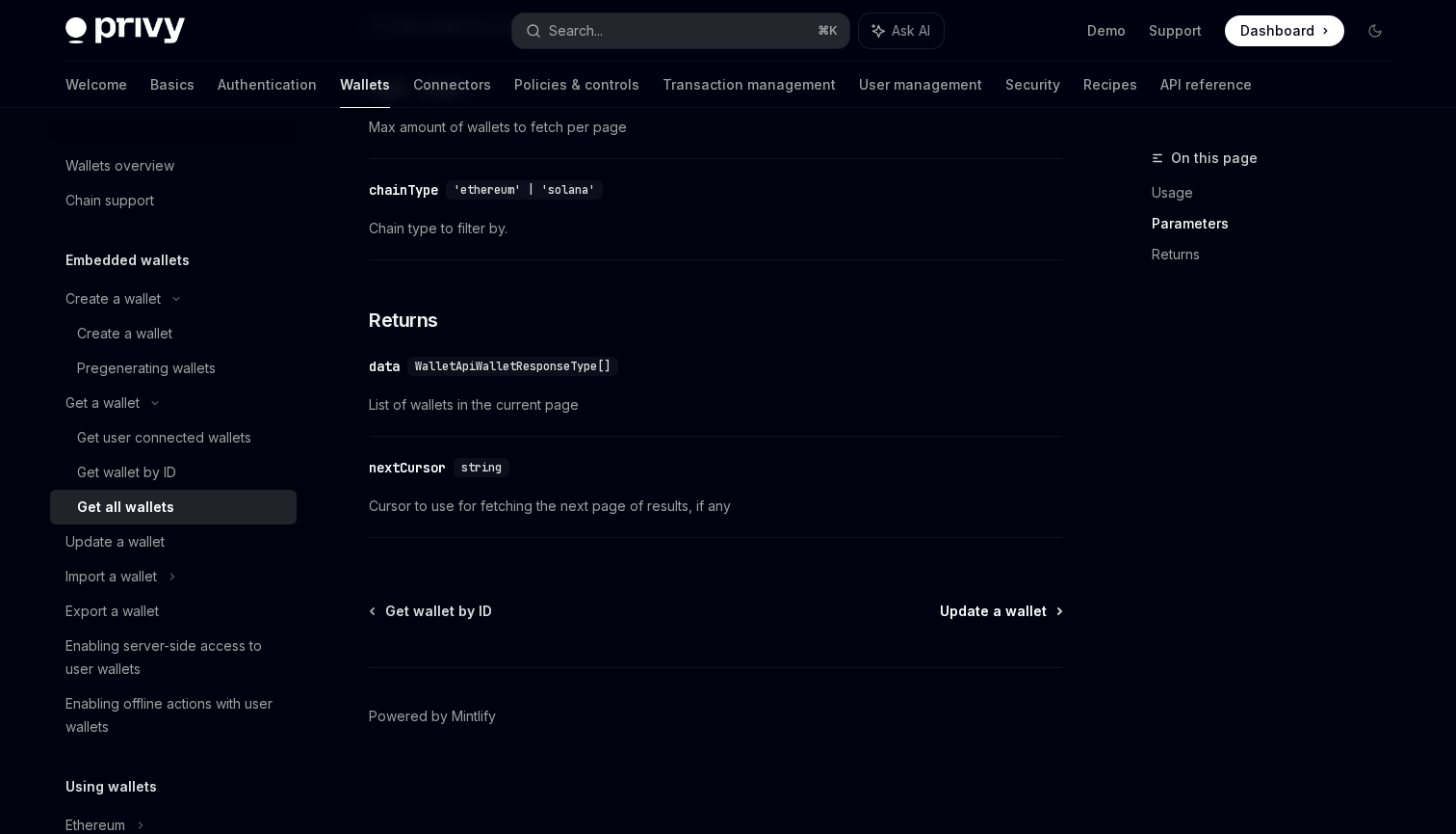
click at [1009, 611] on span "Update a wallet" at bounding box center [994, 611] width 107 height 20
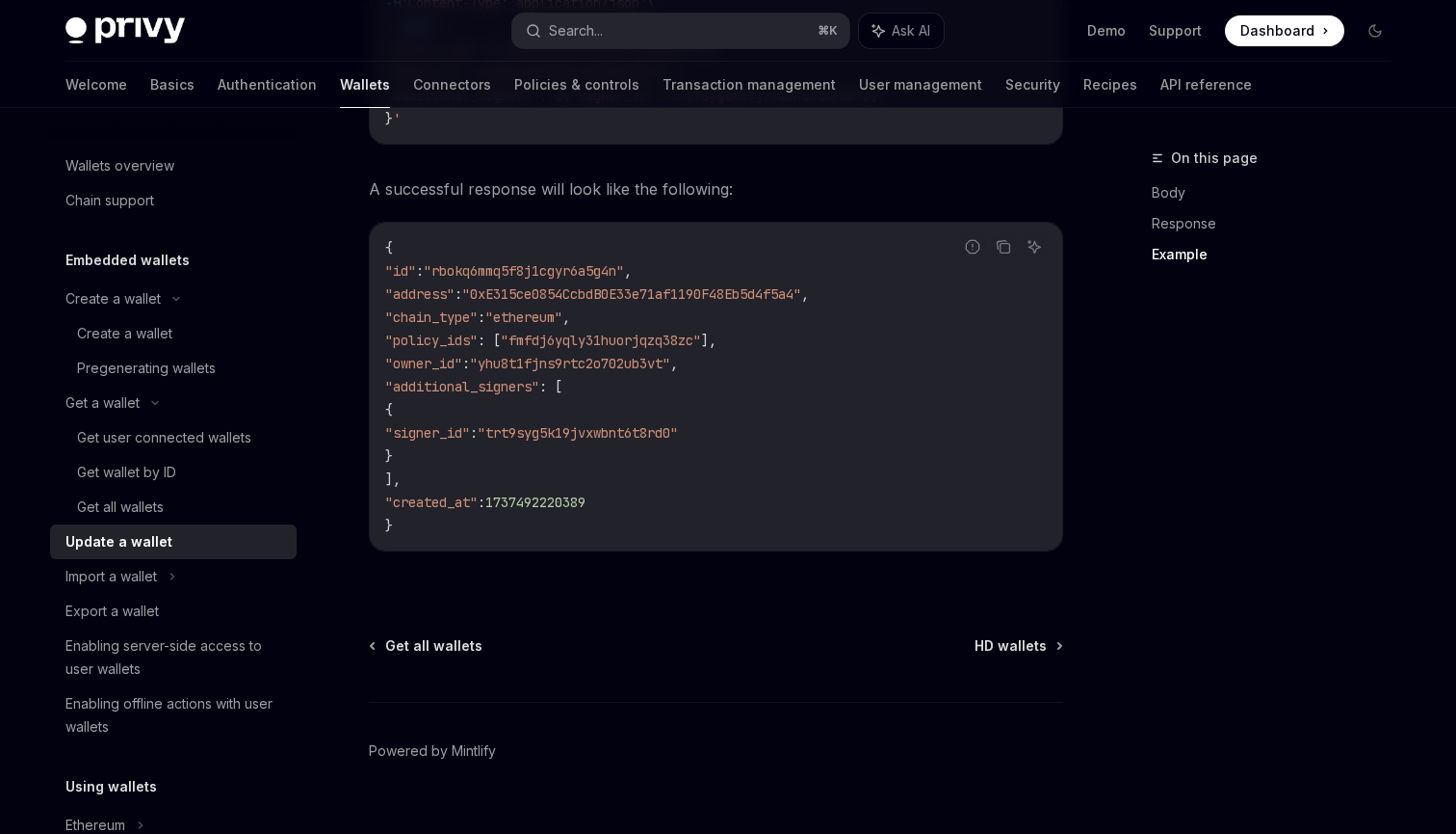
scroll to position [2326, 0]
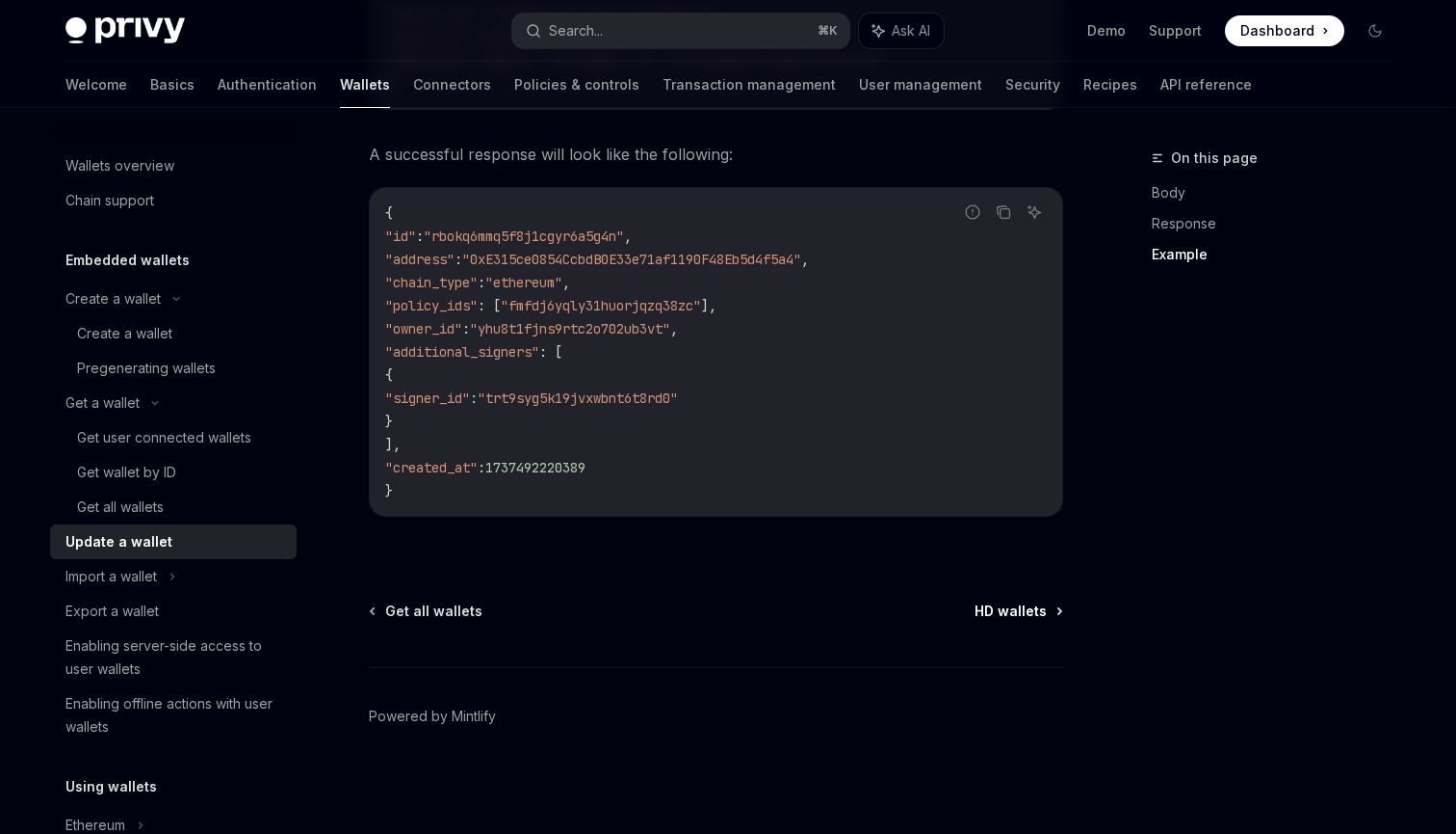
click at [1016, 602] on span "HD wallets" at bounding box center [1011, 611] width 73 height 20
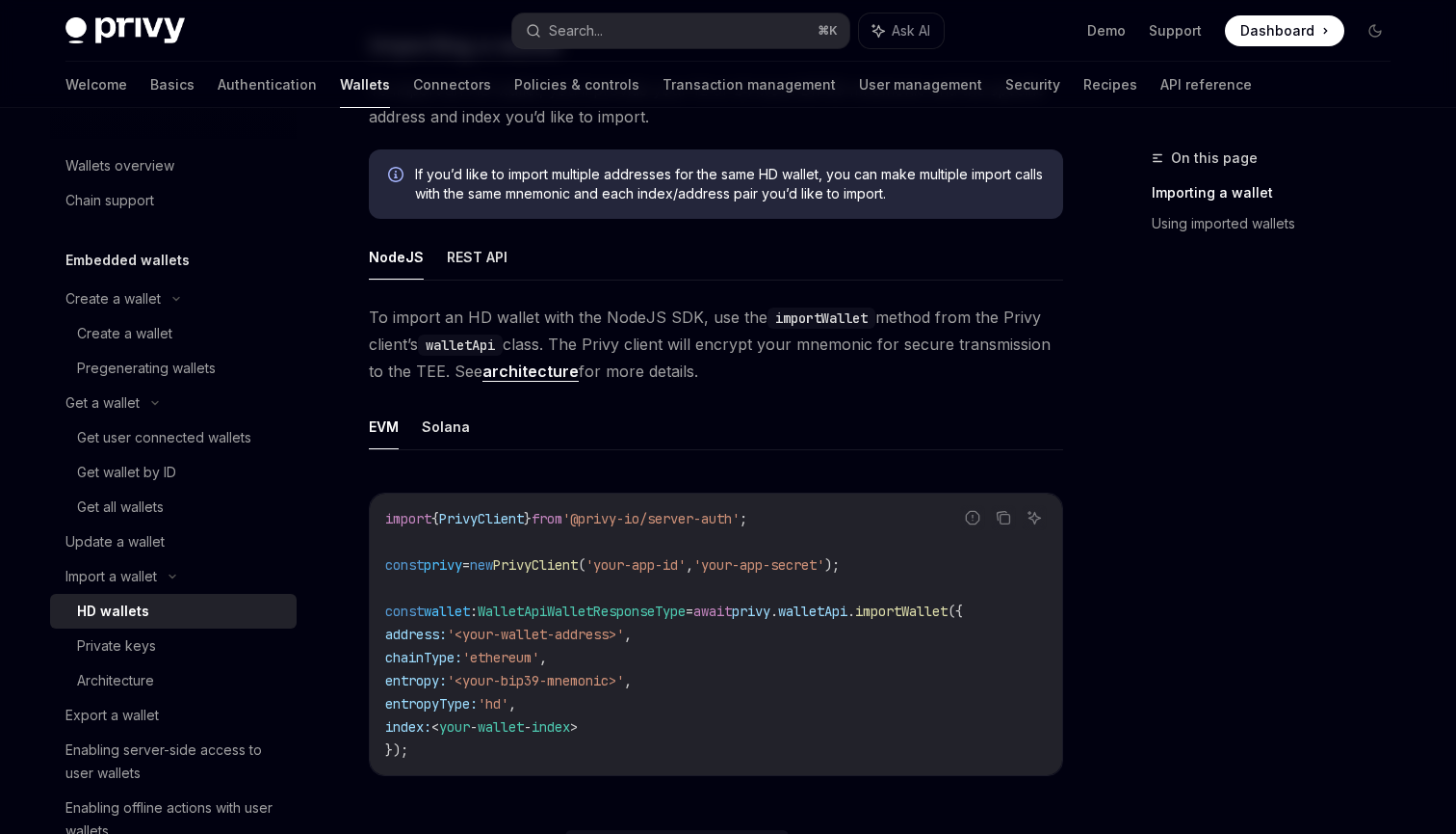
scroll to position [892, 0]
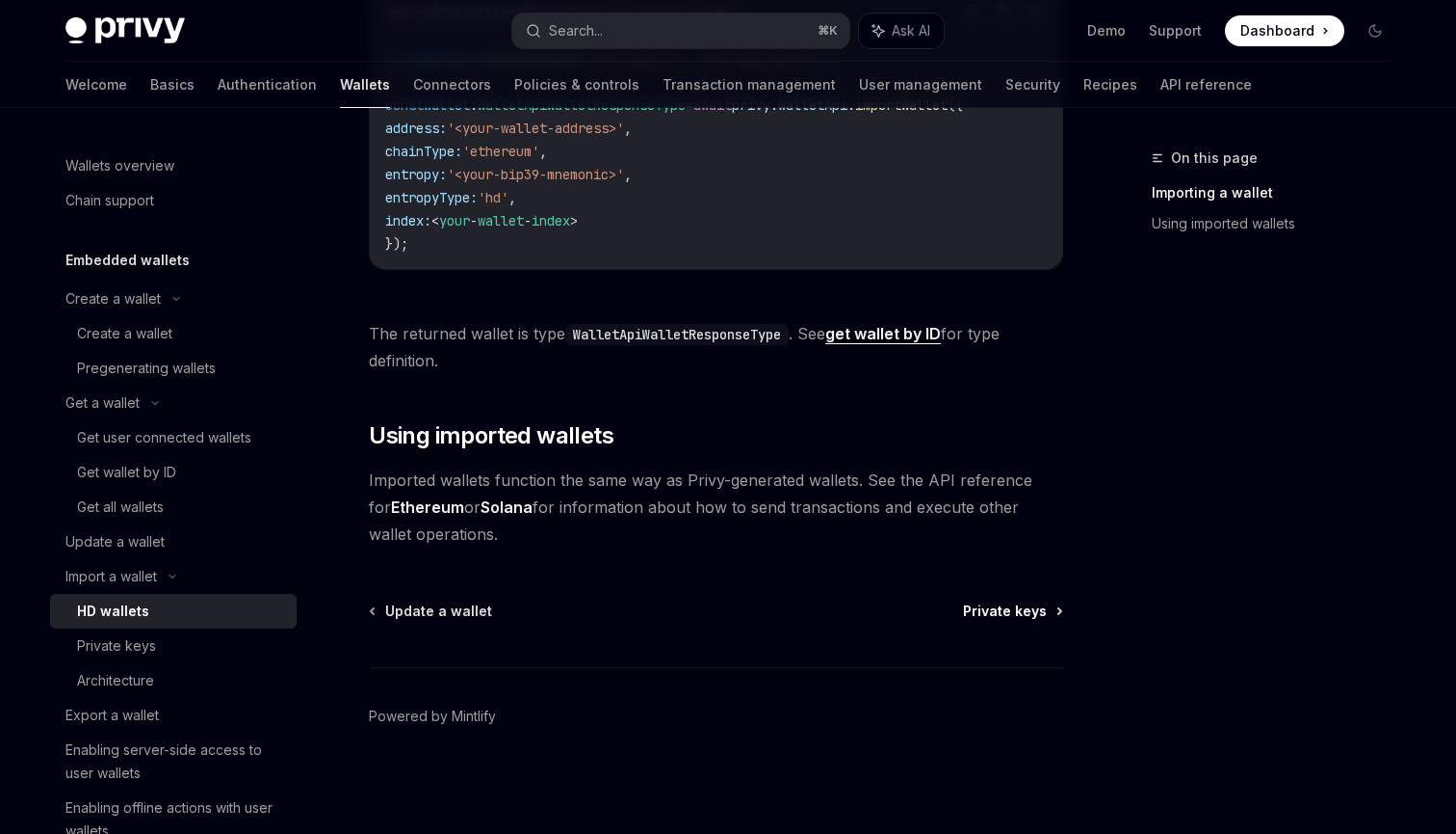
click at [997, 613] on span "Private keys" at bounding box center [1004, 611] width 83 height 20
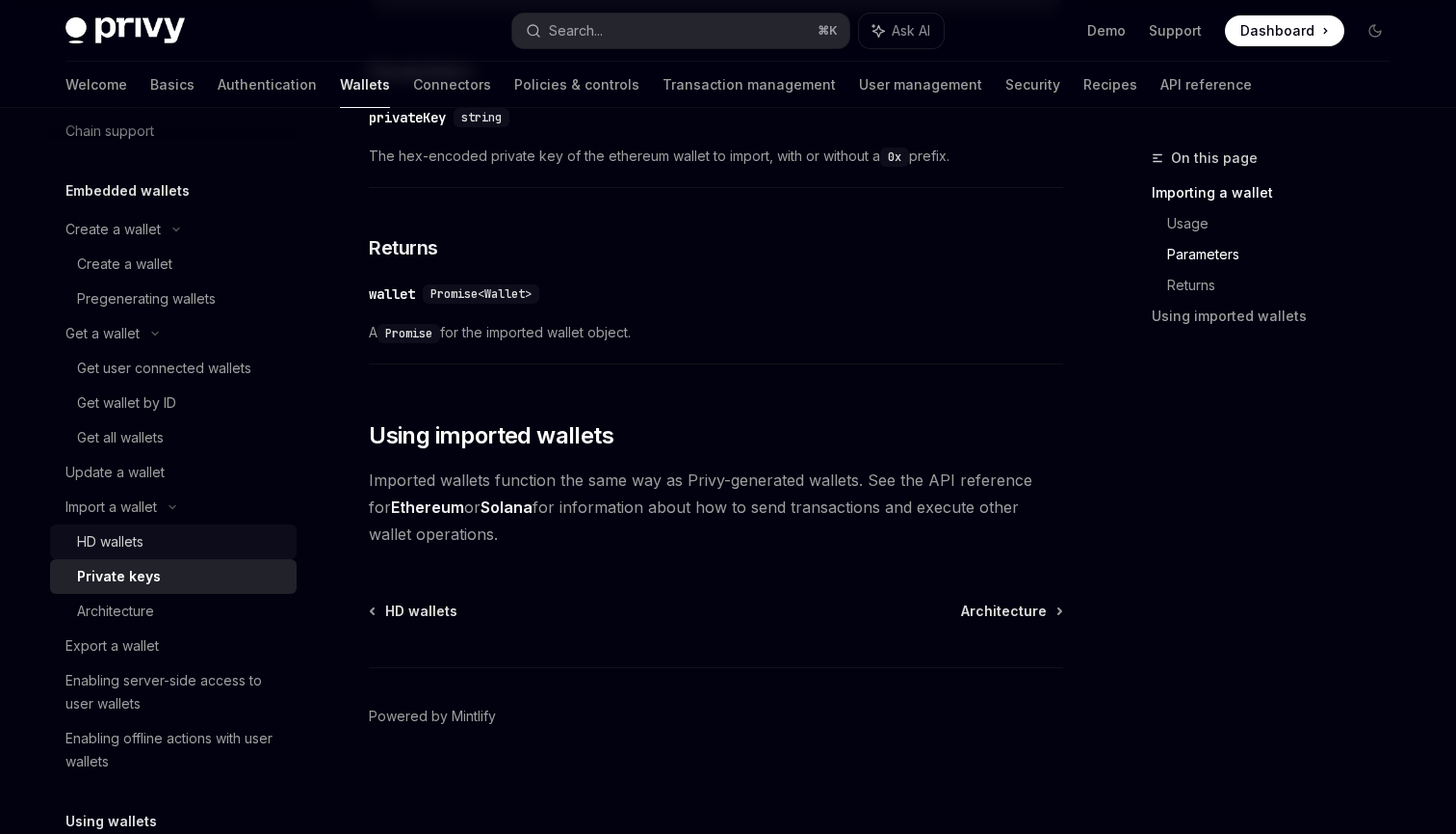
scroll to position [74, 0]
click at [126, 605] on div "Architecture" at bounding box center [115, 607] width 77 height 24
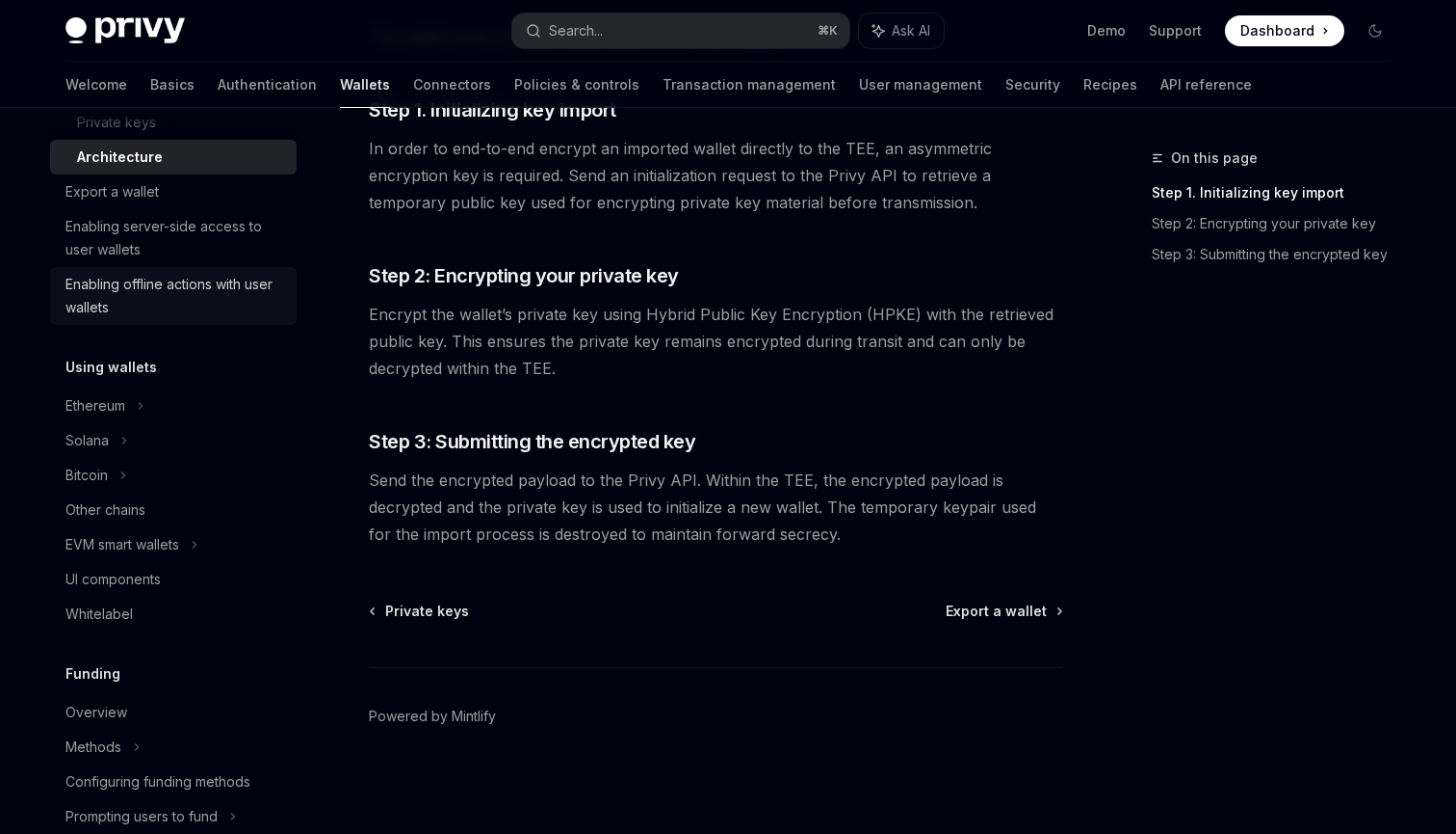
scroll to position [527, 0]
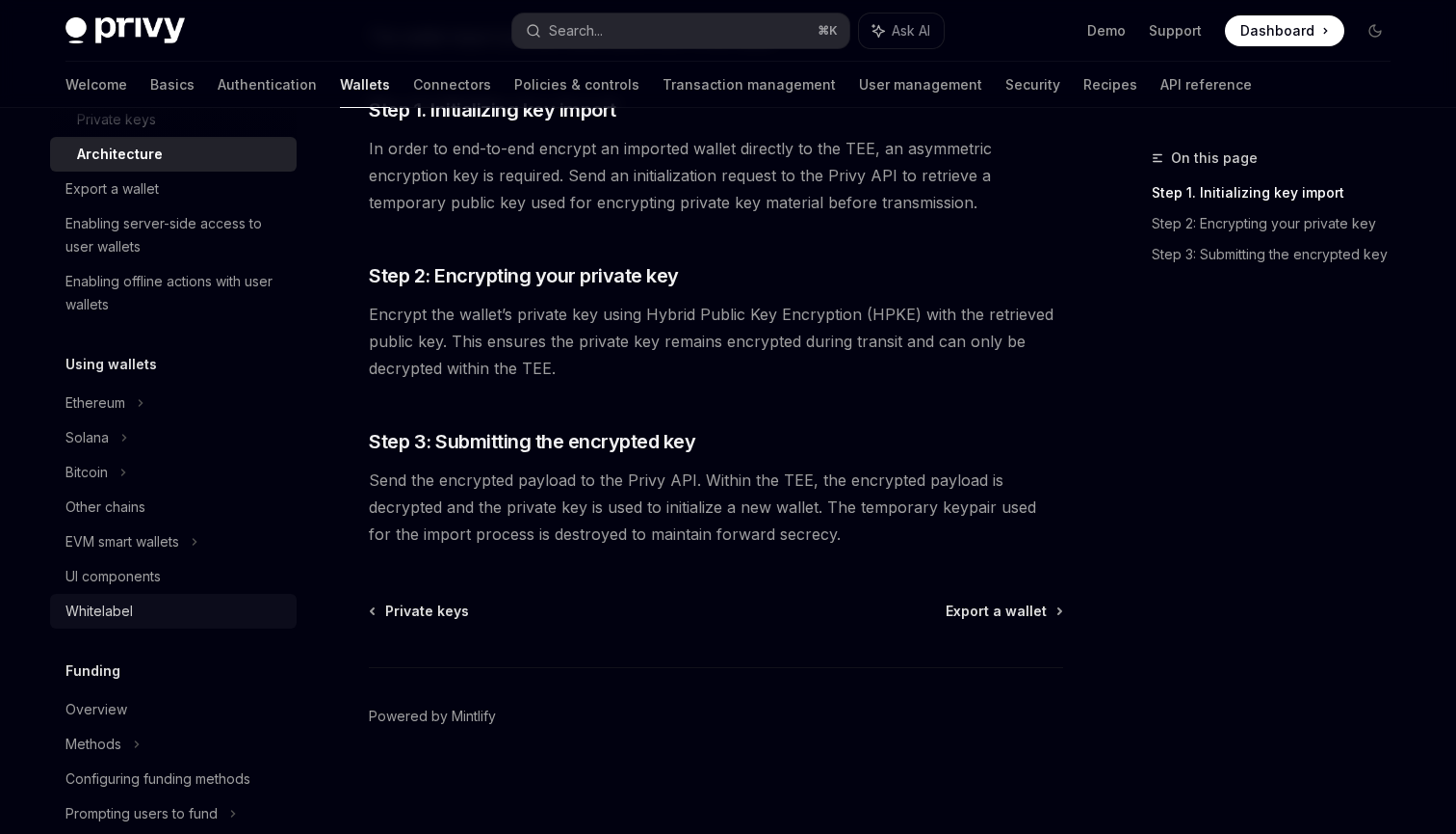
click at [105, 613] on div "Whitelabel" at bounding box center [99, 611] width 68 height 24
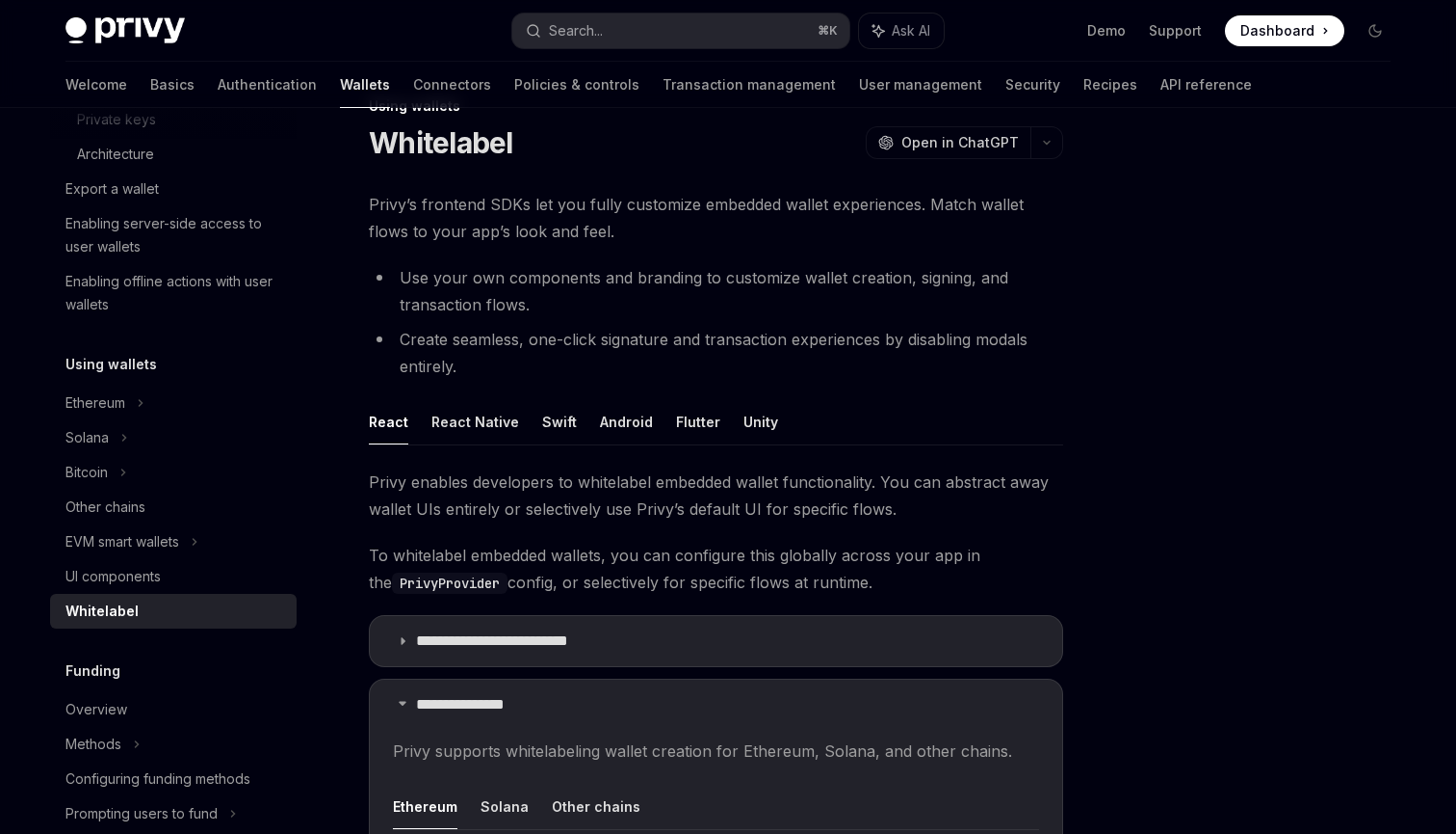
scroll to position [78, 0]
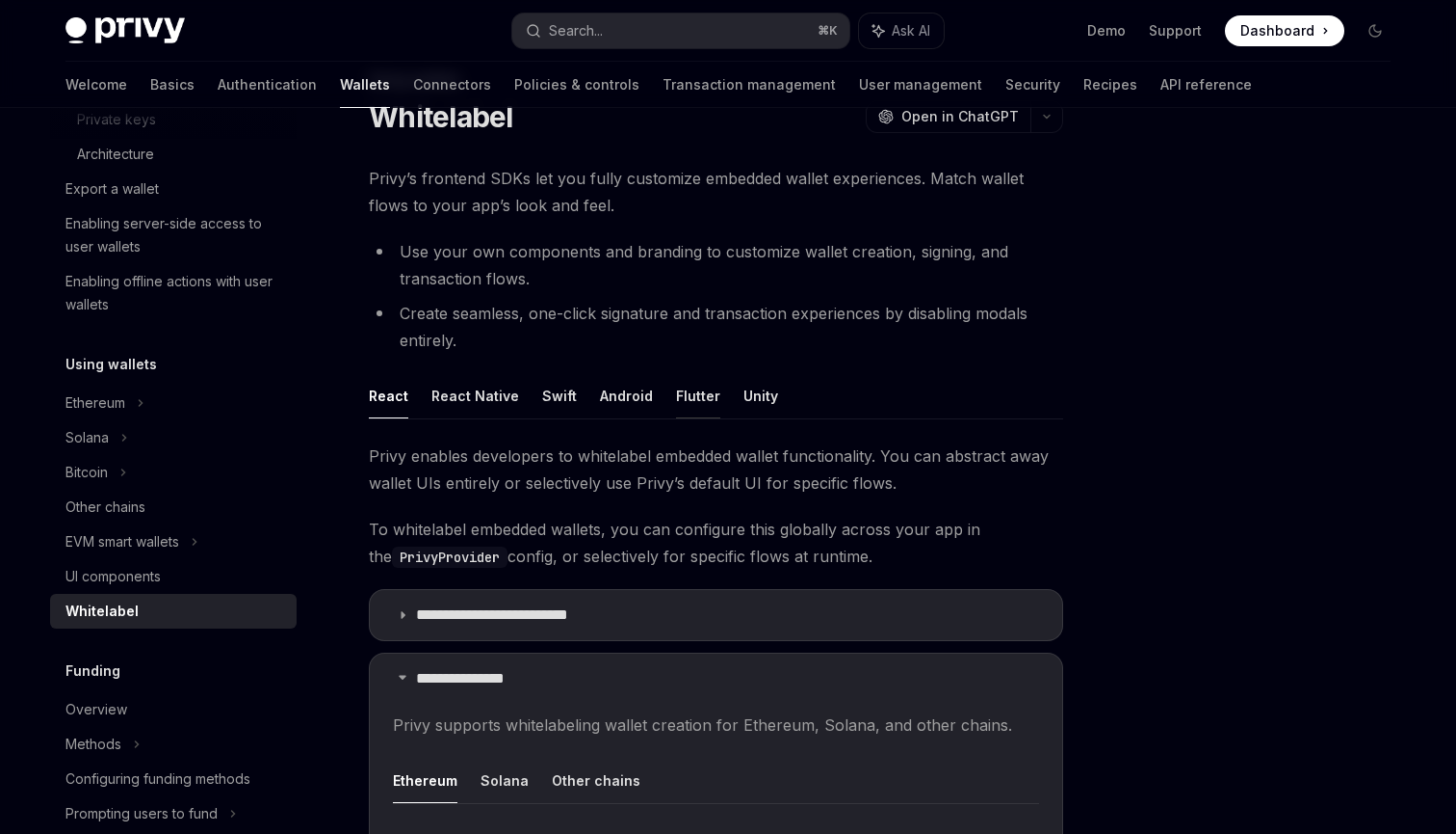
click at [691, 391] on button "Flutter" at bounding box center [698, 396] width 44 height 45
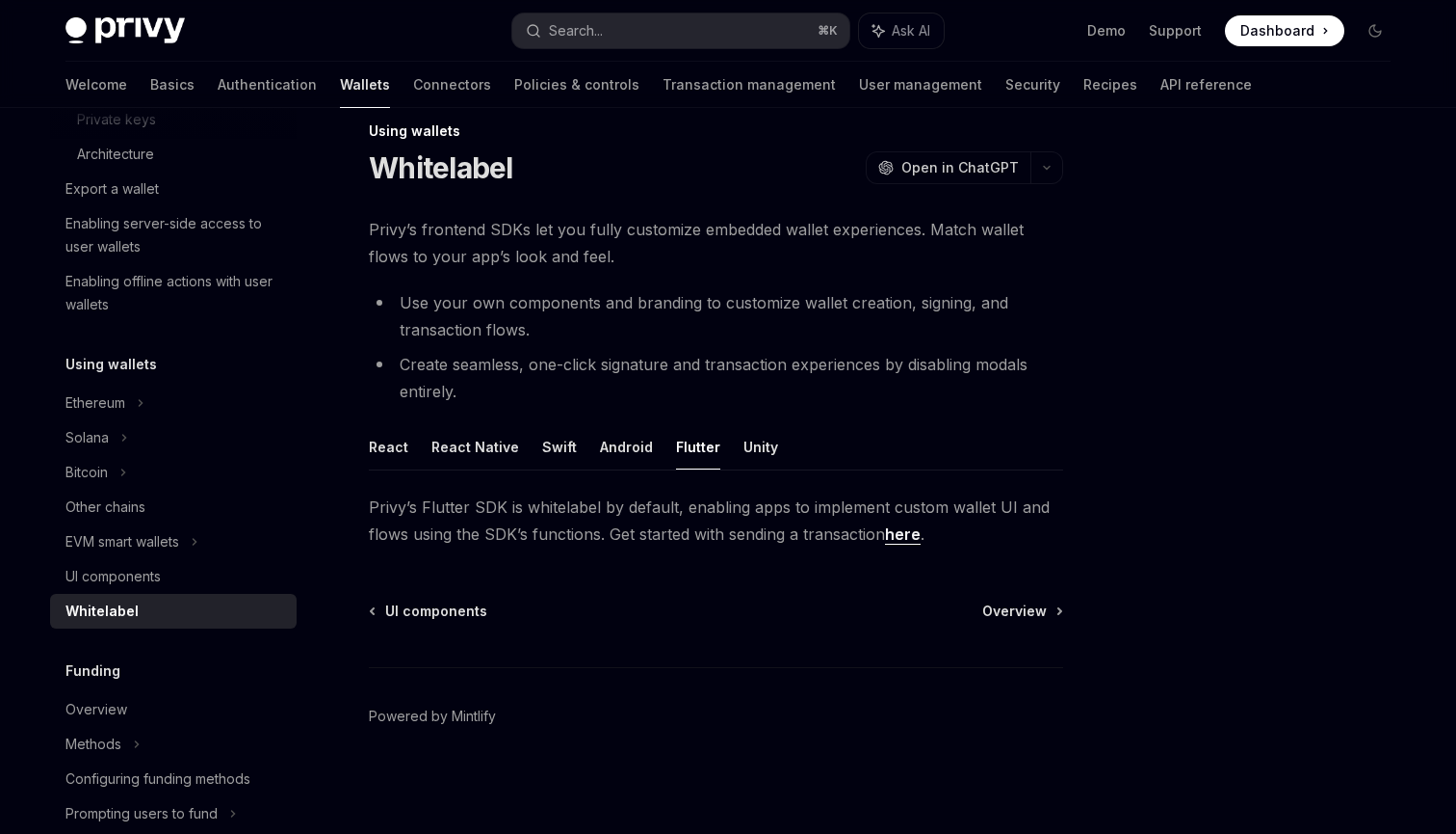
click at [899, 536] on link "here" at bounding box center [903, 534] width 35 height 21
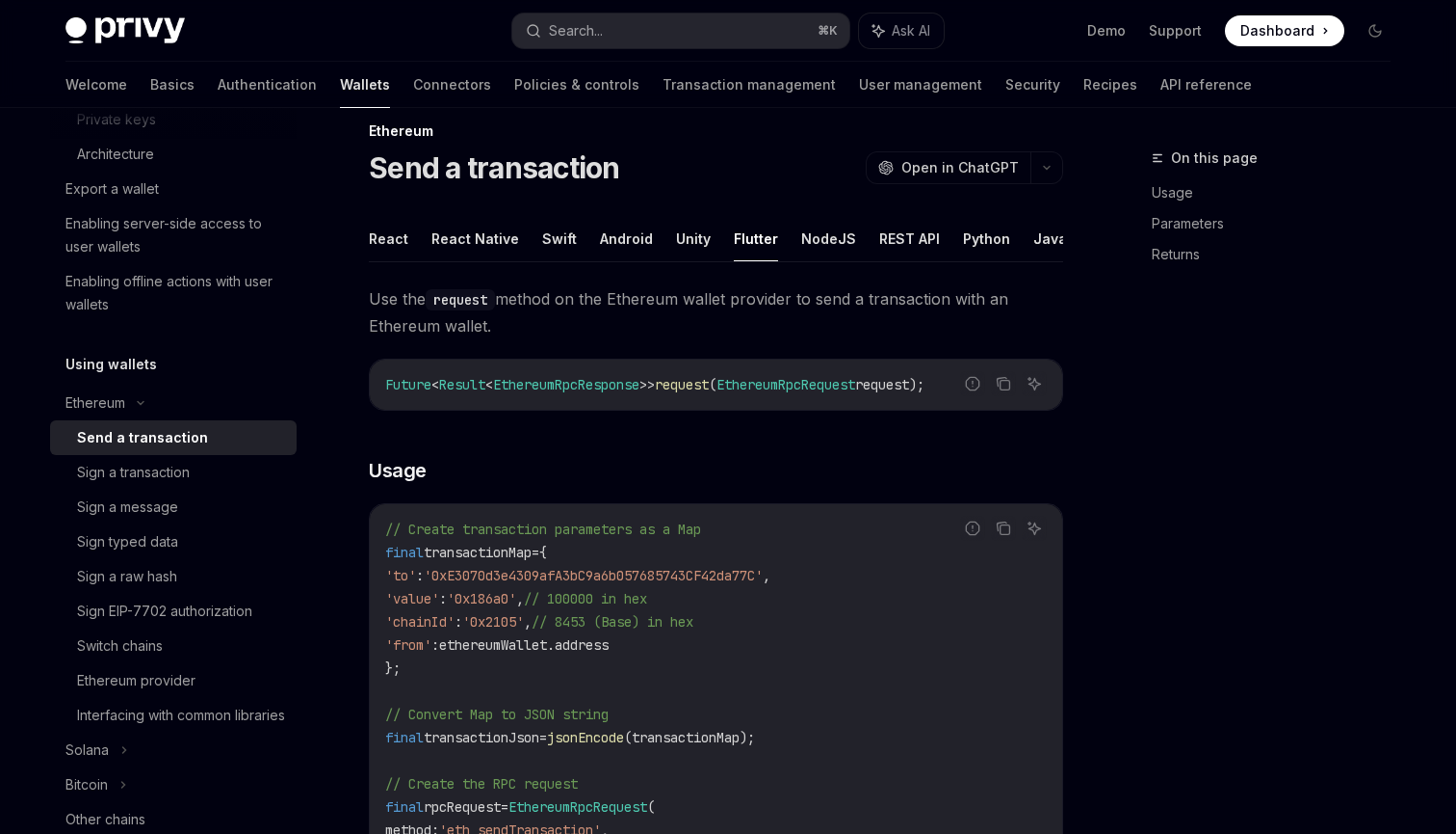
scroll to position [116, 0]
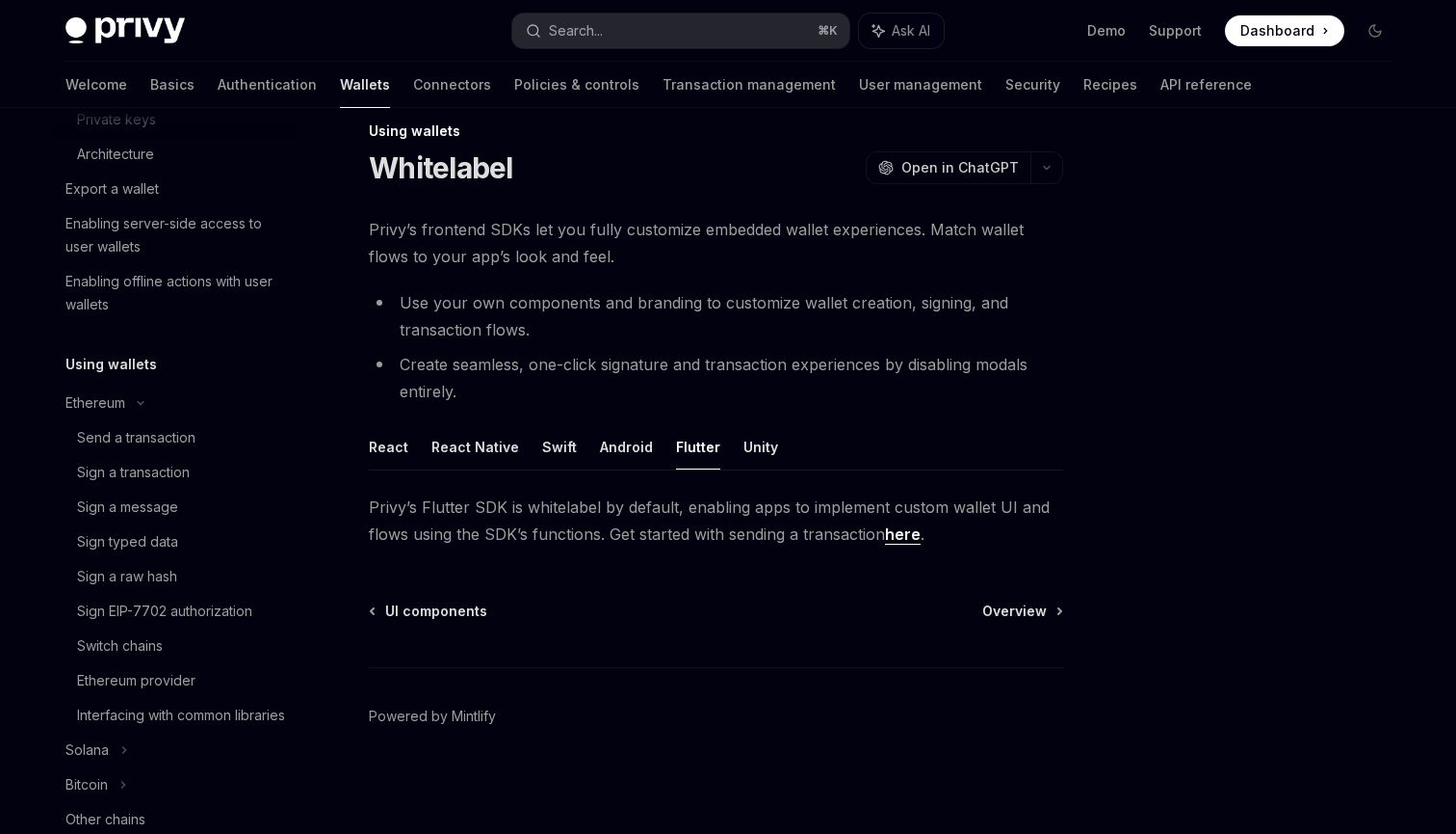
scroll to position [1001, 0]
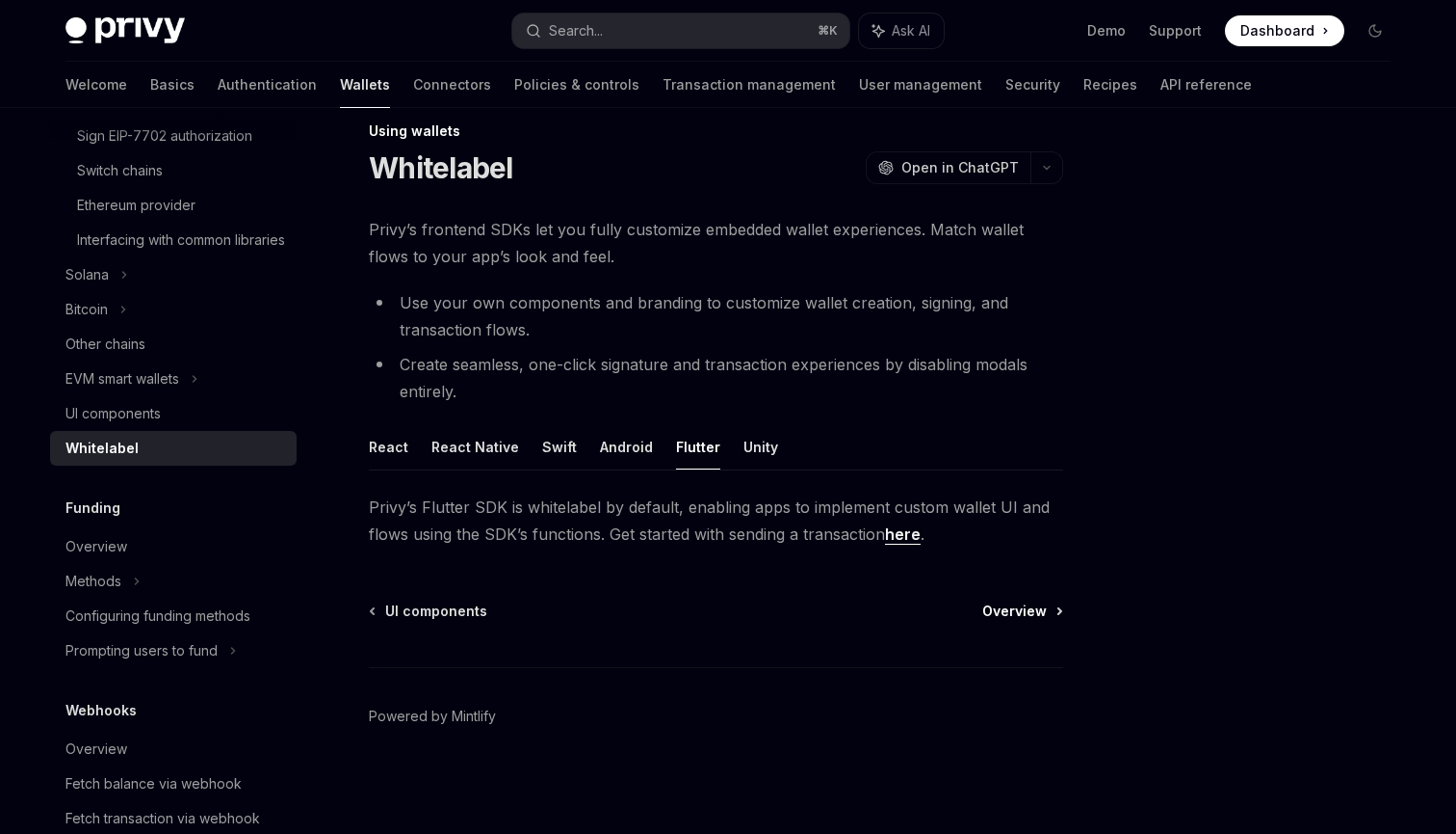
click at [1023, 609] on span "Overview" at bounding box center [1015, 611] width 65 height 20
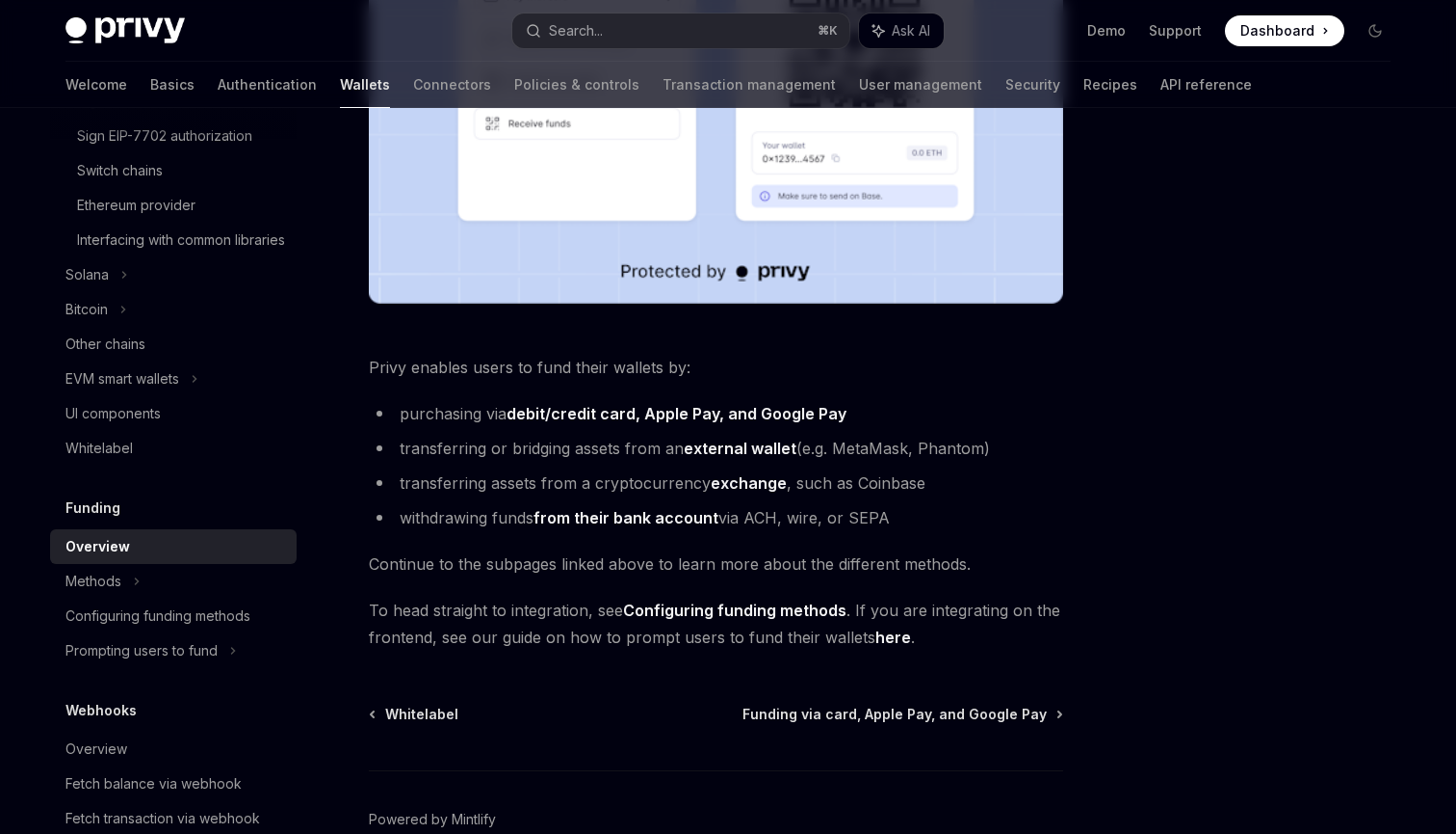
scroll to position [615, 0]
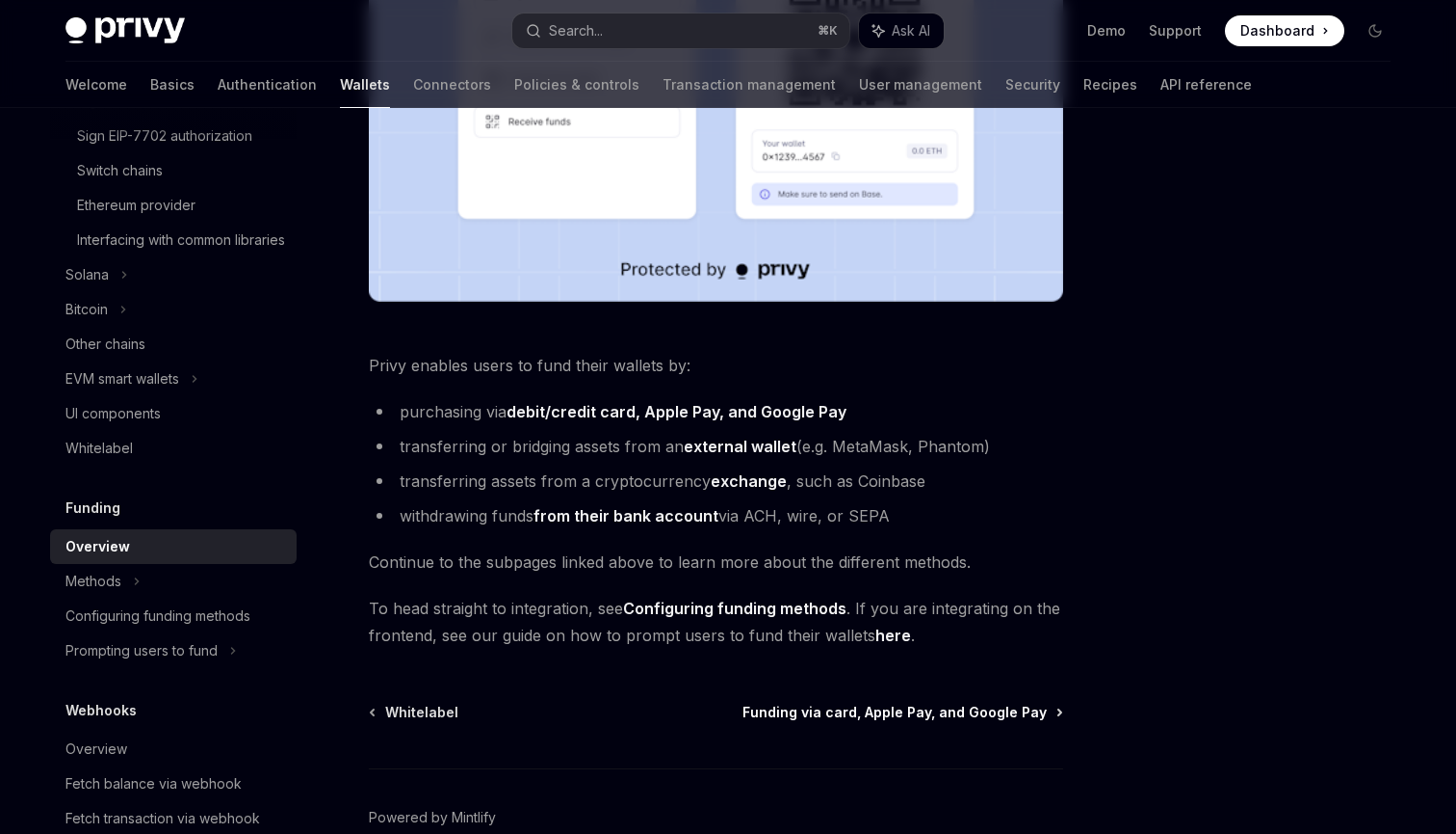
click at [968, 715] on span "Funding via card, Apple Pay, and Google Pay" at bounding box center [894, 712] width 304 height 20
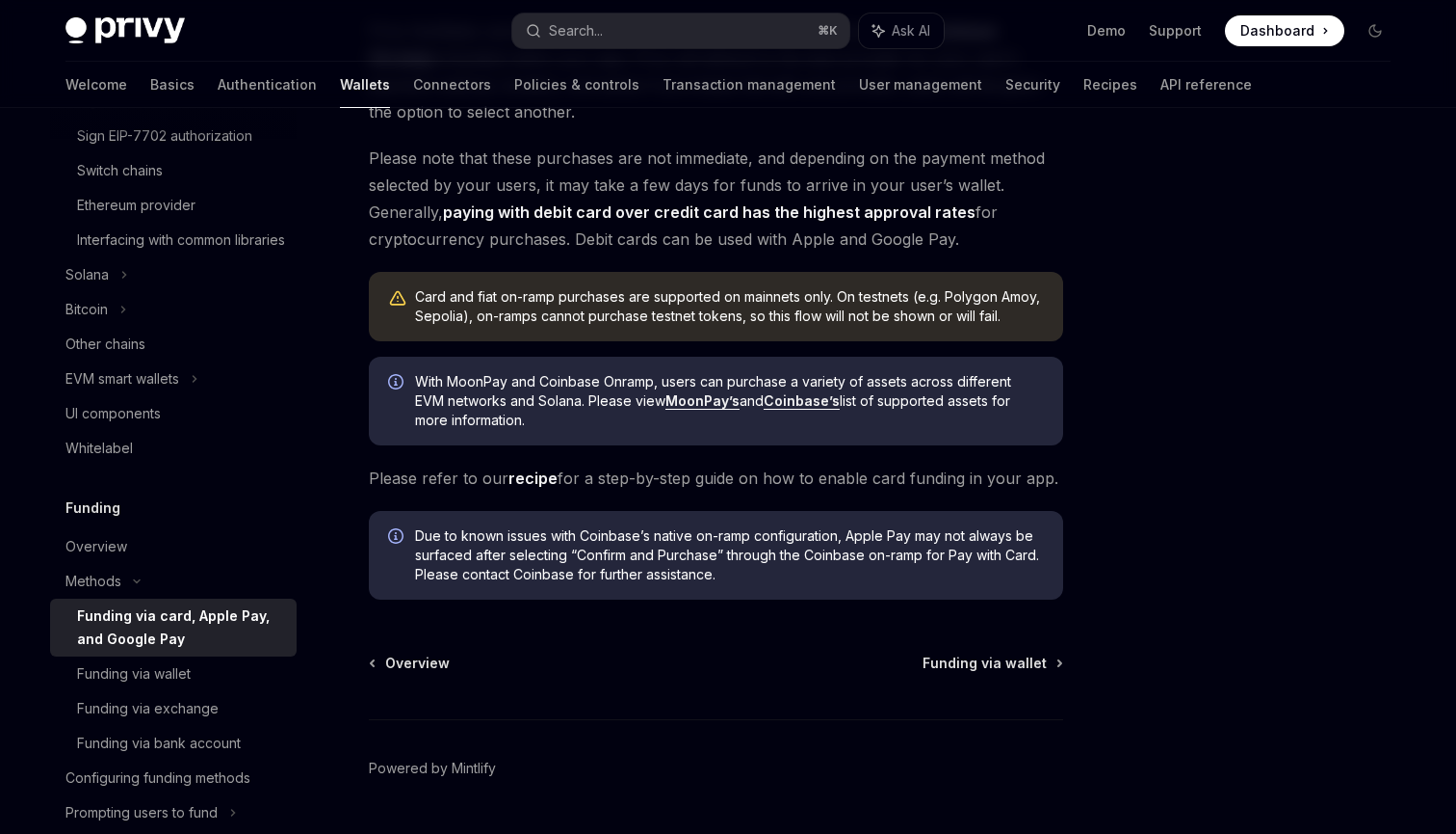
scroll to position [439, 0]
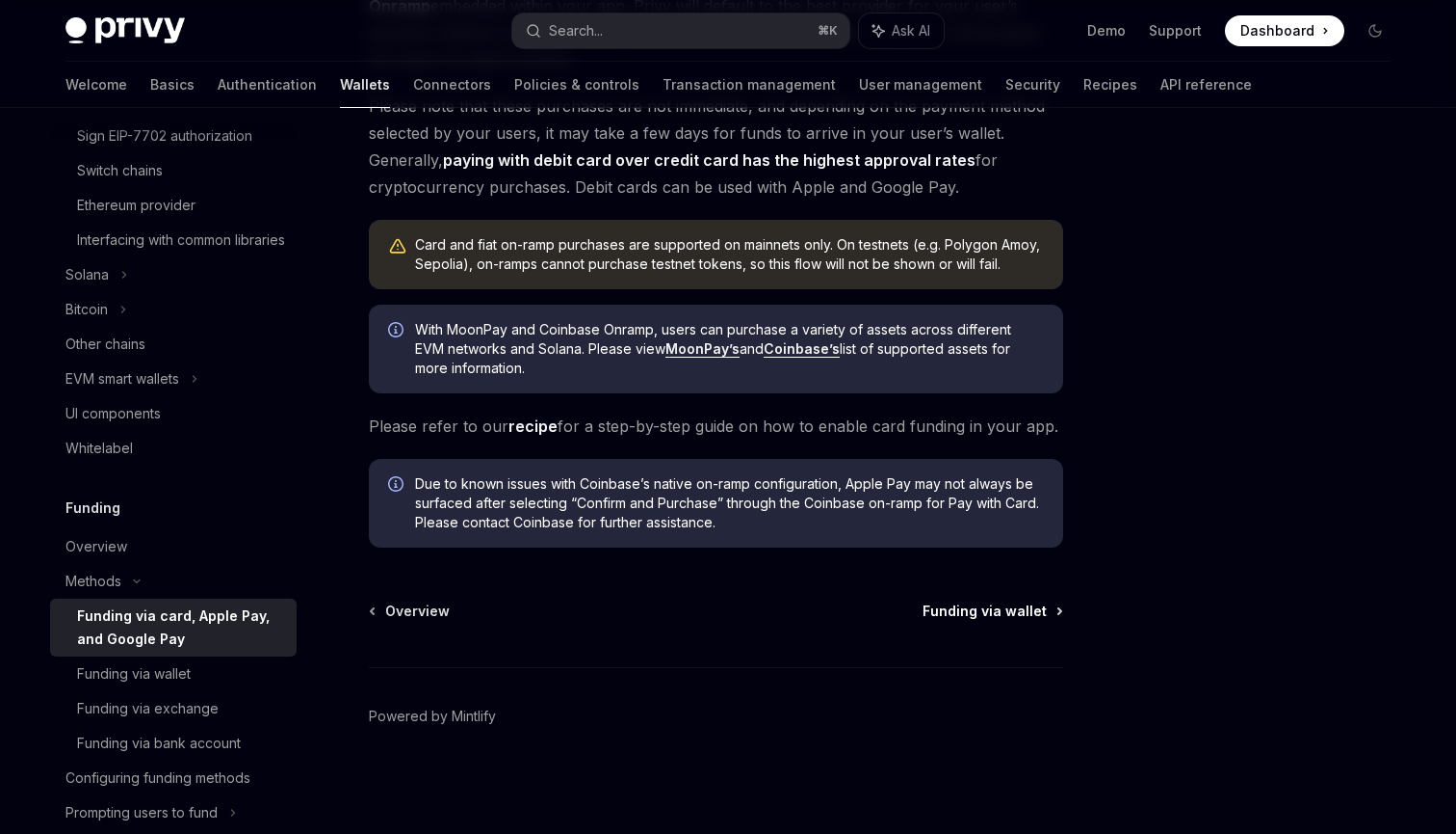
click at [1002, 610] on span "Funding via wallet" at bounding box center [985, 611] width 125 height 20
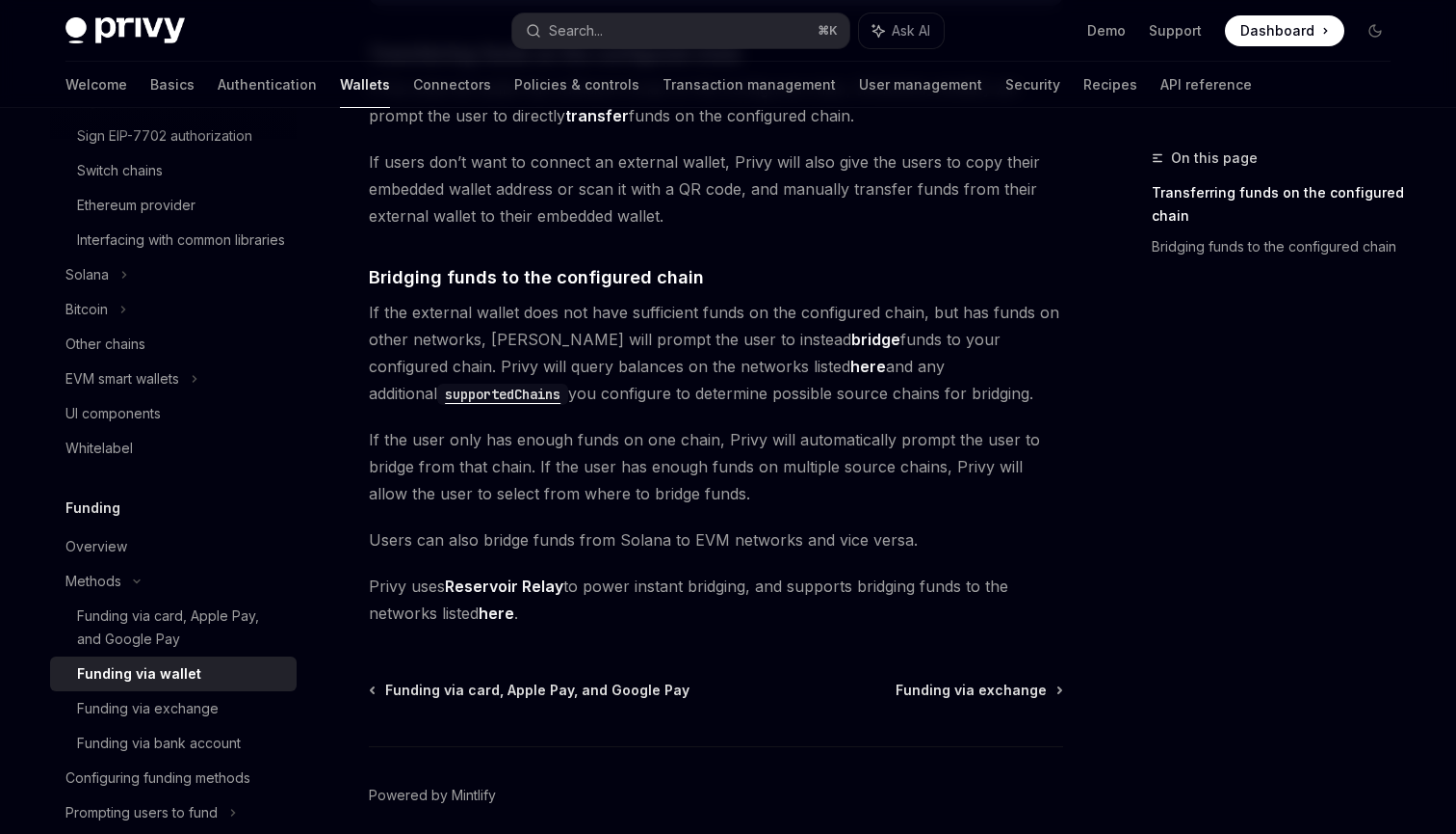
scroll to position [492, 0]
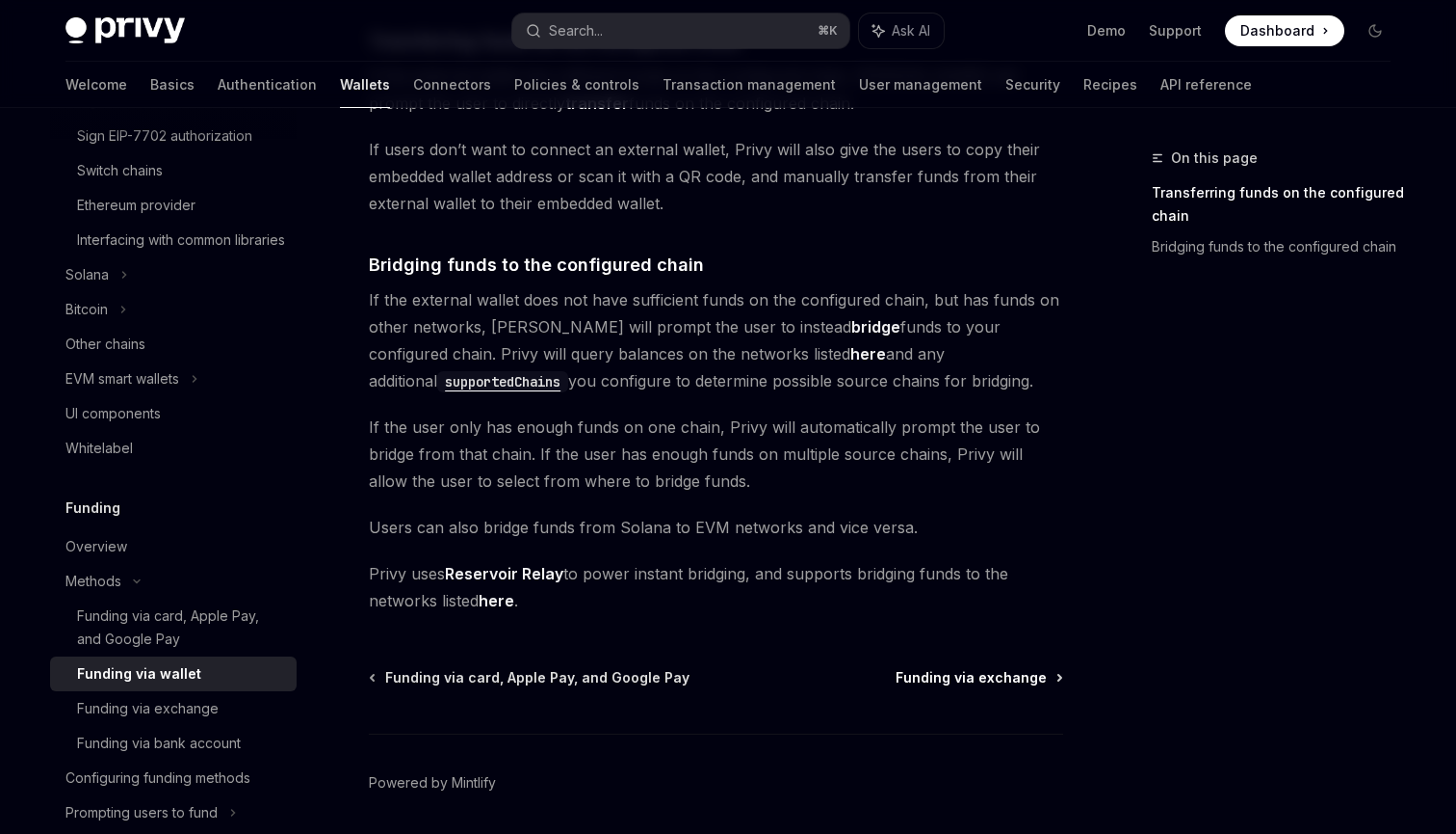
click at [974, 677] on span "Funding via exchange" at bounding box center [971, 678] width 151 height 20
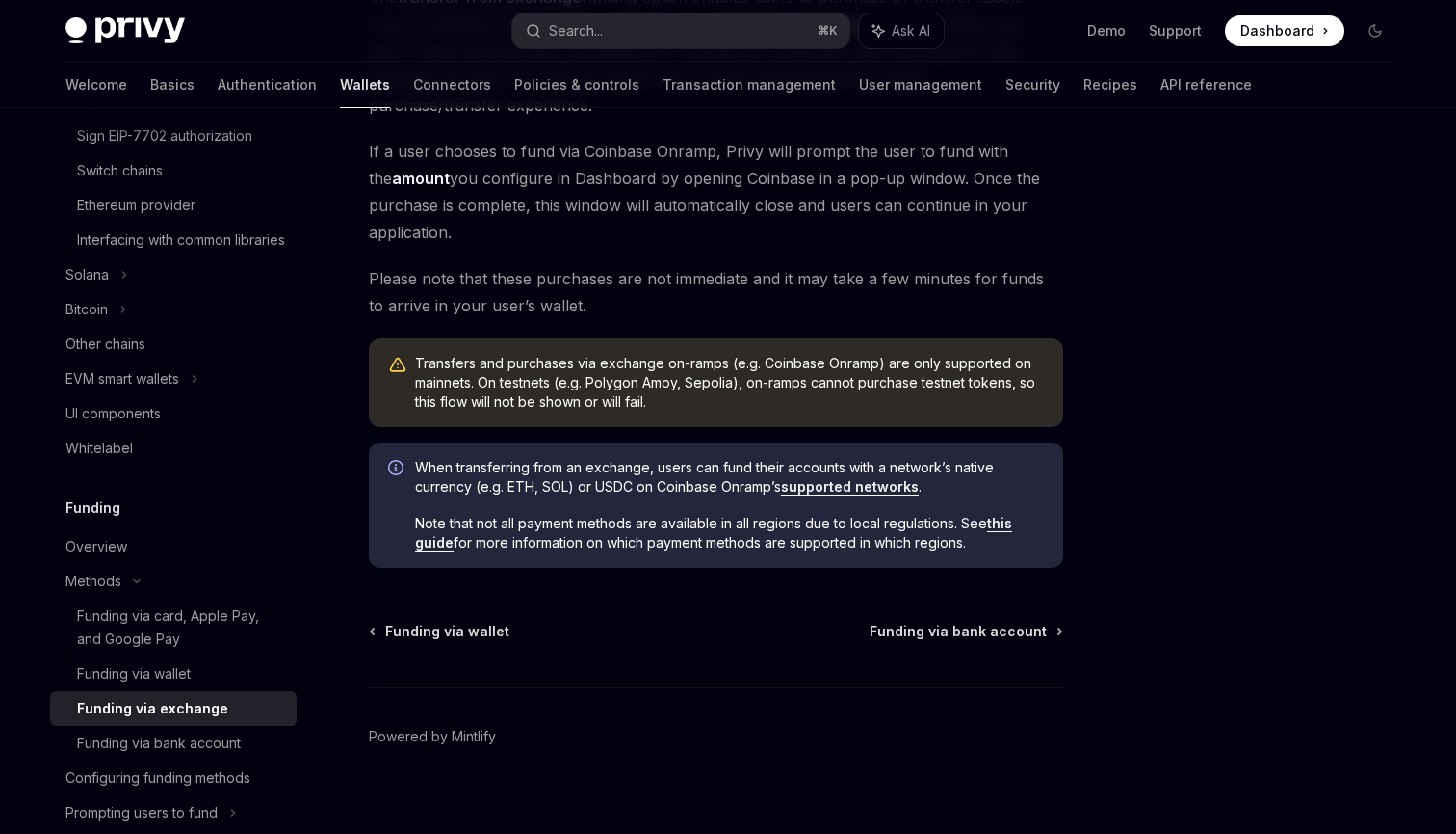
scroll to position [280, 0]
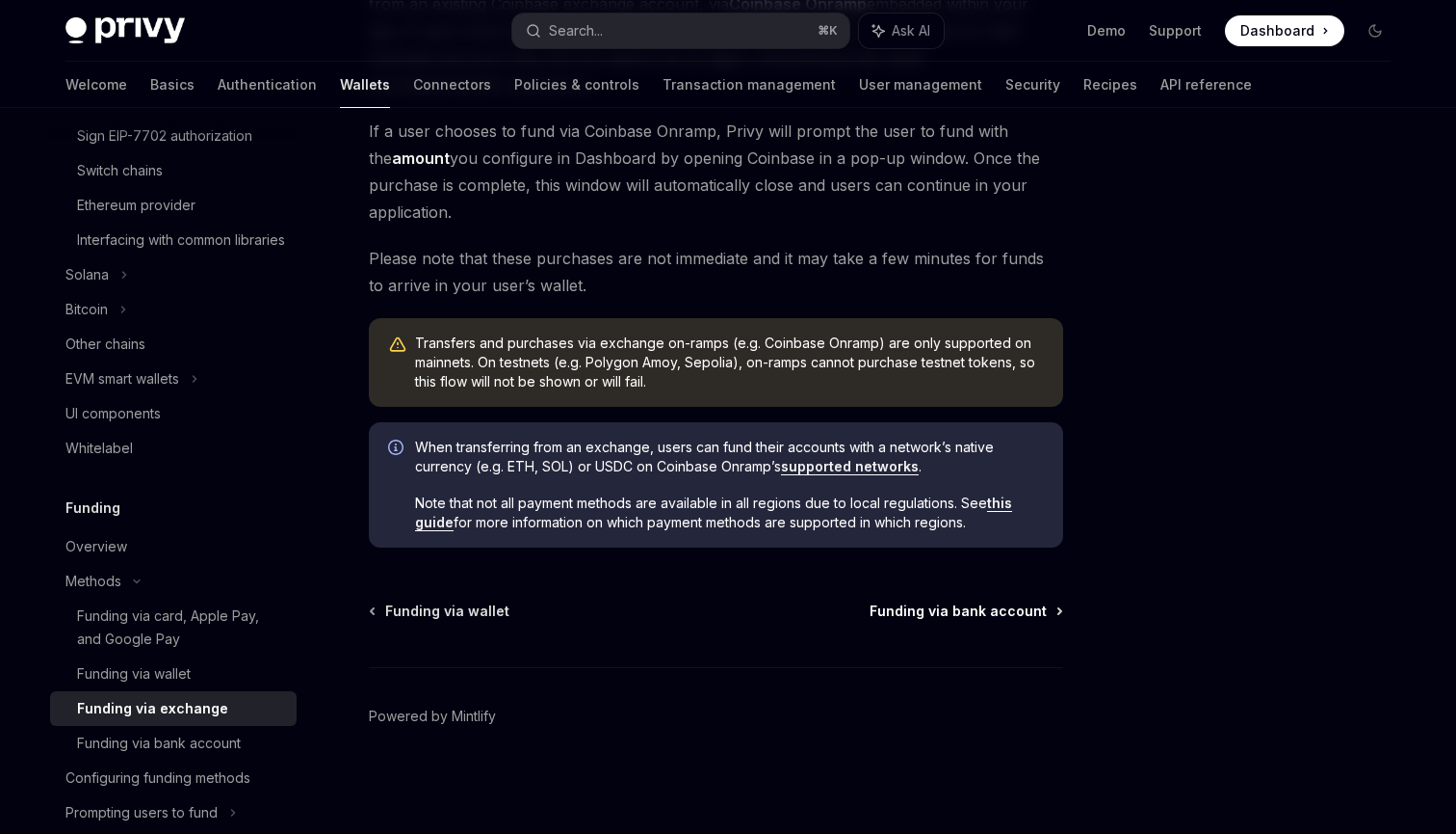
click at [992, 614] on span "Funding via bank account" at bounding box center [958, 611] width 178 height 20
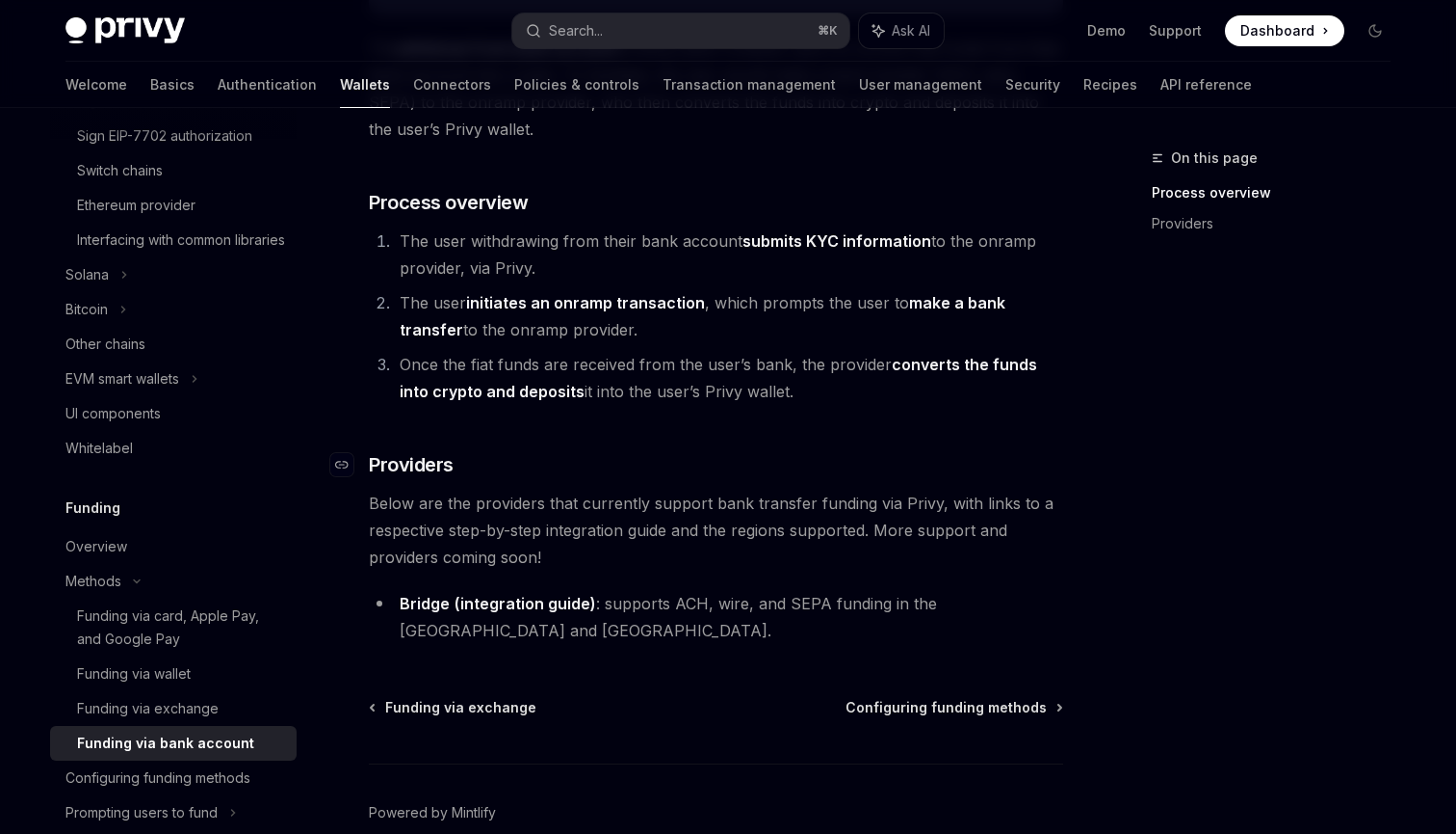
scroll to position [349, 0]
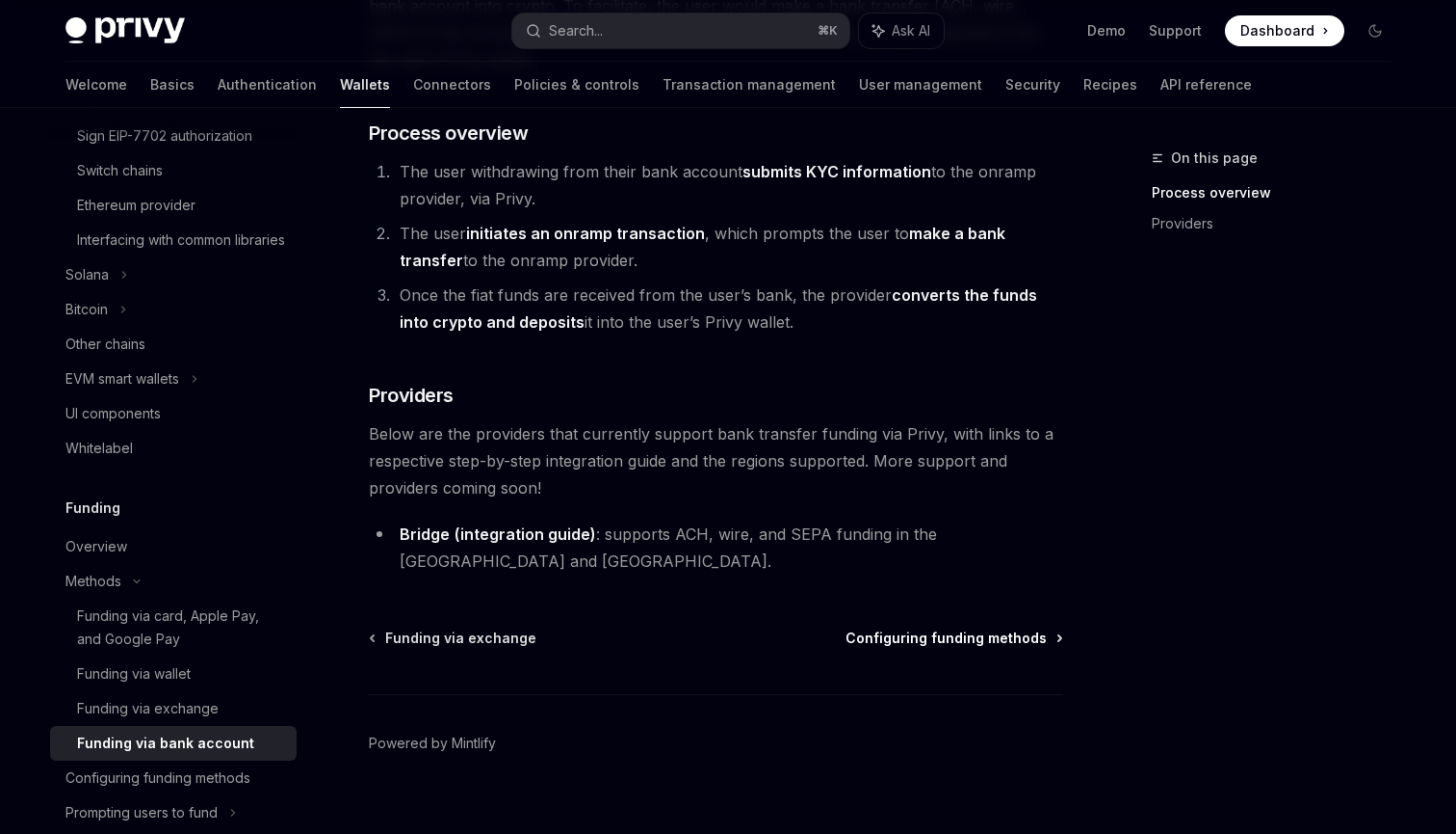
click at [961, 629] on span "Configuring funding methods" at bounding box center [945, 639] width 201 height 20
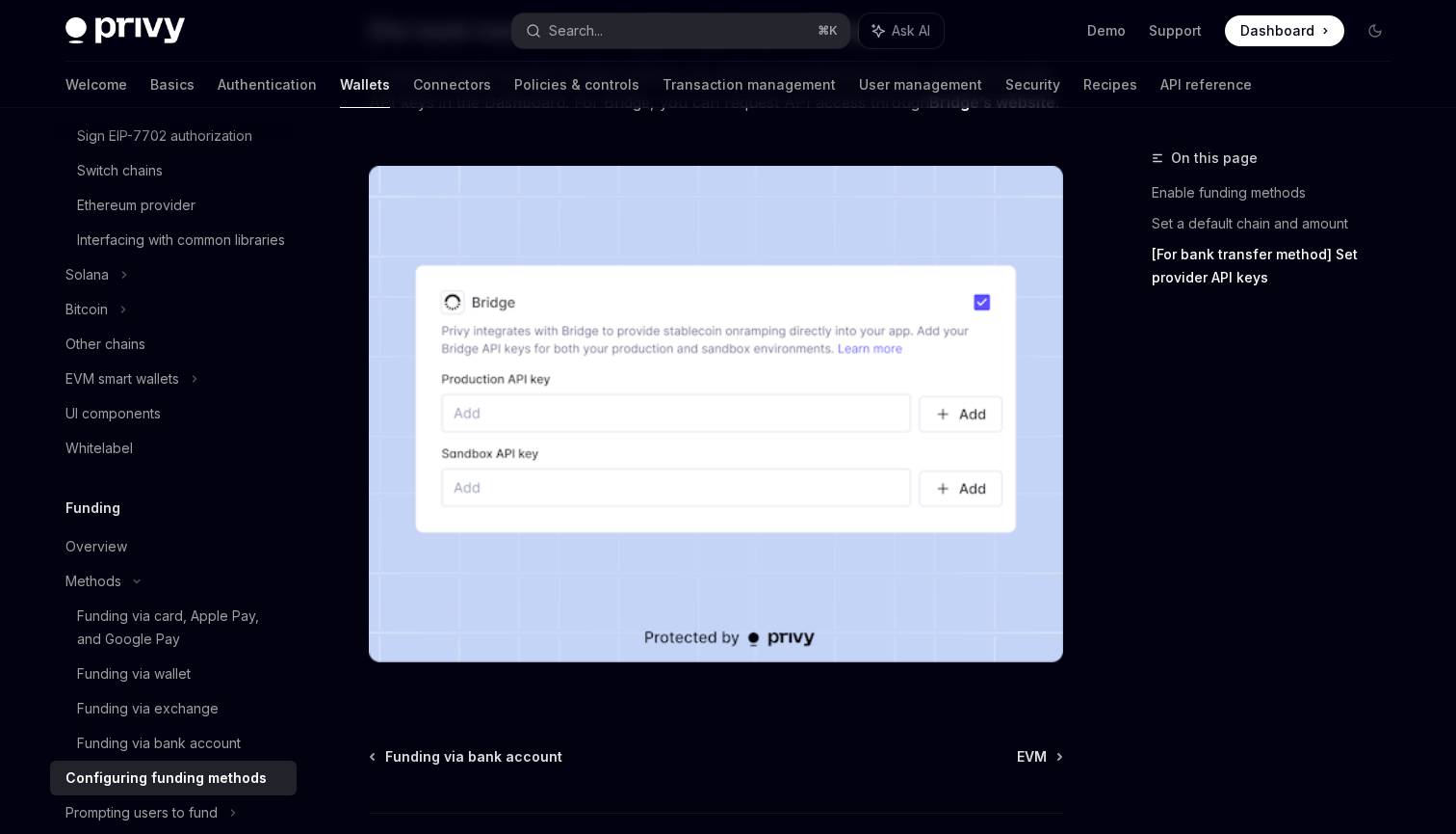
scroll to position [1789, 0]
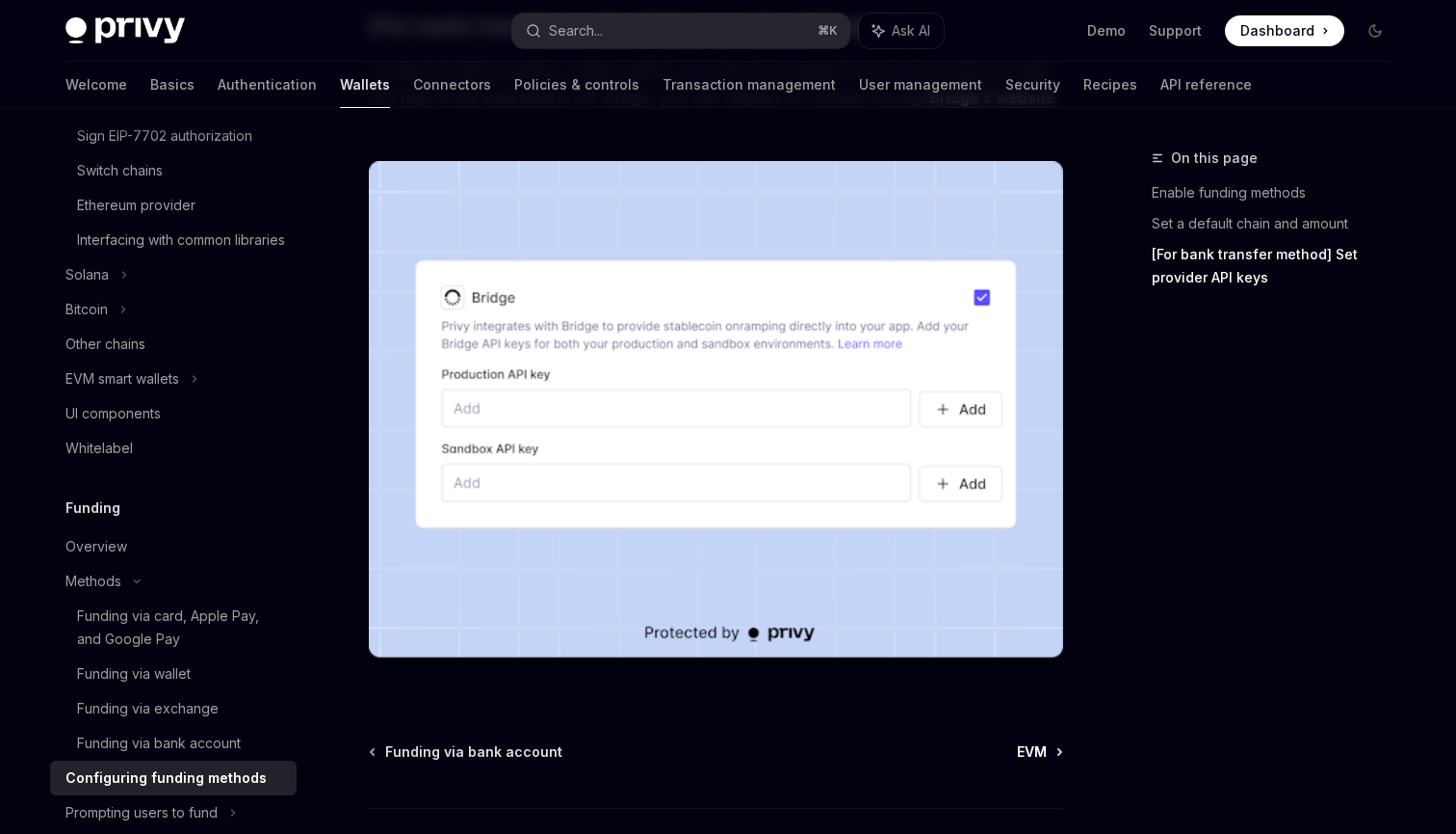
click at [1033, 755] on span "EVM" at bounding box center [1032, 751] width 29 height 20
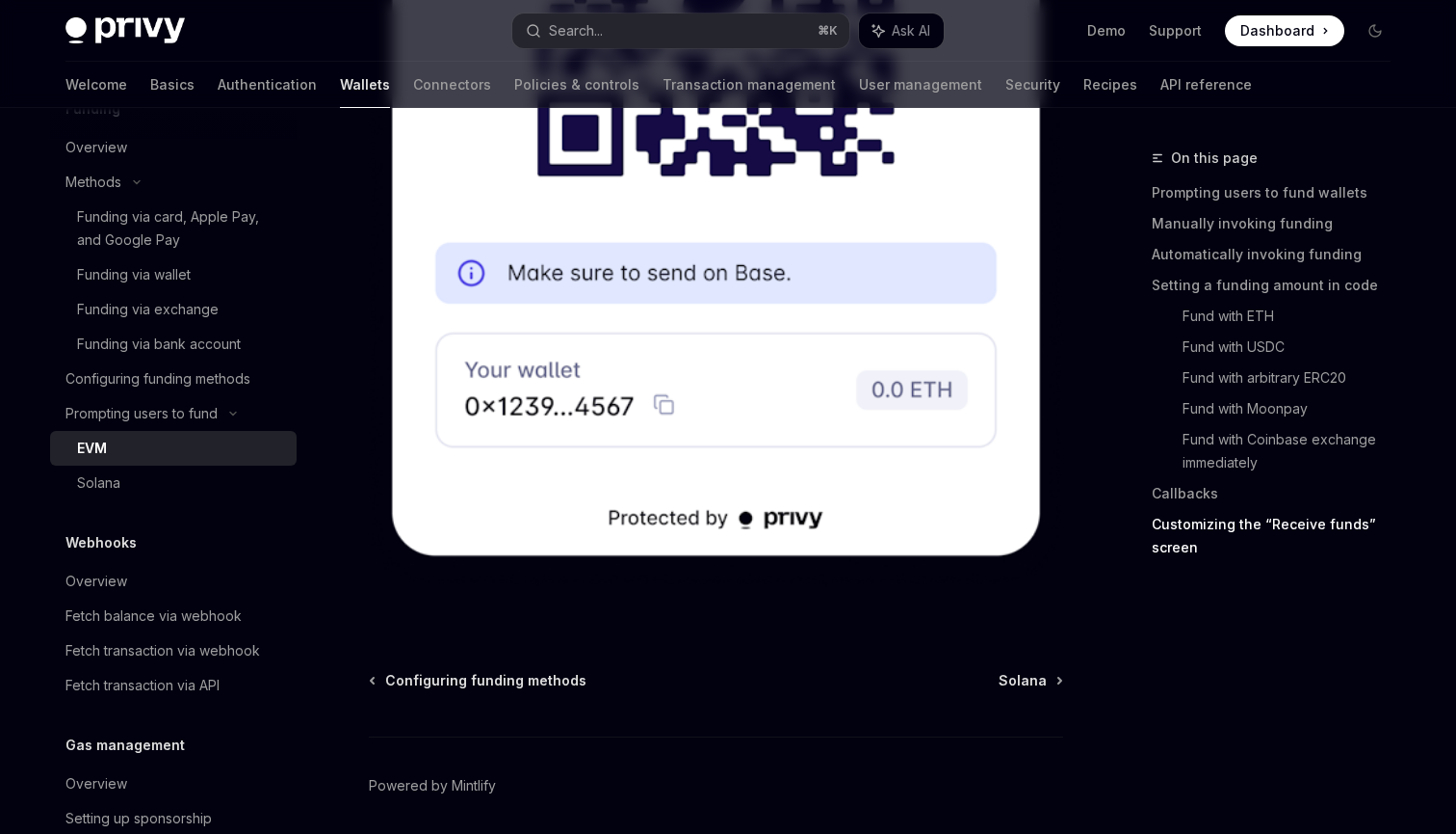
scroll to position [6313, 0]
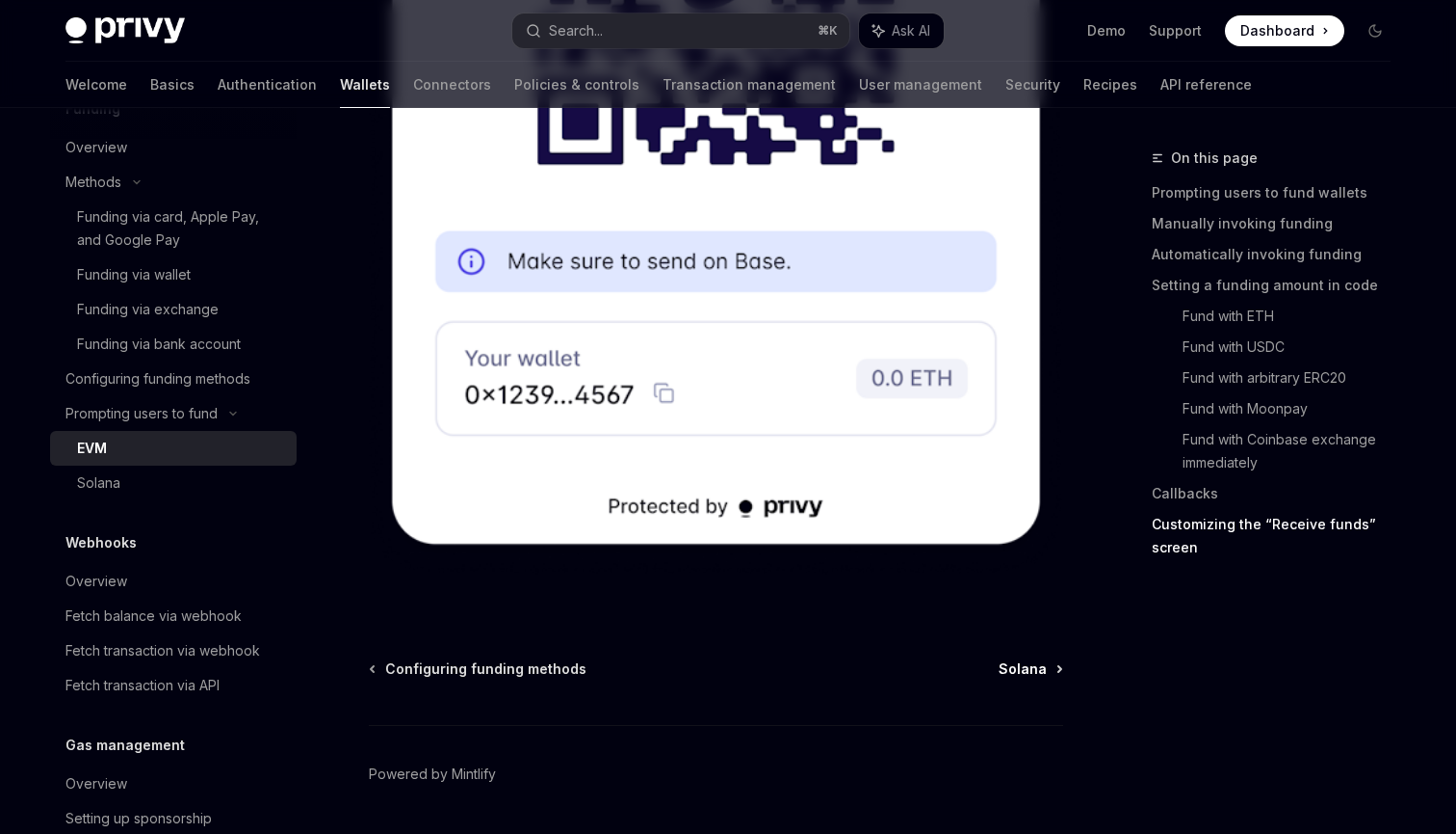
click at [1030, 659] on span "Solana" at bounding box center [1022, 669] width 48 height 20
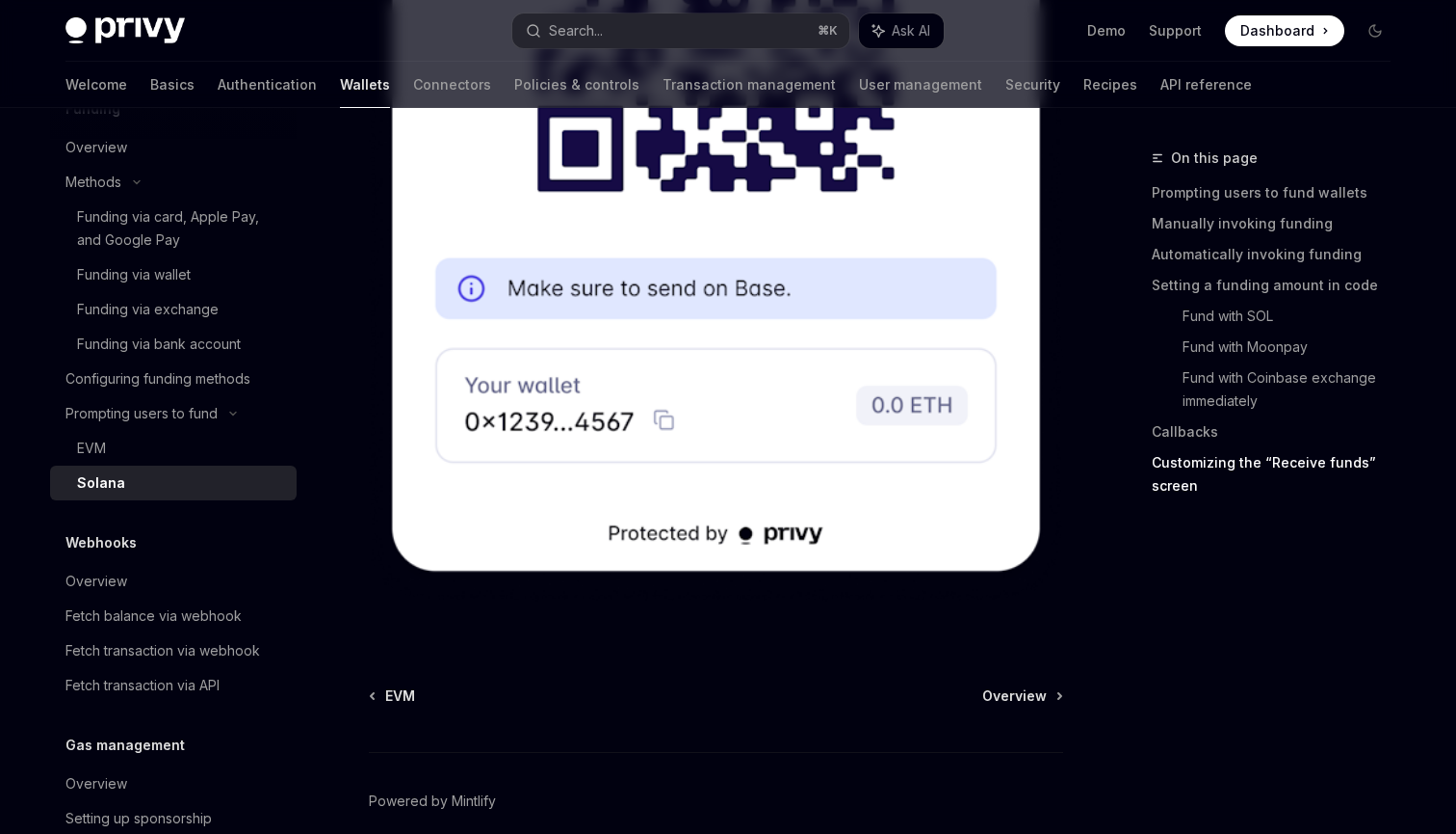
scroll to position [5079, 0]
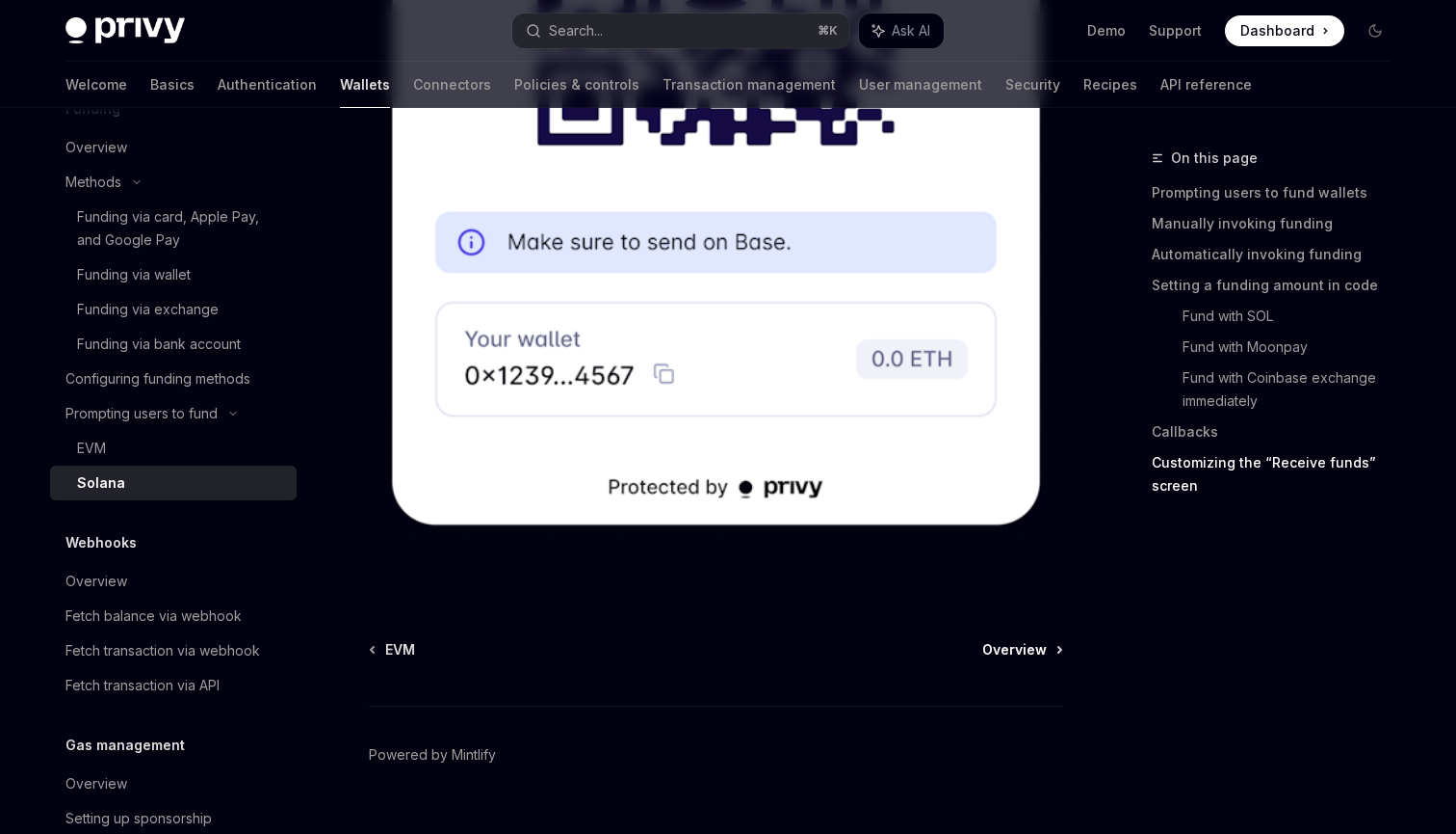
click at [1001, 639] on span "Overview" at bounding box center [1015, 649] width 65 height 20
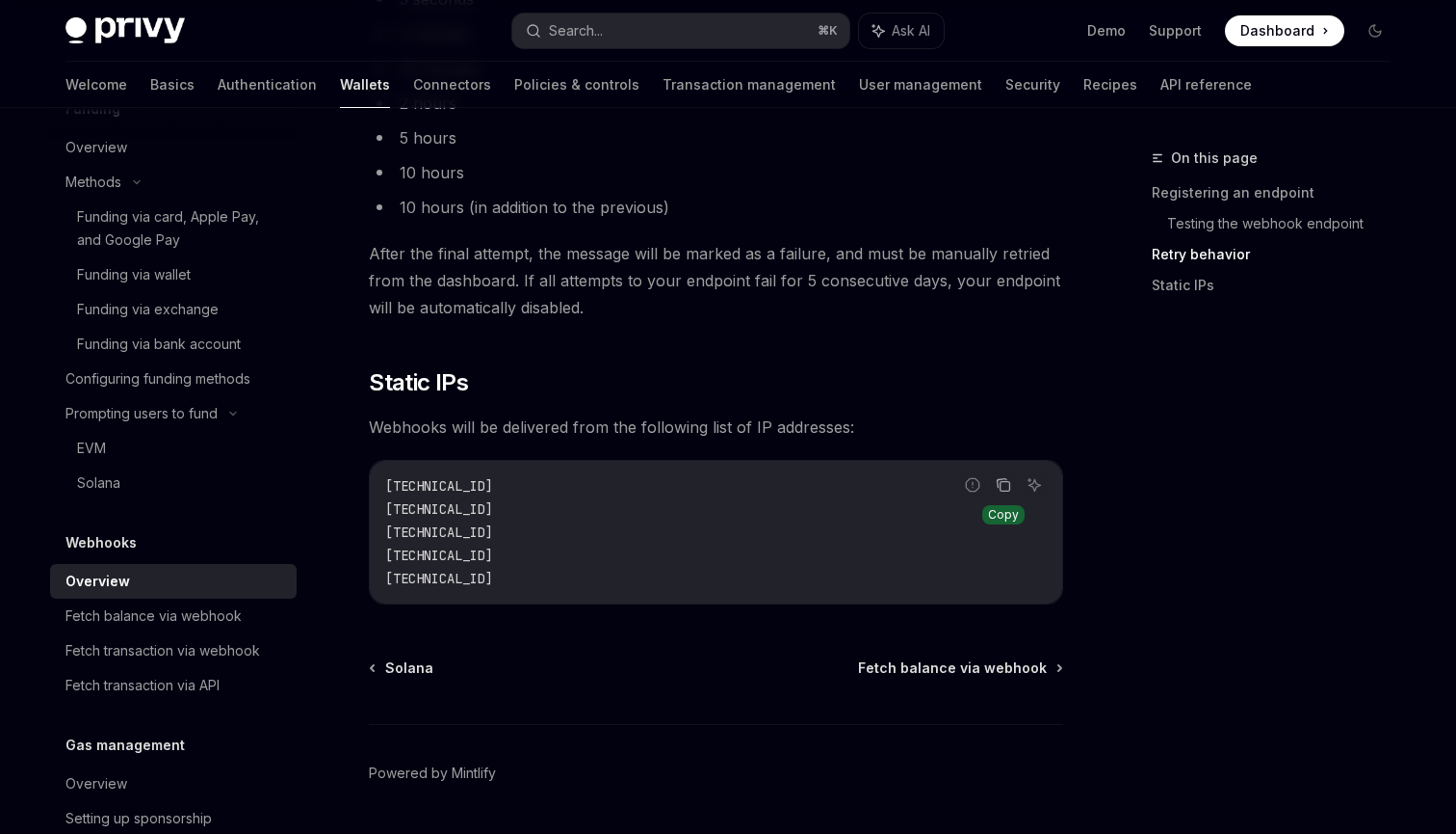
scroll to position [1976, 0]
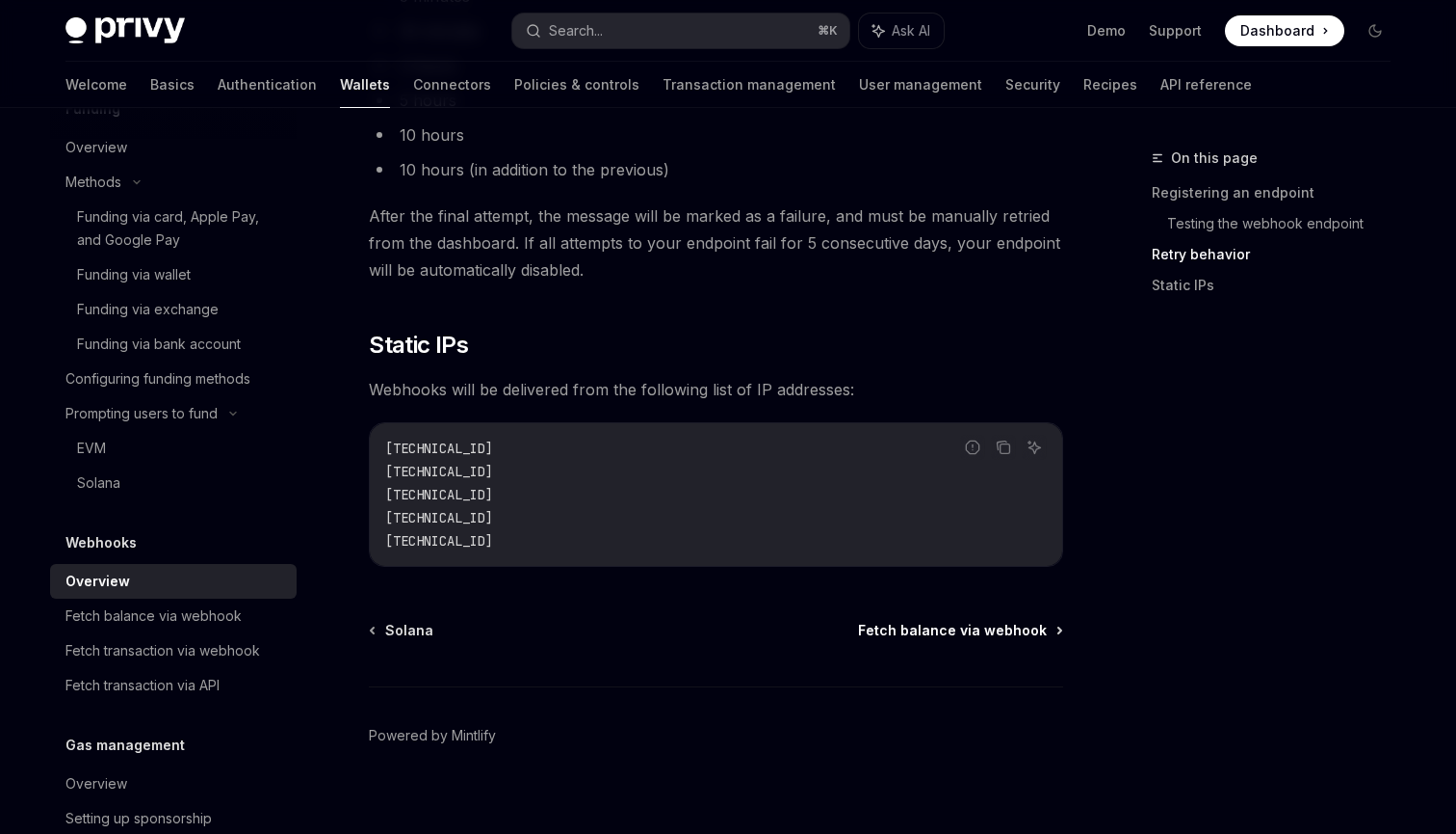
click at [998, 621] on span "Fetch balance via webhook" at bounding box center [952, 631] width 189 height 20
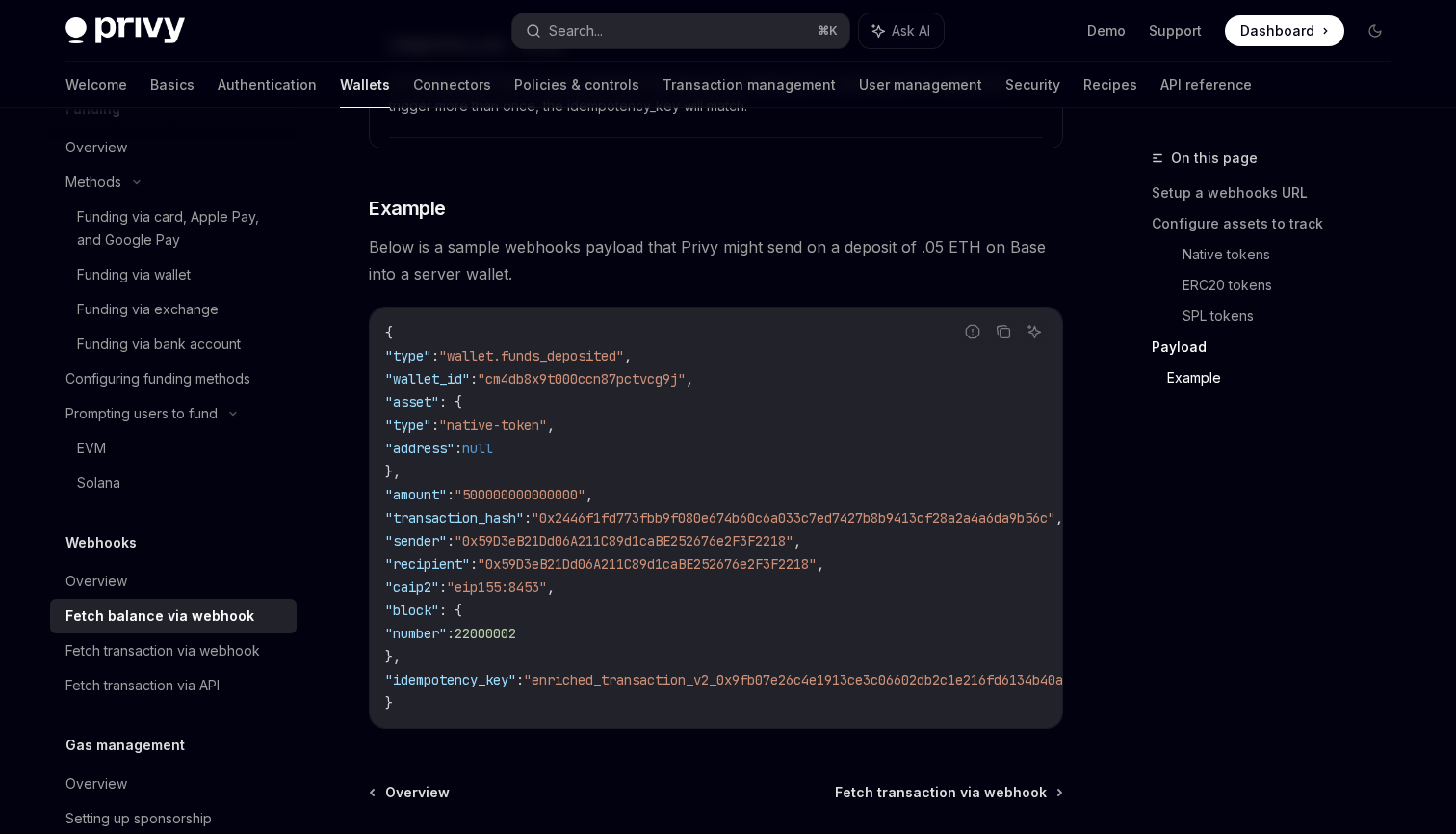
scroll to position [3511, 0]
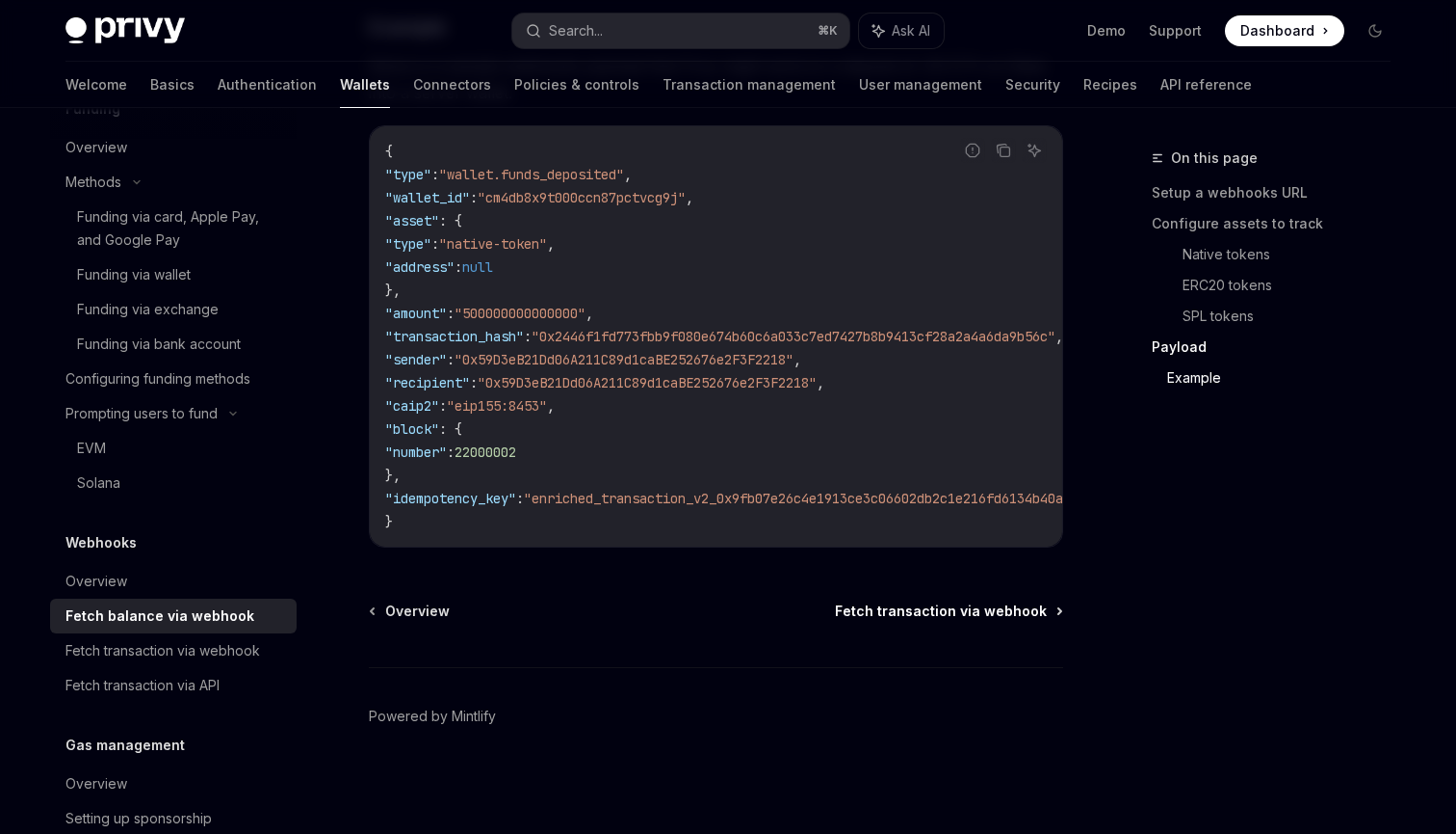
click at [931, 611] on span "Fetch transaction via webhook" at bounding box center [942, 611] width 212 height 20
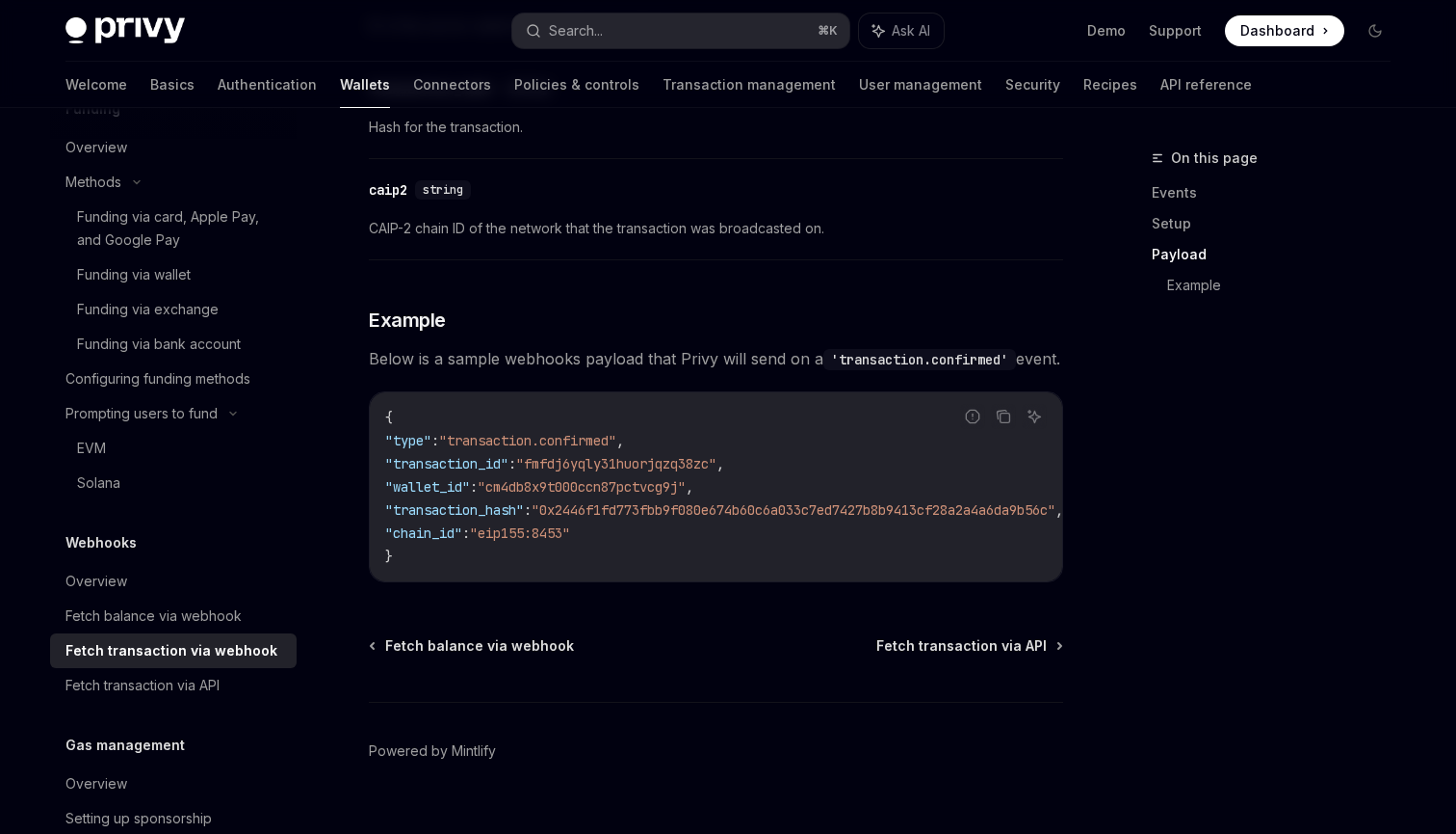
scroll to position [2048, 0]
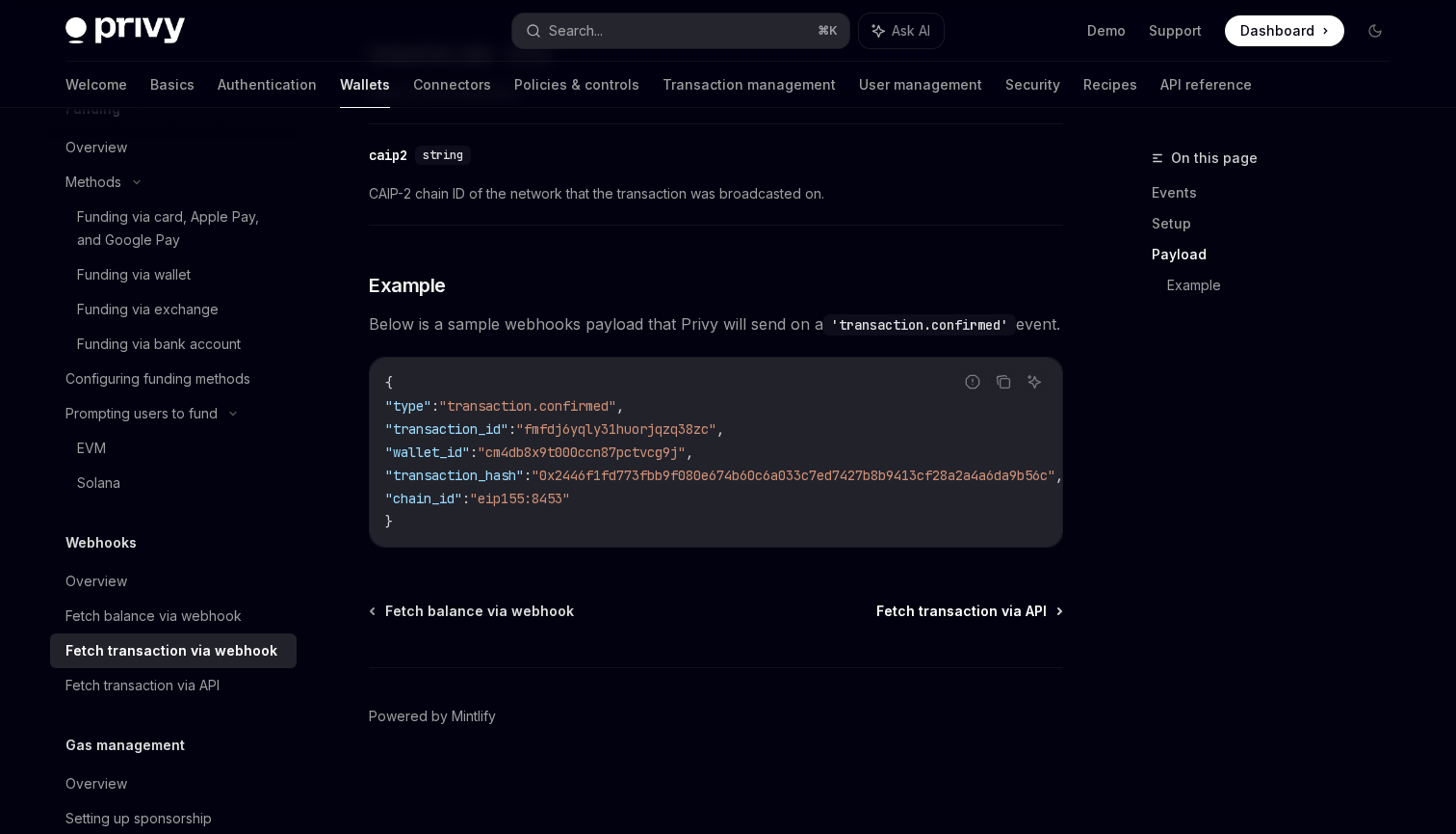
click at [938, 615] on span "Fetch transaction via API" at bounding box center [962, 611] width 171 height 20
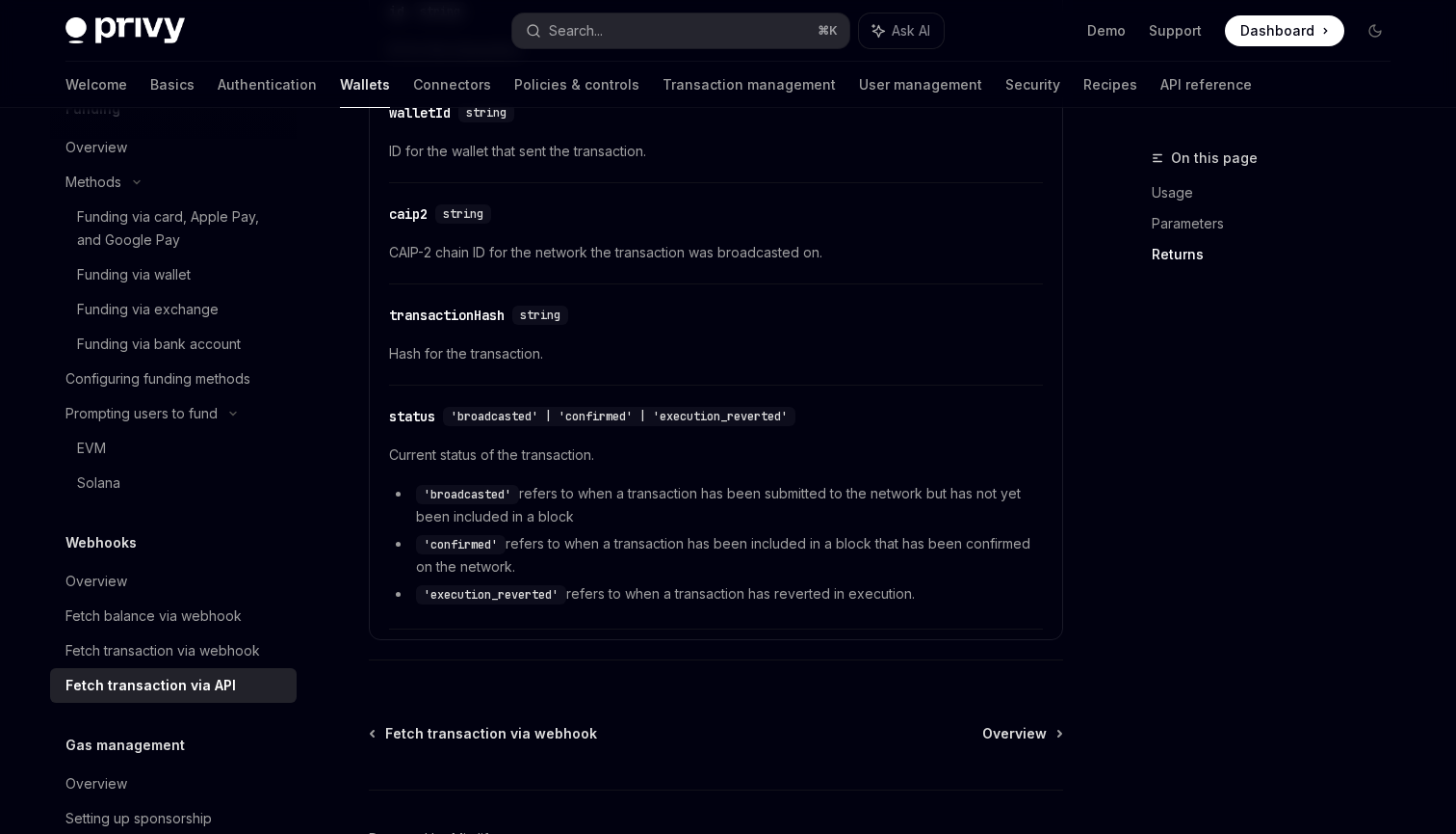
scroll to position [1354, 0]
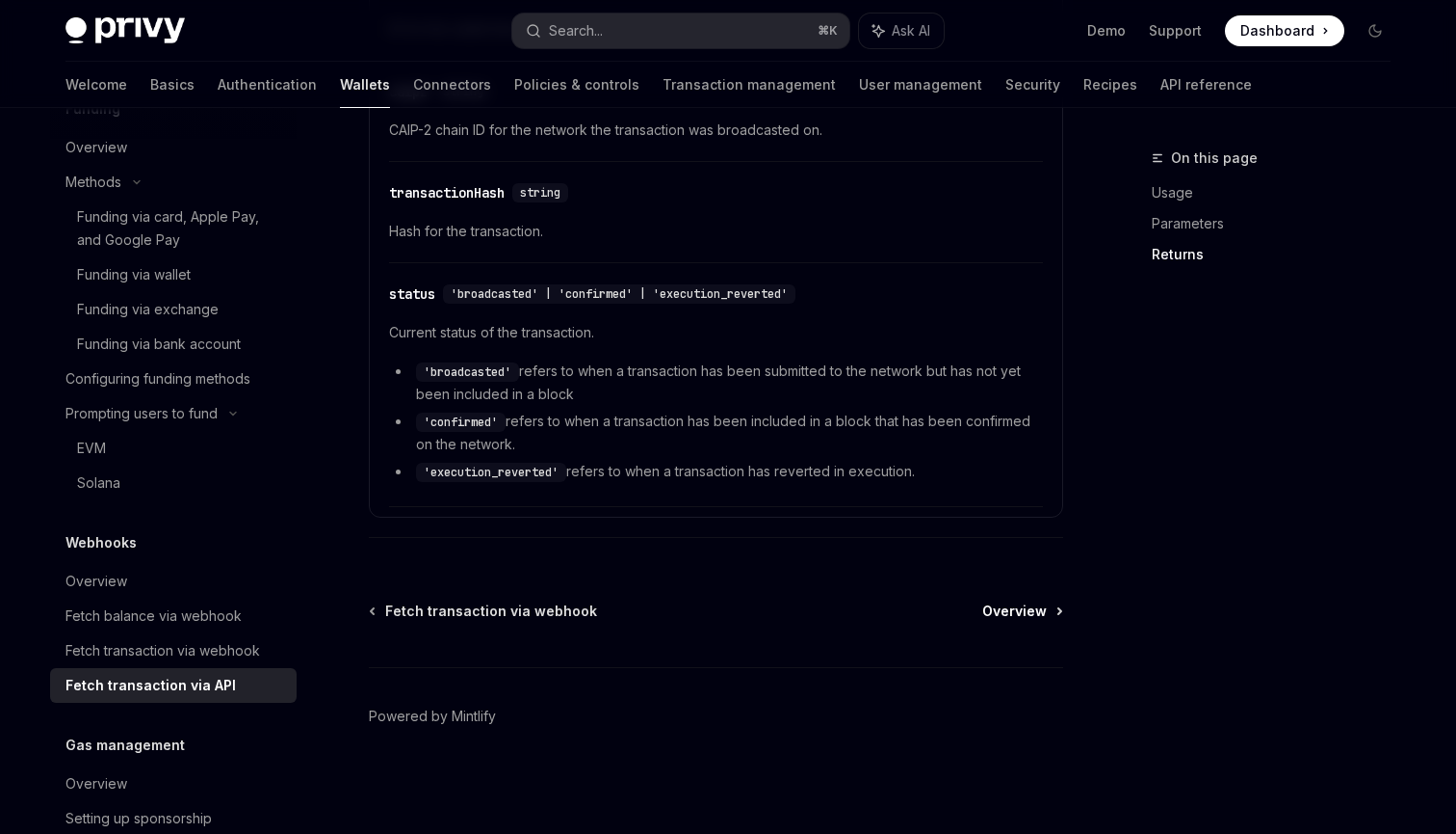
click at [1014, 614] on span "Overview" at bounding box center [1015, 611] width 65 height 20
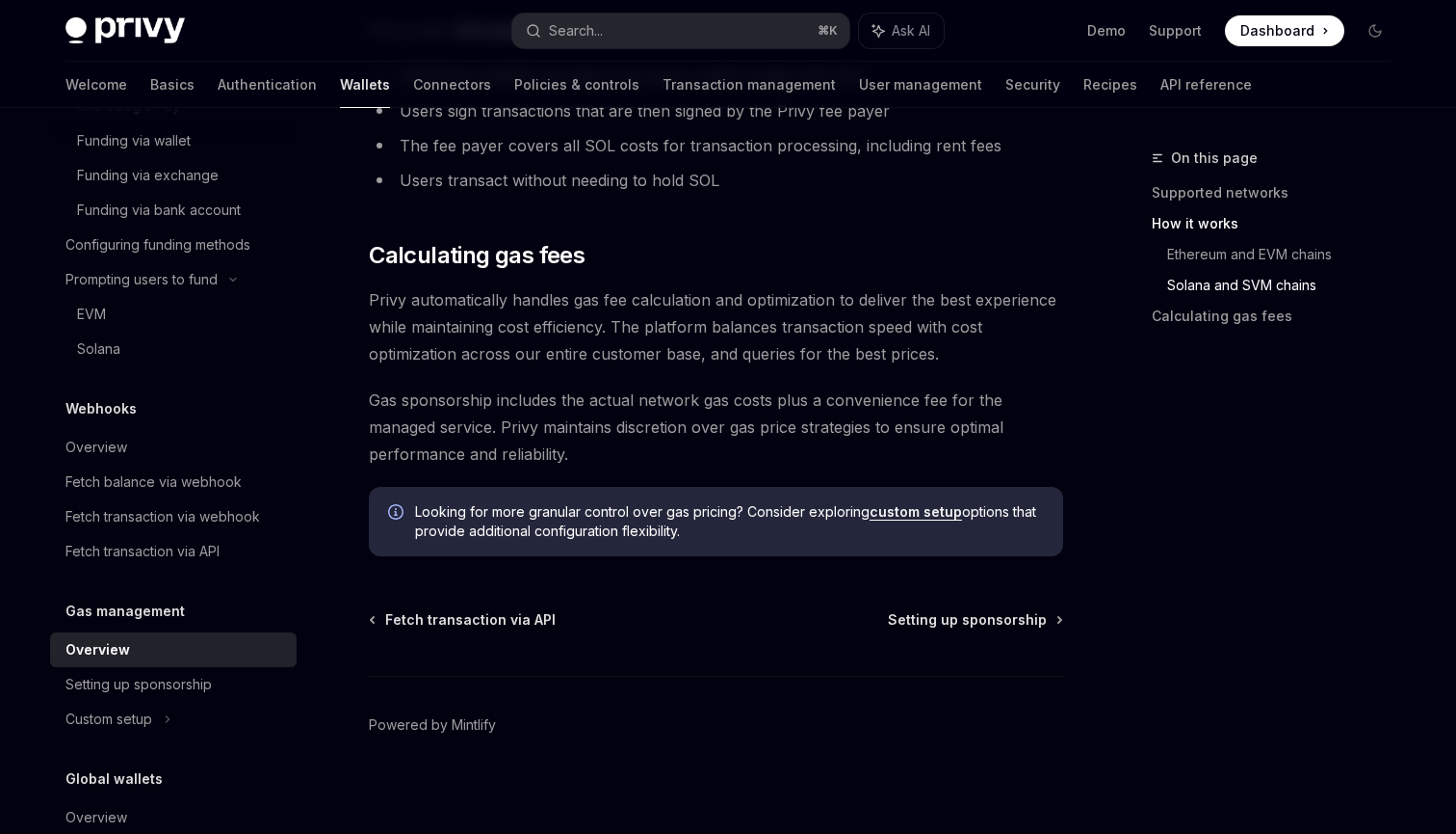
scroll to position [1428, 0]
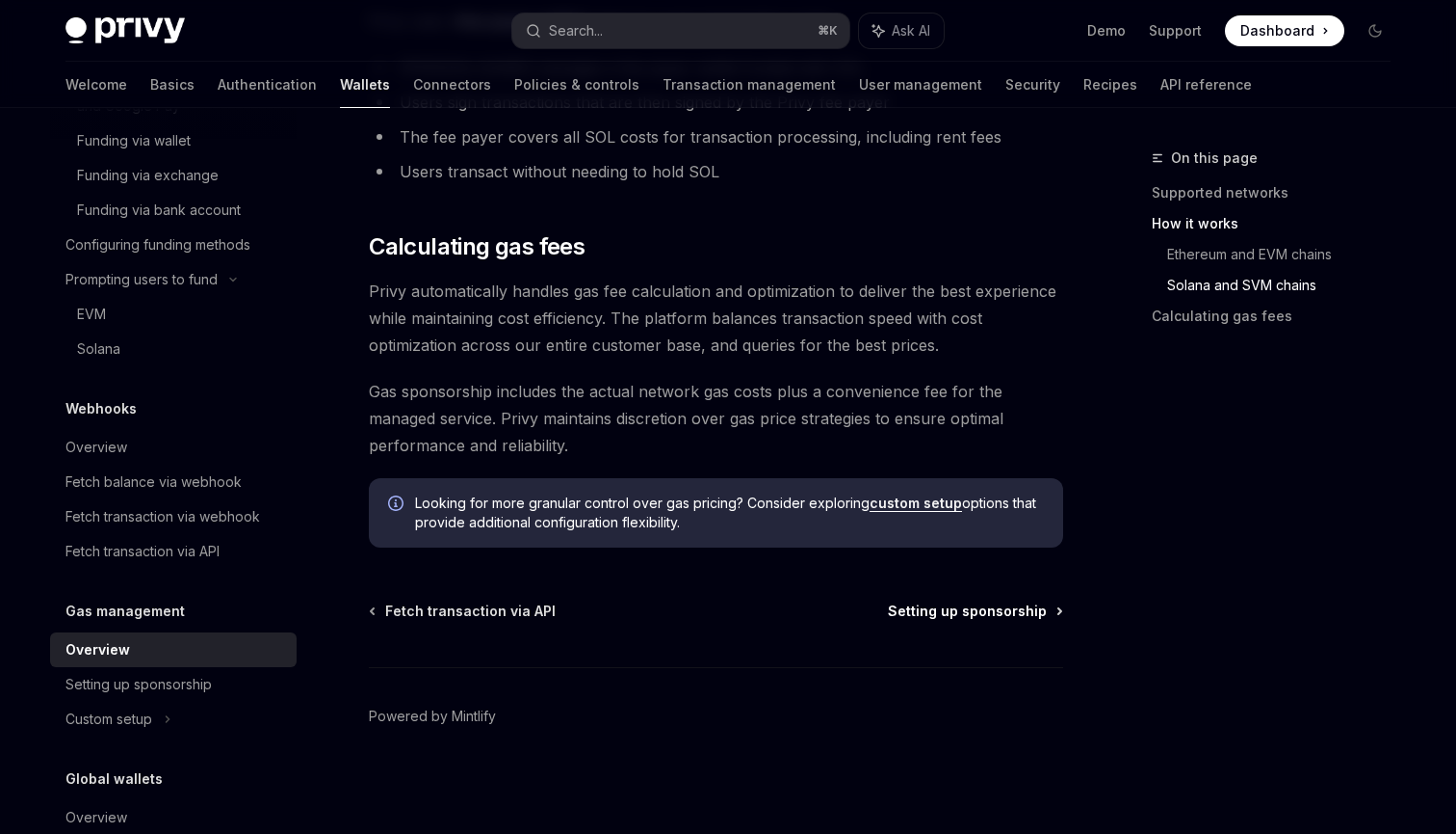
click at [978, 616] on span "Setting up sponsorship" at bounding box center [968, 611] width 159 height 20
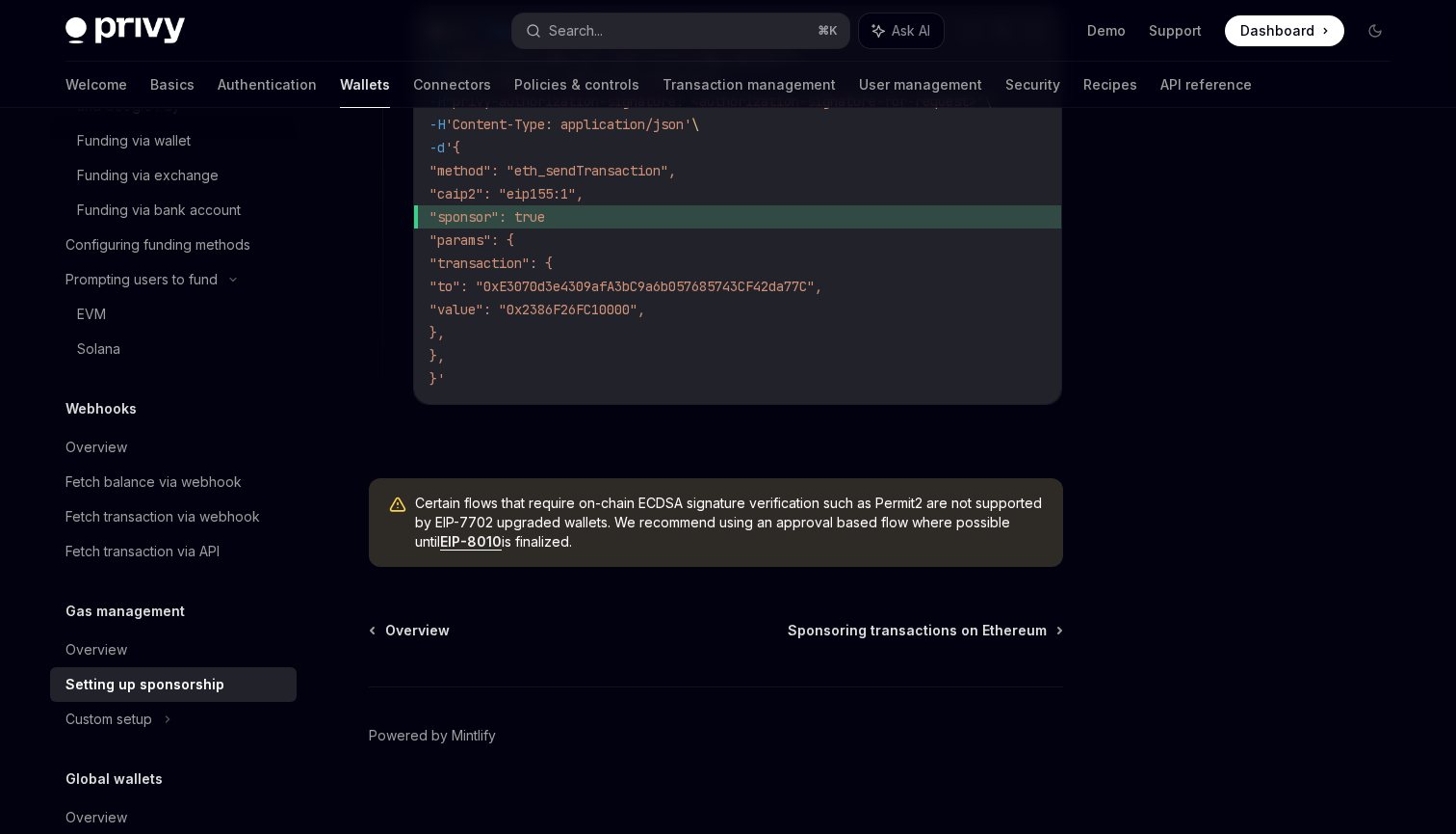
scroll to position [1539, 0]
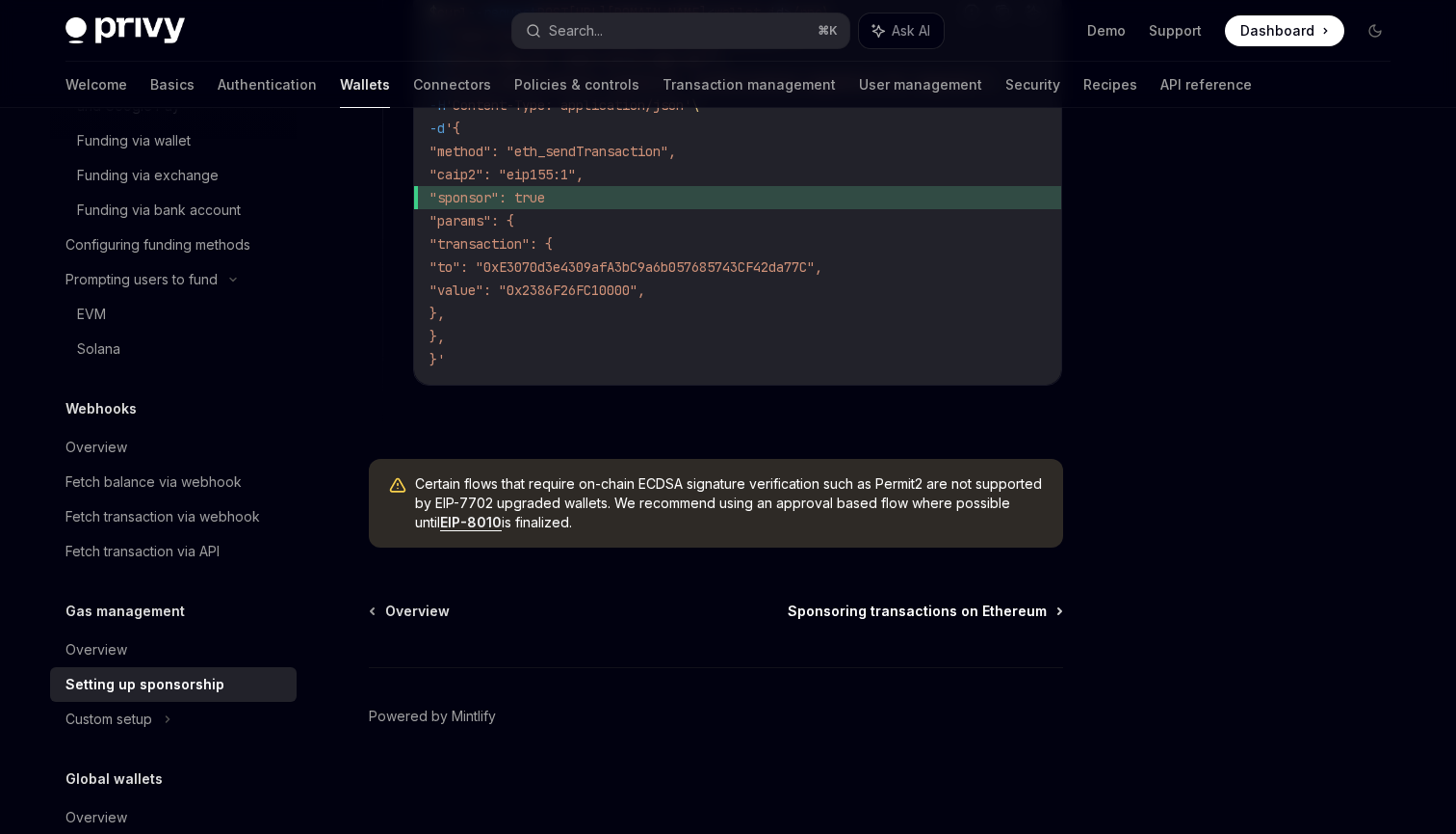
click at [922, 614] on span "Sponsoring transactions on Ethereum" at bounding box center [917, 611] width 259 height 20
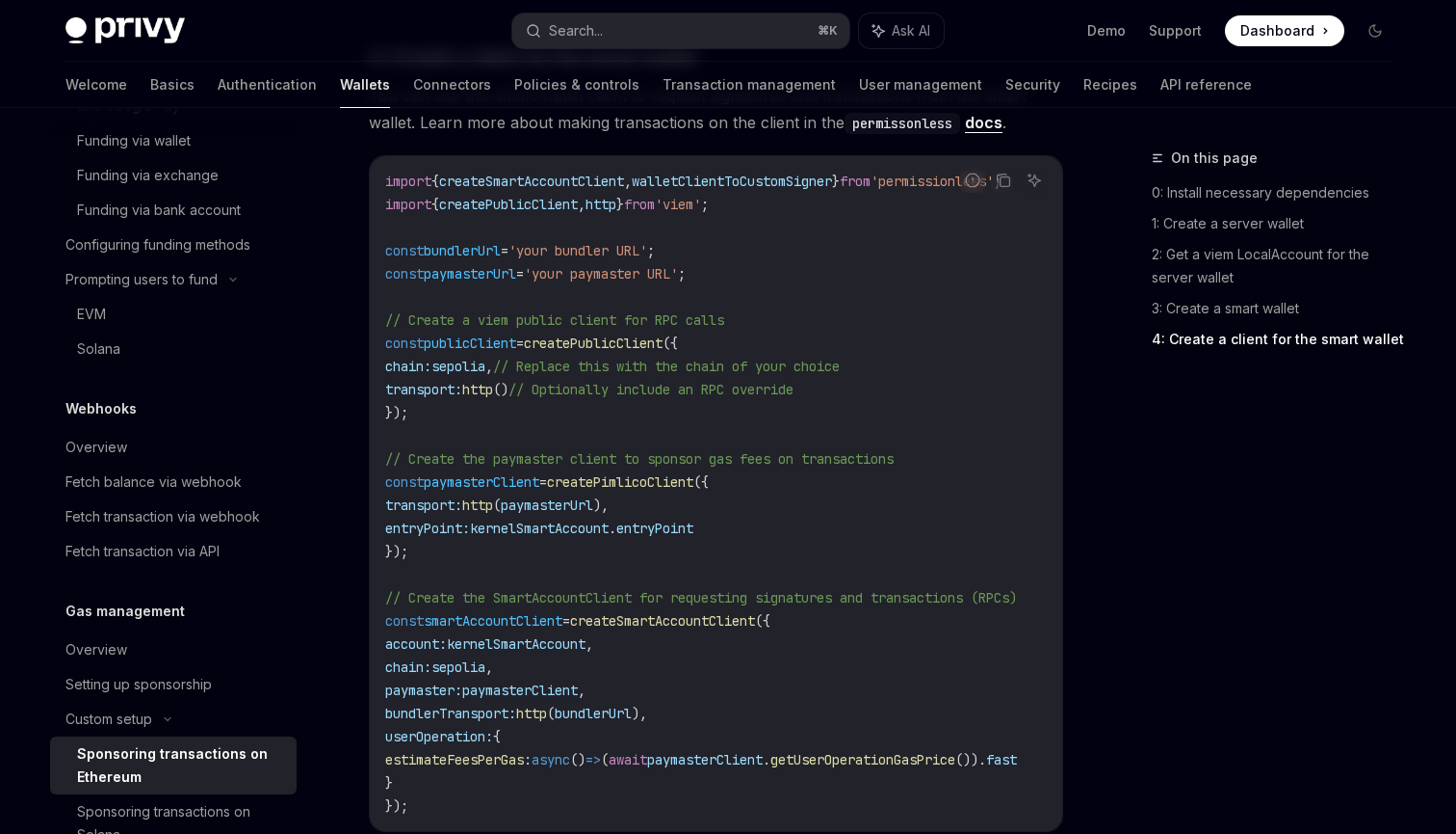
scroll to position [2529, 0]
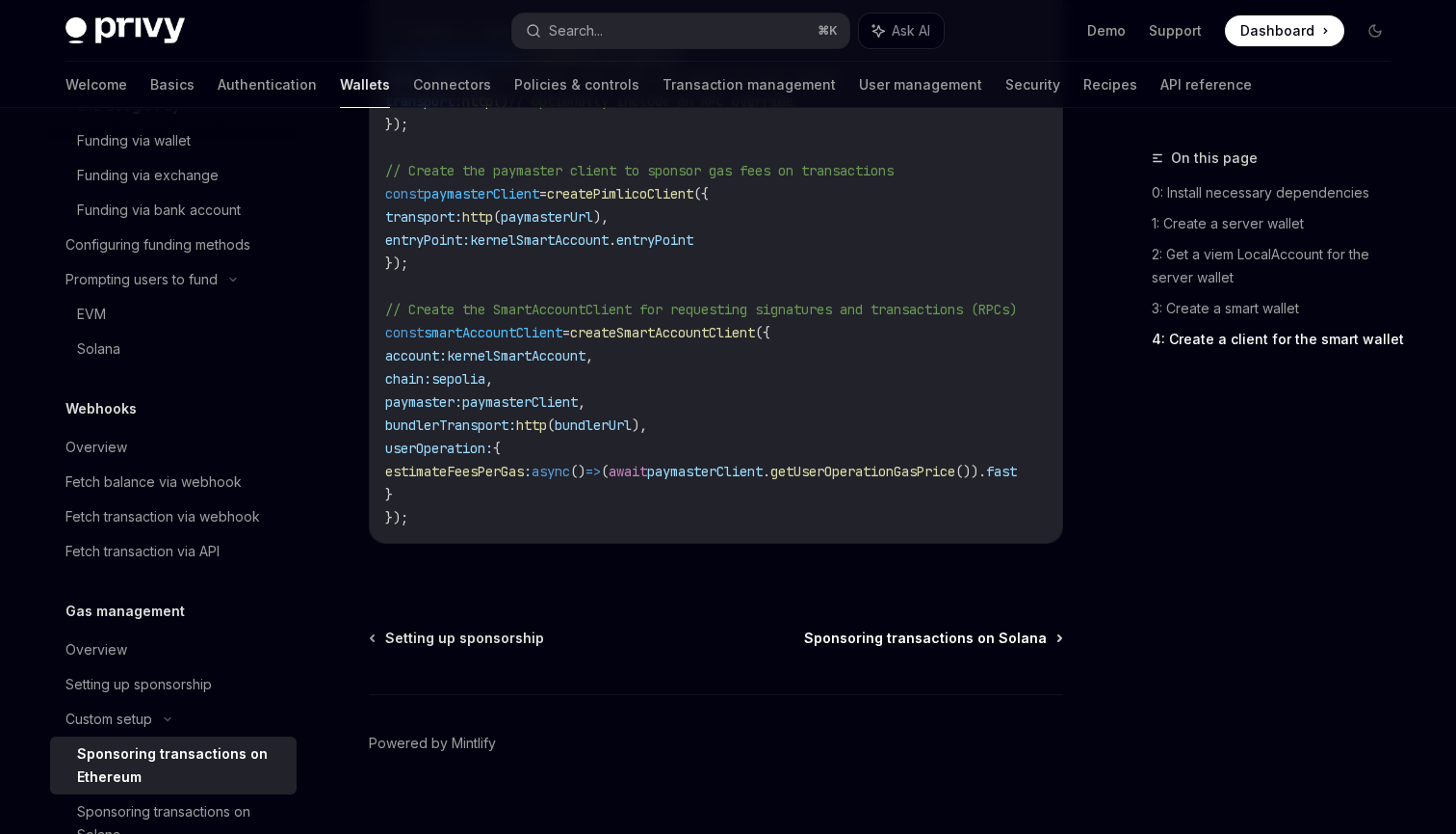
click at [918, 629] on span "Sponsoring transactions on Solana" at bounding box center [925, 639] width 243 height 20
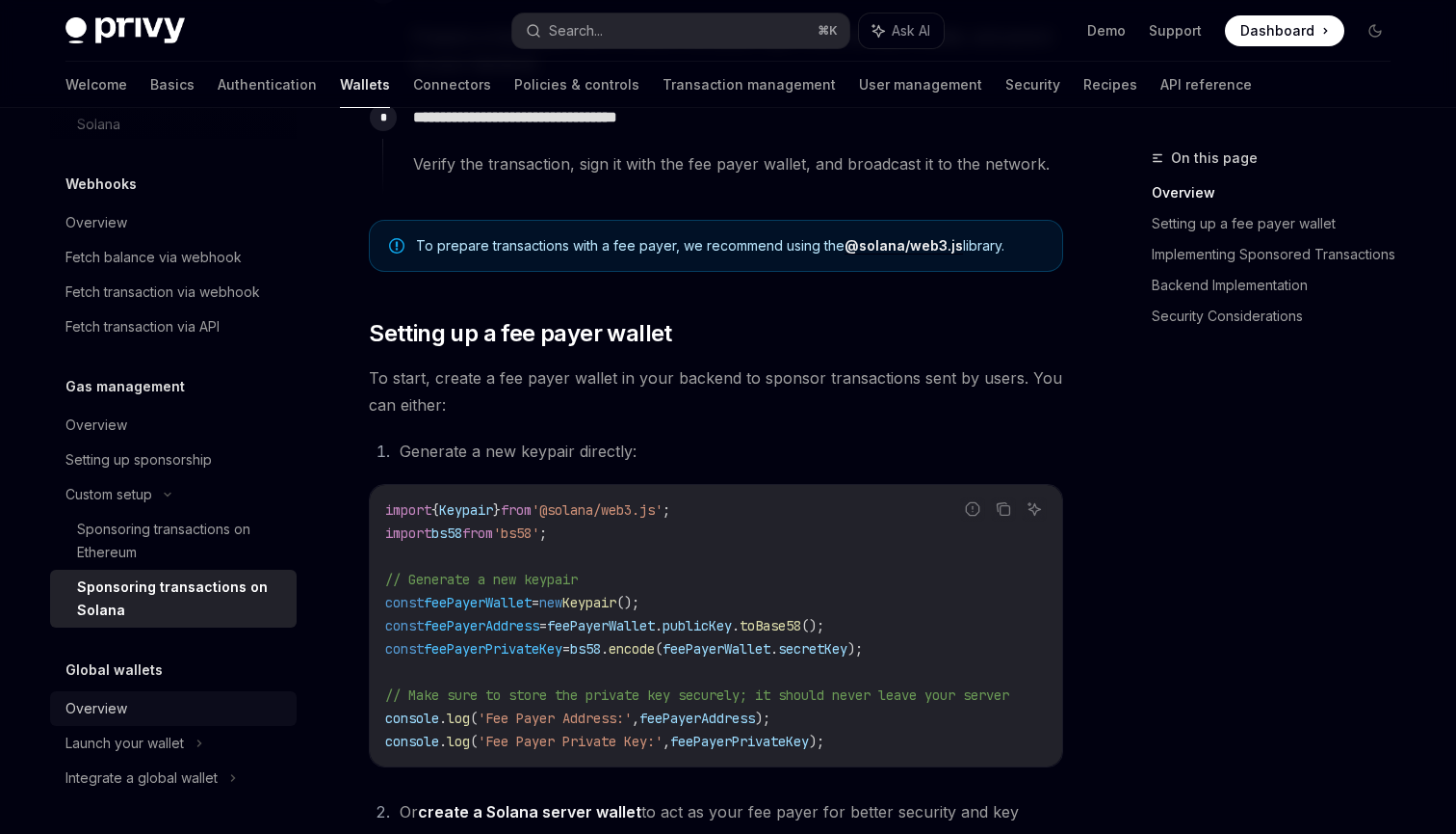
scroll to position [641, 0]
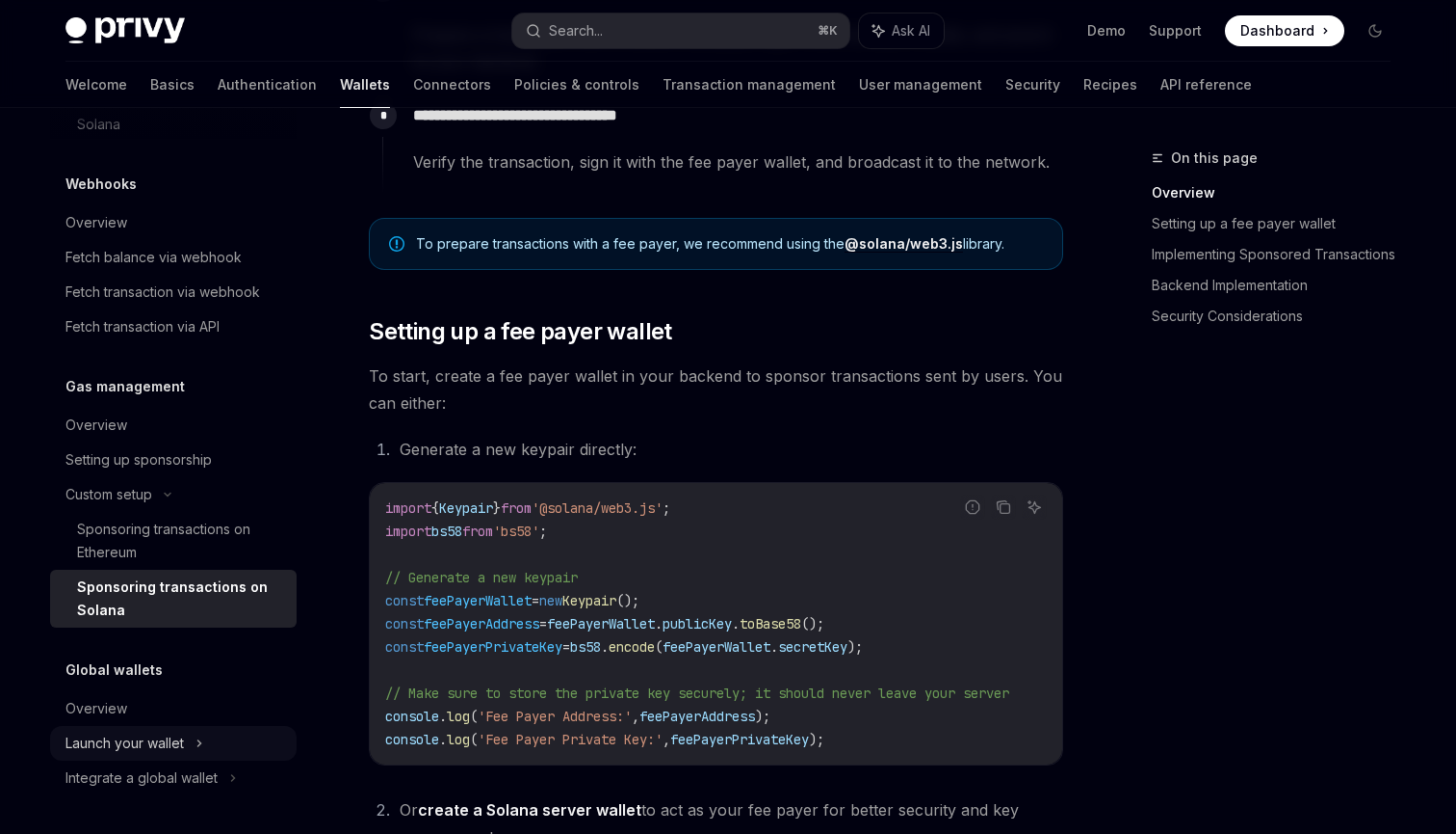
click at [132, 743] on div "Launch your wallet" at bounding box center [125, 744] width 119 height 24
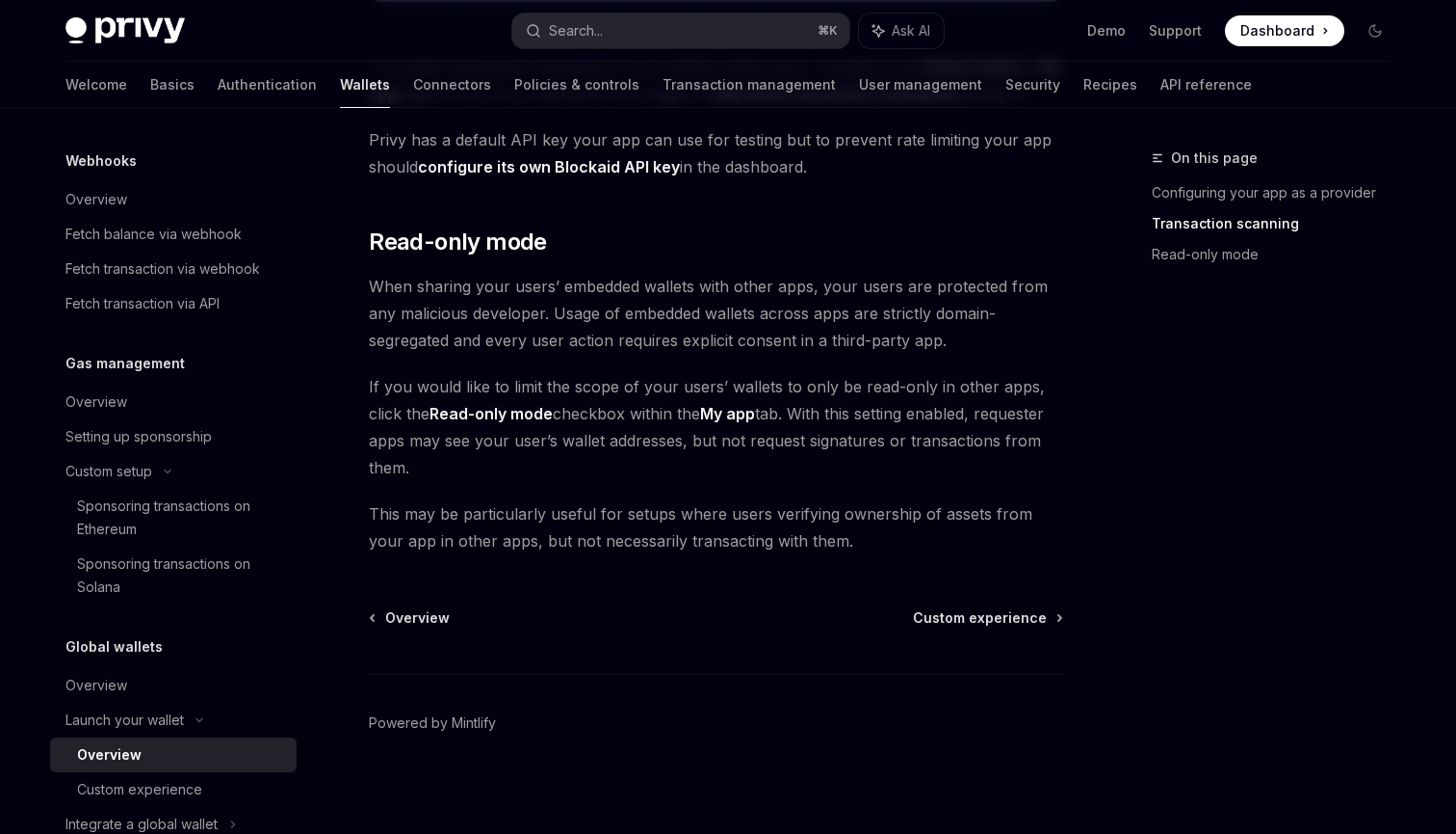
scroll to position [1666, 0]
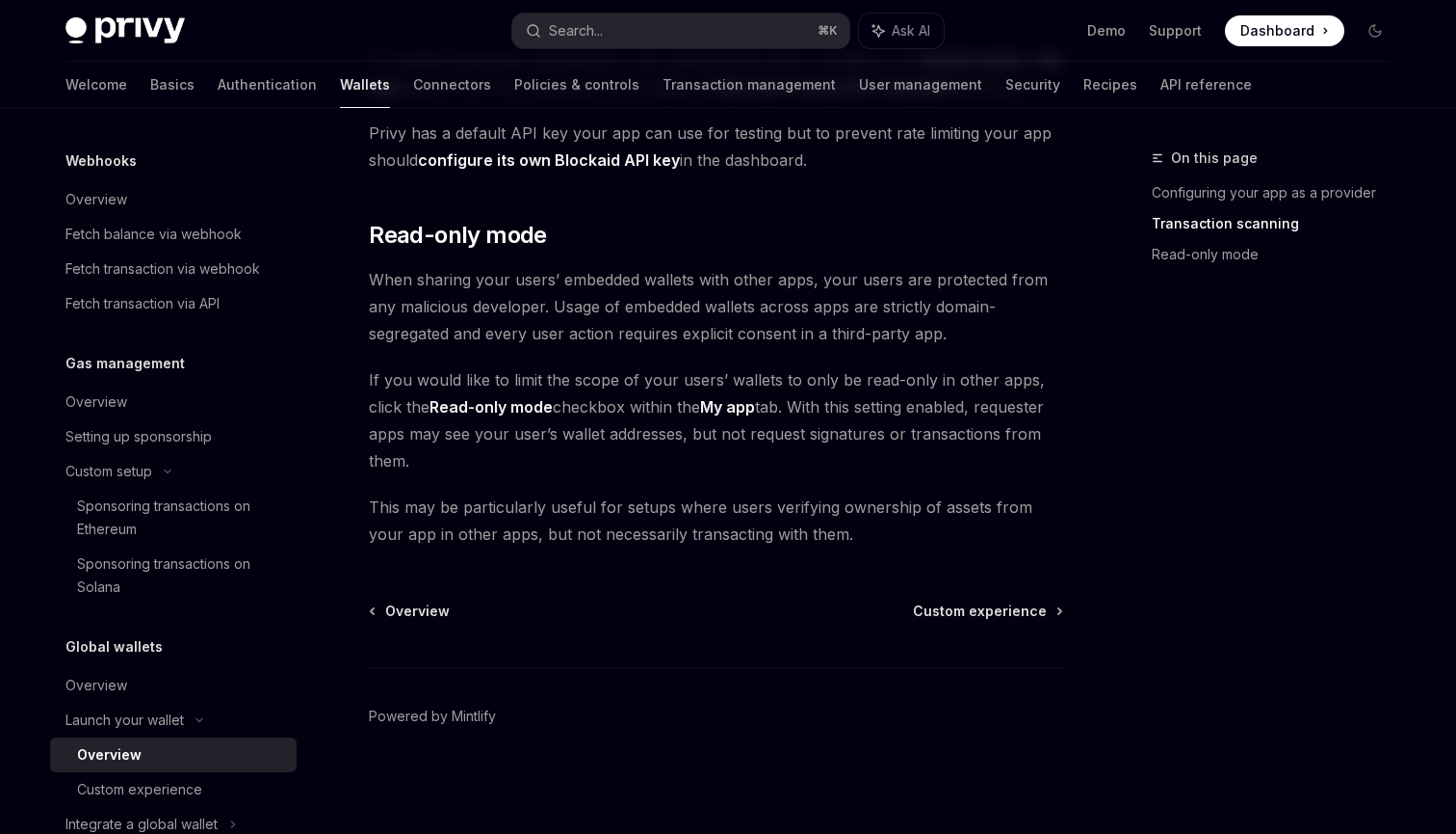
click at [981, 623] on div "Overview Custom experience Powered by [PERSON_NAME]" at bounding box center [716, 717] width 694 height 232
click at [987, 608] on span "Custom experience" at bounding box center [980, 611] width 134 height 20
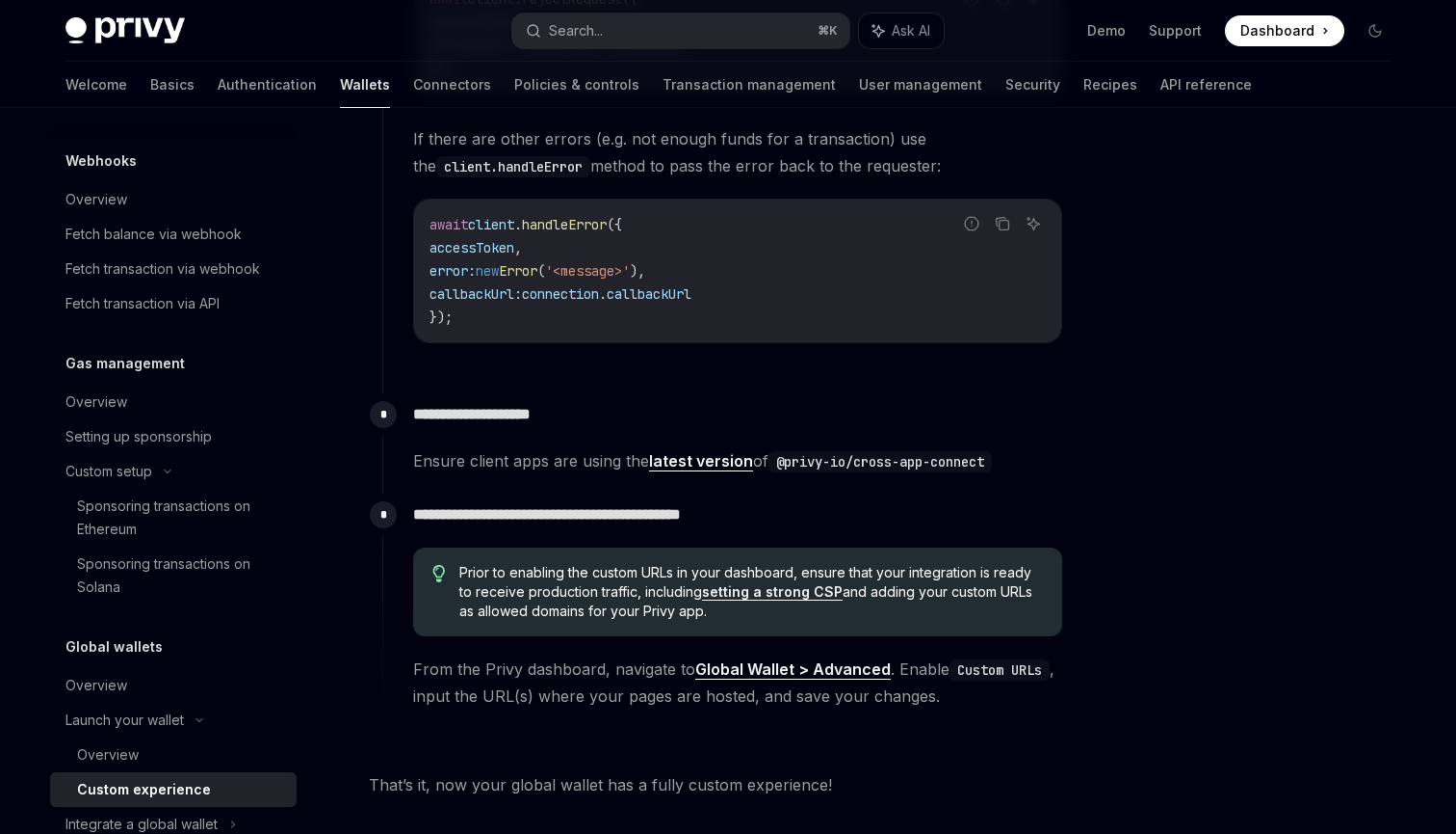
scroll to position [3429, 0]
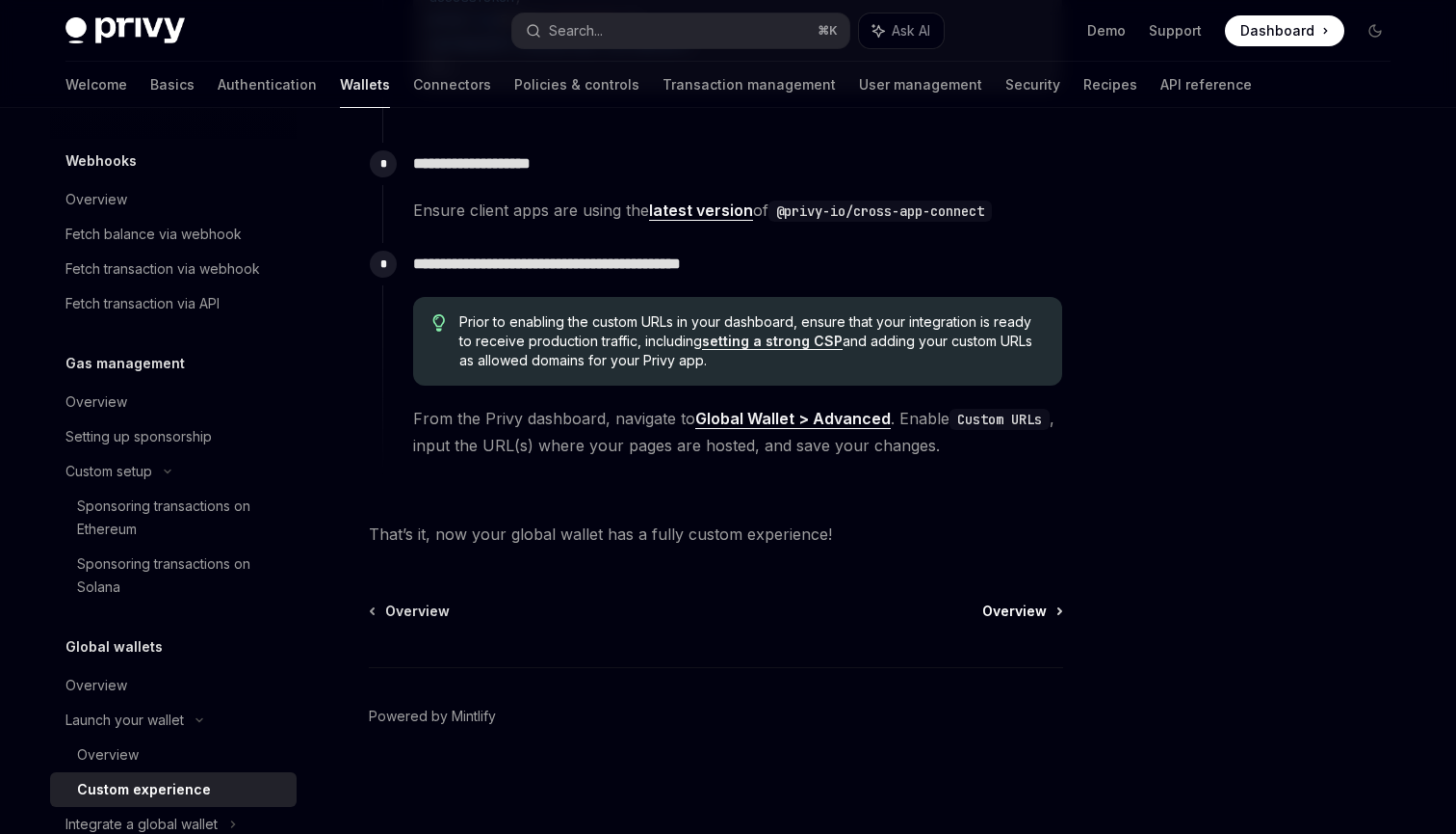
click at [1009, 617] on span "Overview" at bounding box center [1015, 611] width 65 height 20
type textarea "*"
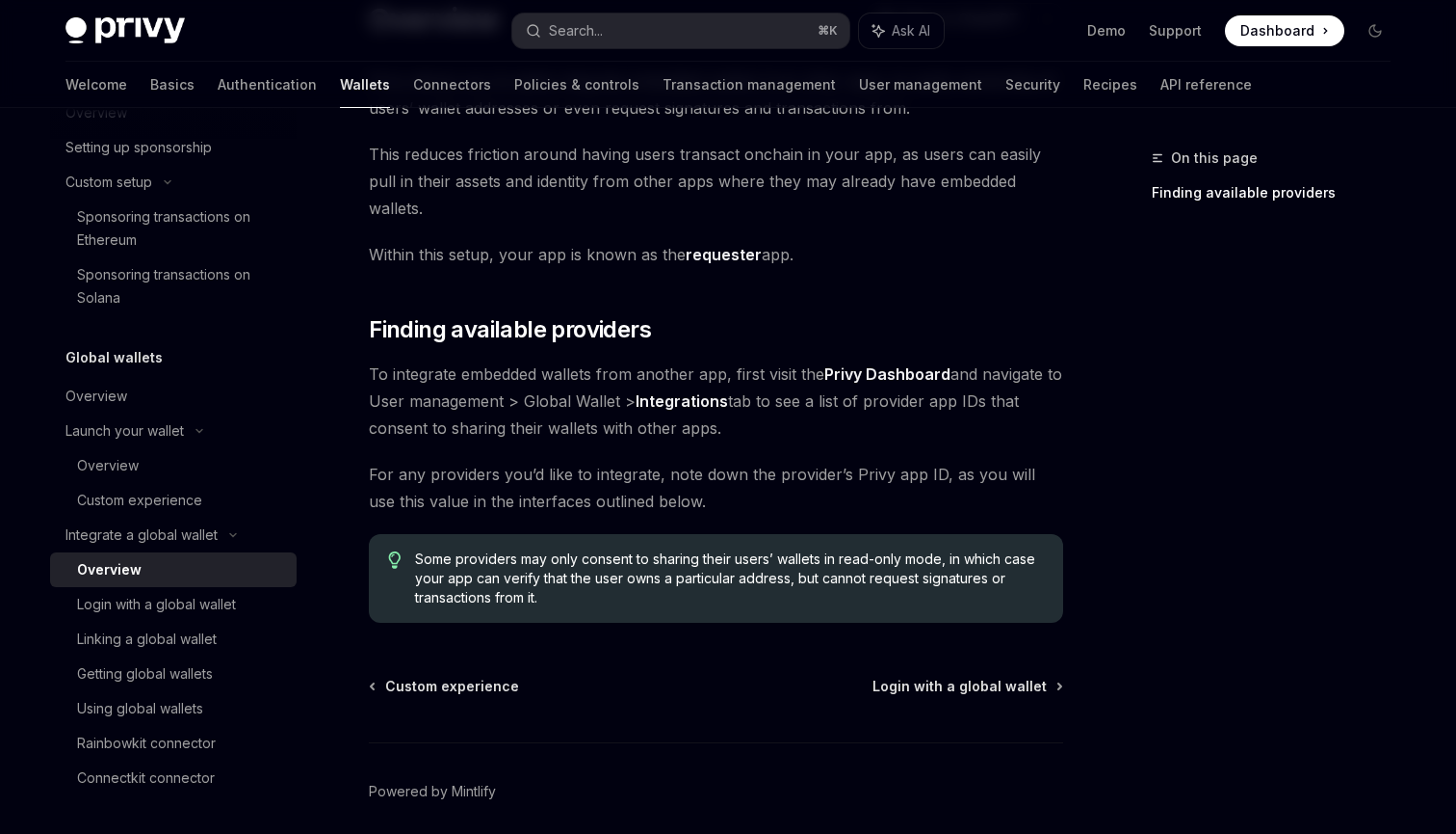
scroll to position [224, 0]
